Goal: Task Accomplishment & Management: Manage account settings

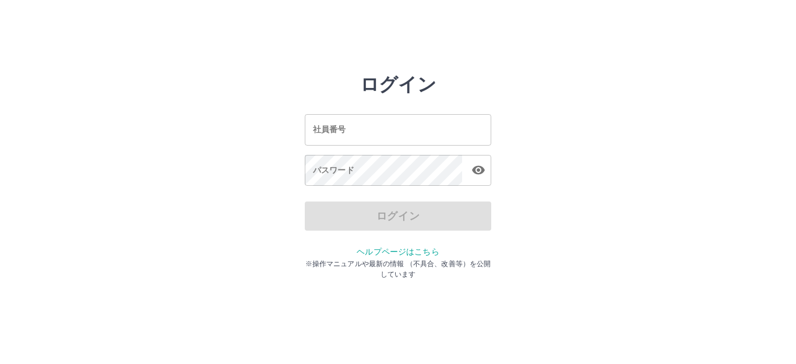
click at [366, 126] on input "社員番号" at bounding box center [398, 129] width 187 height 31
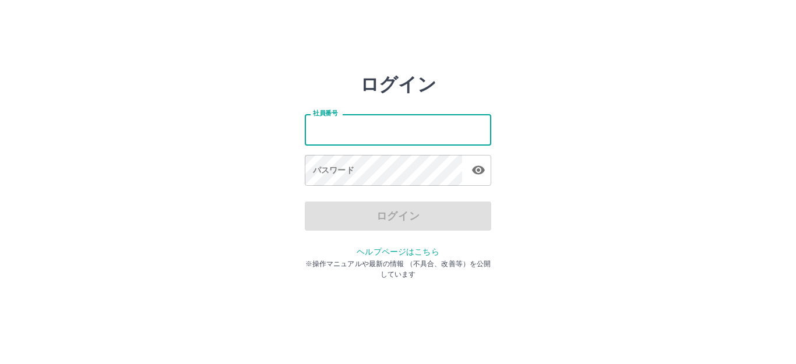
type input "*******"
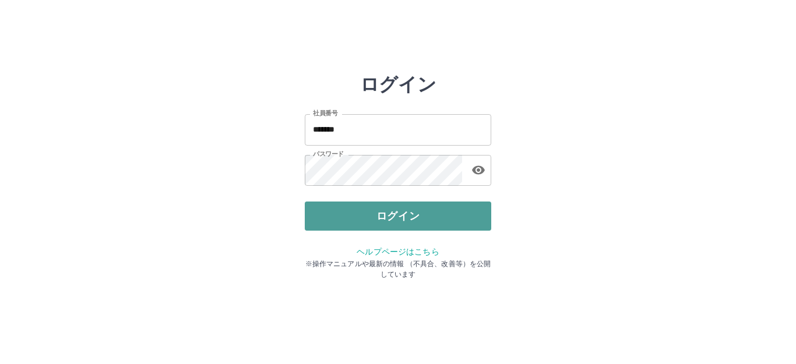
click at [392, 213] on button "ログイン" at bounding box center [398, 216] width 187 height 29
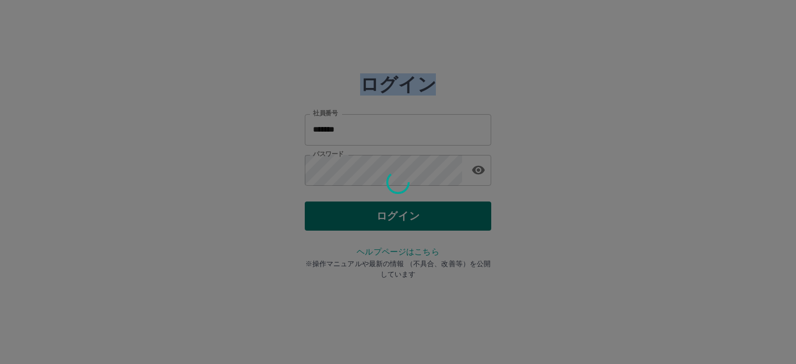
click at [392, 213] on div at bounding box center [398, 182] width 796 height 364
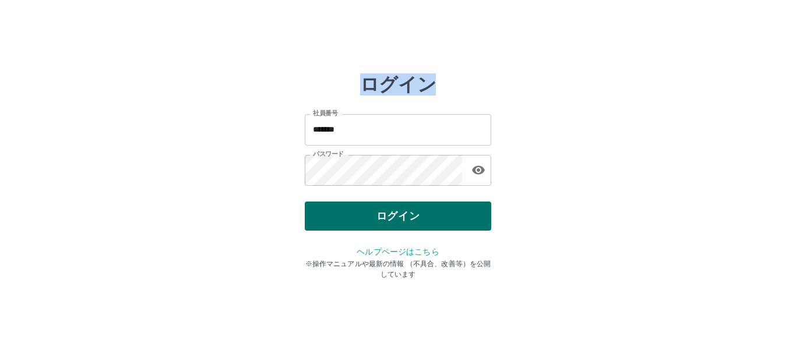
click at [405, 212] on button "ログイン" at bounding box center [398, 216] width 187 height 29
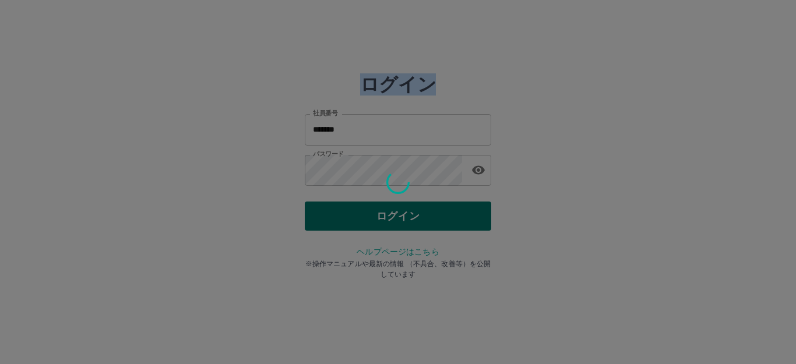
click at [405, 212] on div at bounding box center [398, 182] width 796 height 364
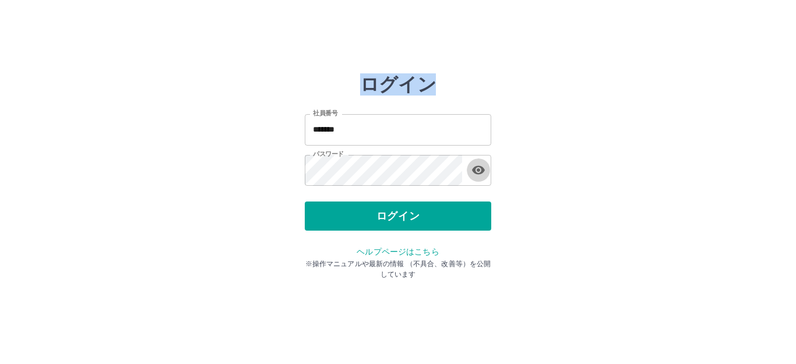
click at [477, 171] on icon "button" at bounding box center [479, 170] width 14 height 14
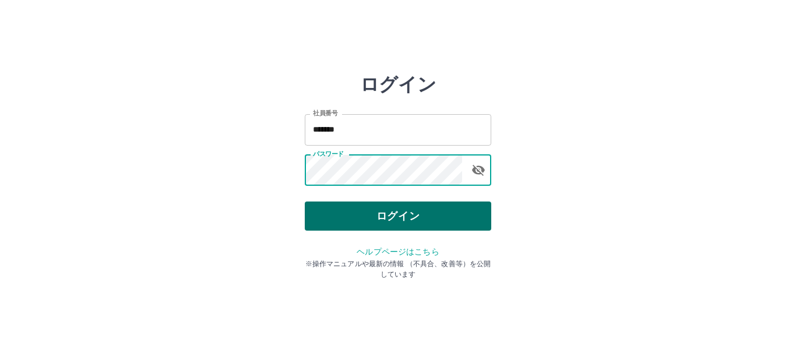
click at [384, 210] on button "ログイン" at bounding box center [398, 216] width 187 height 29
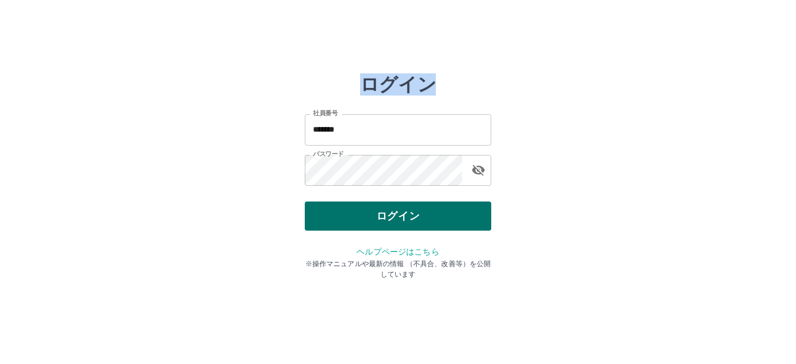
click at [384, 210] on div at bounding box center [398, 182] width 796 height 364
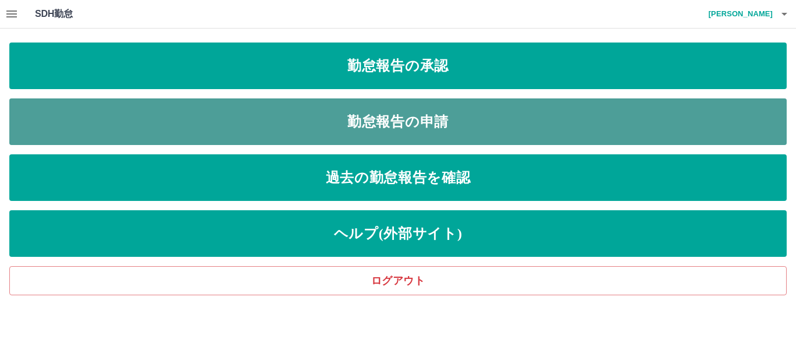
click at [437, 111] on link "勤怠報告の申請" at bounding box center [398, 122] width 778 height 47
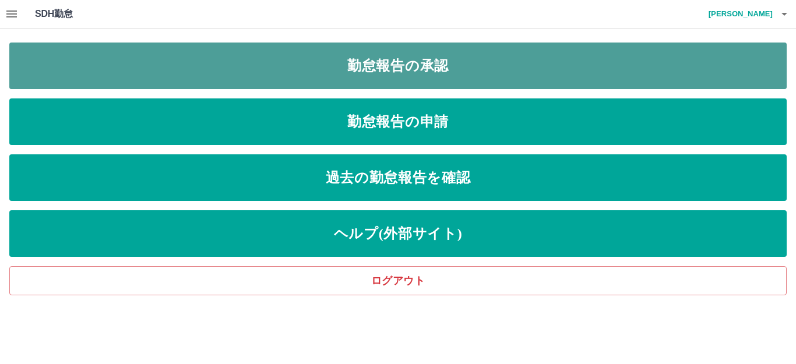
click at [470, 70] on link "勤怠報告の承認" at bounding box center [398, 66] width 778 height 47
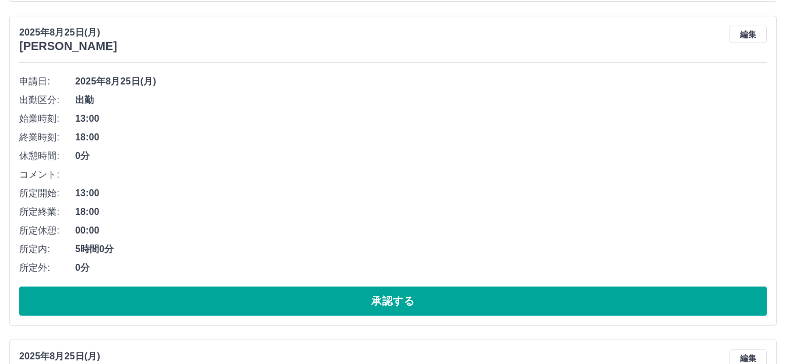
scroll to position [466, 0]
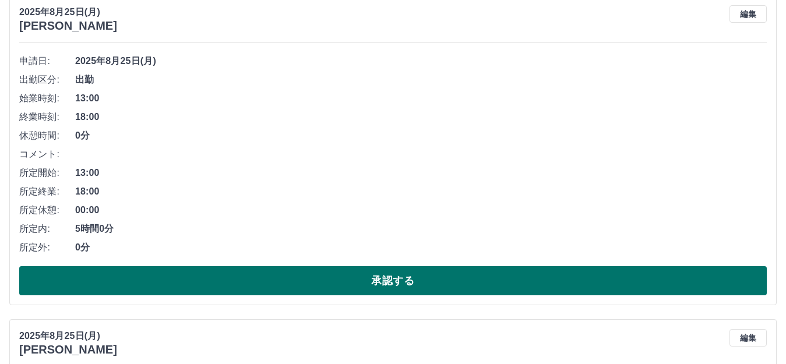
click at [500, 279] on button "承認する" at bounding box center [393, 280] width 748 height 29
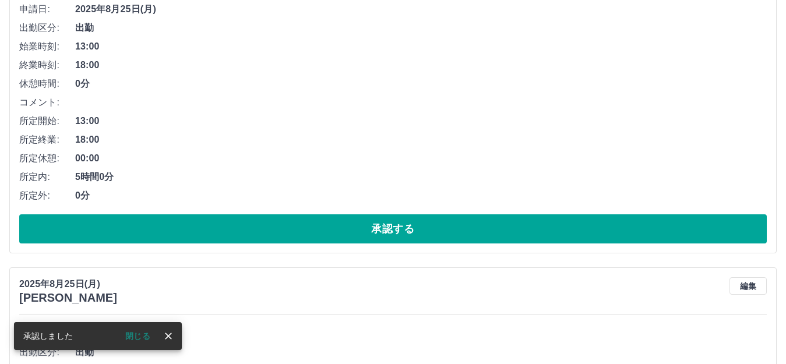
scroll to position [550, 0]
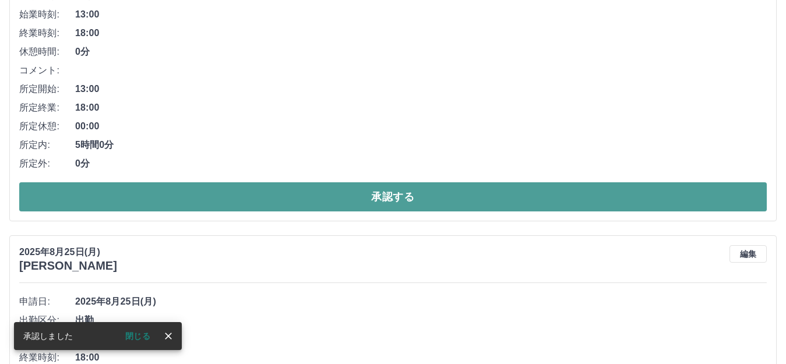
click at [415, 205] on button "承認する" at bounding box center [393, 196] width 748 height 29
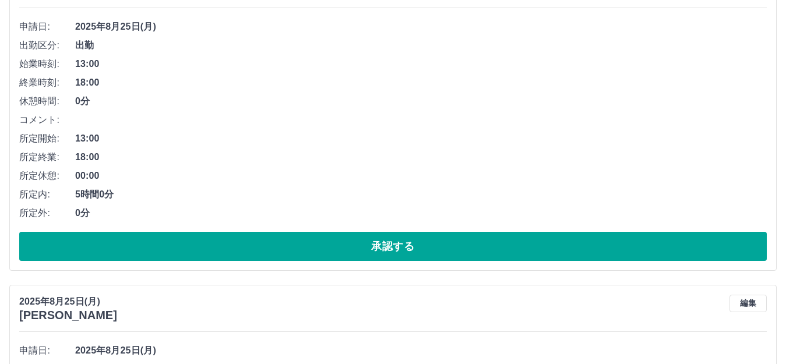
scroll to position [842, 0]
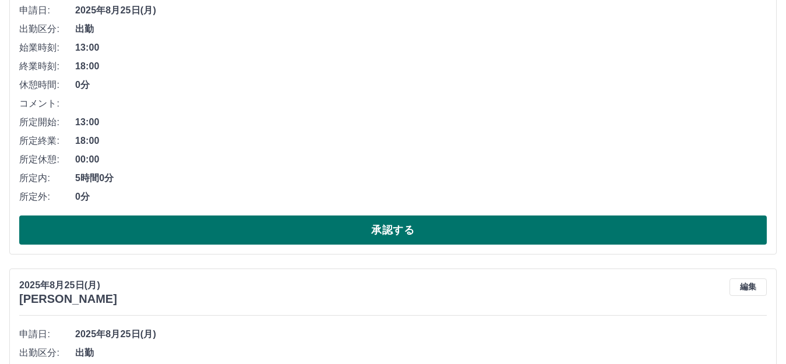
click at [409, 227] on button "承認する" at bounding box center [393, 230] width 748 height 29
click at [401, 230] on button "承認する" at bounding box center [393, 230] width 748 height 29
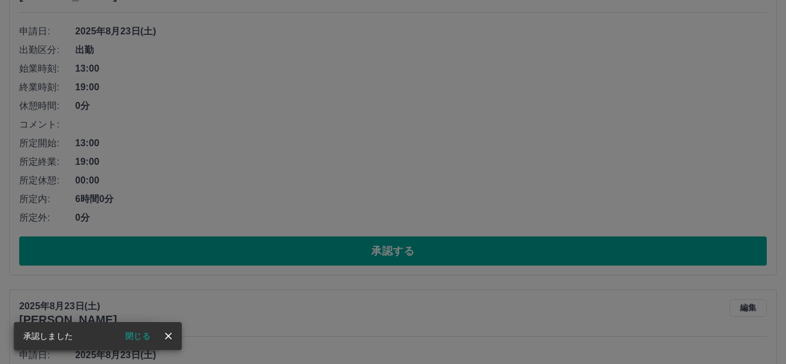
scroll to position [834, 0]
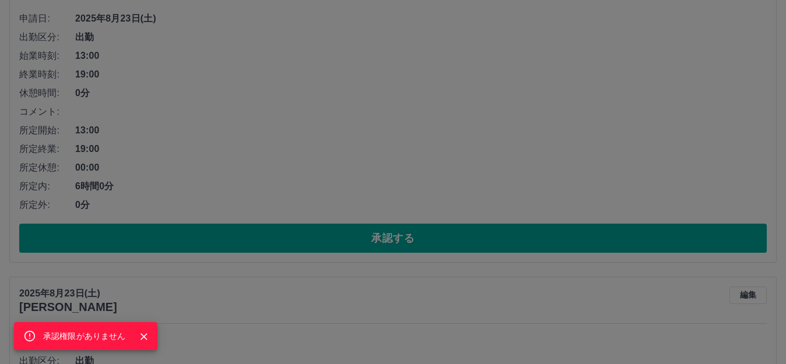
click at [397, 223] on div "承認権限がありません" at bounding box center [393, 182] width 786 height 364
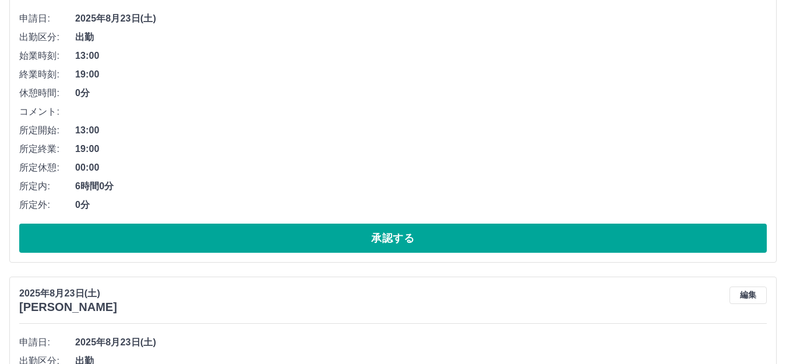
click at [397, 223] on div "承認権限がありません" at bounding box center [393, 182] width 786 height 364
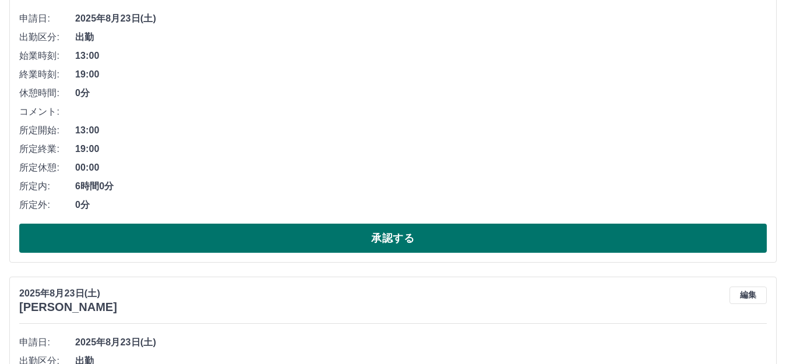
click at [398, 236] on button "承認する" at bounding box center [393, 238] width 748 height 29
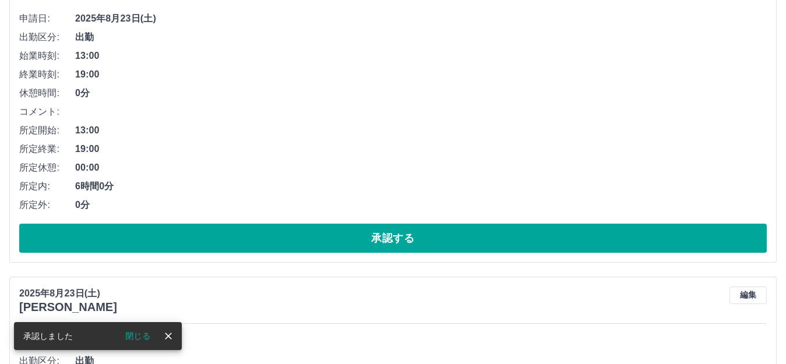
scroll to position [509, 0]
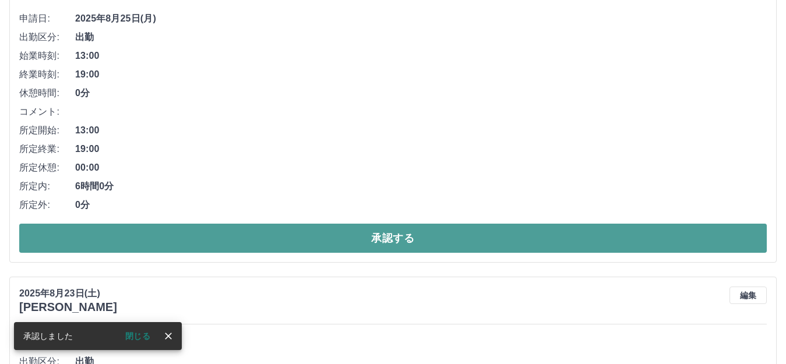
click at [416, 234] on button "承認する" at bounding box center [393, 238] width 748 height 29
click at [416, 235] on button "承認する" at bounding box center [393, 238] width 748 height 29
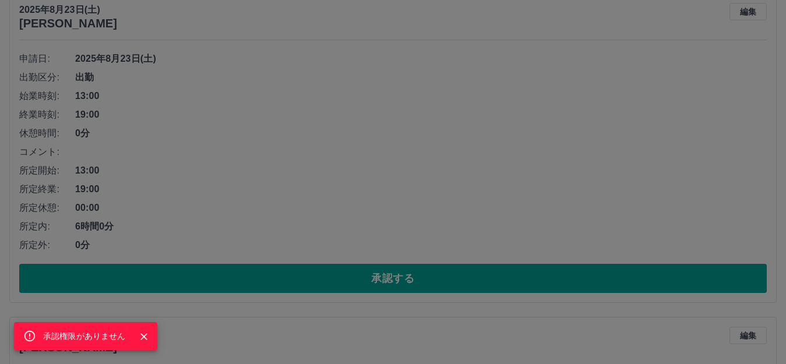
scroll to position [535, 0]
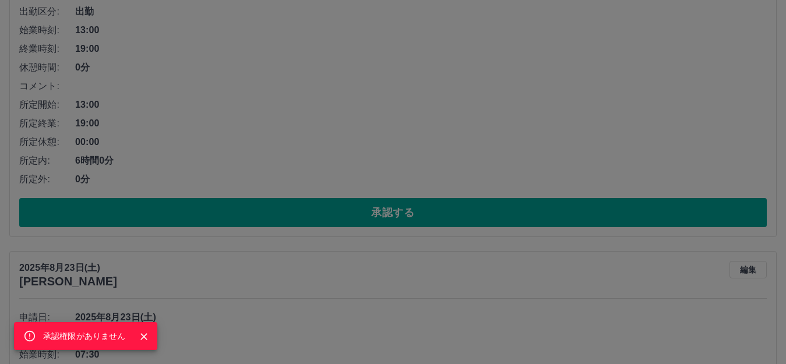
click at [415, 209] on div "承認権限がありません" at bounding box center [393, 182] width 786 height 364
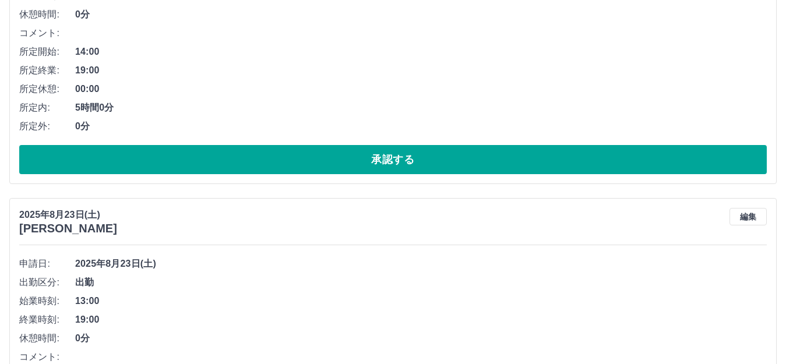
scroll to position [418, 0]
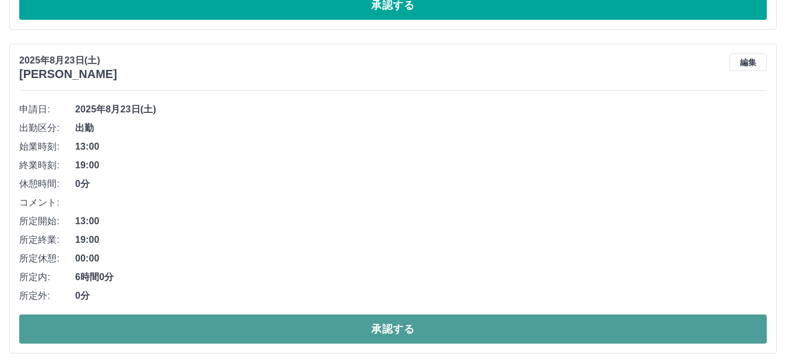
click at [385, 329] on button "承認する" at bounding box center [393, 329] width 748 height 29
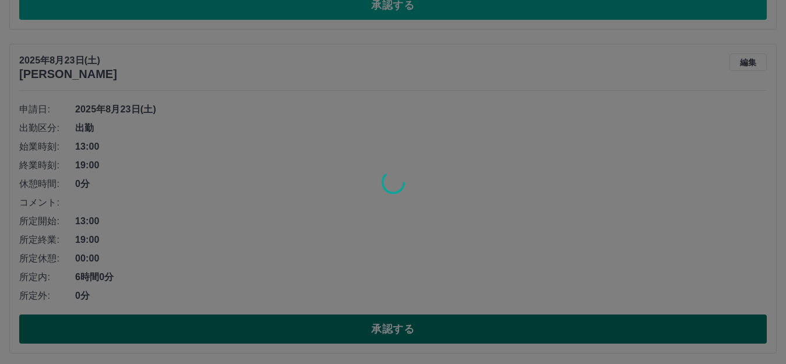
click at [385, 329] on div at bounding box center [393, 182] width 786 height 364
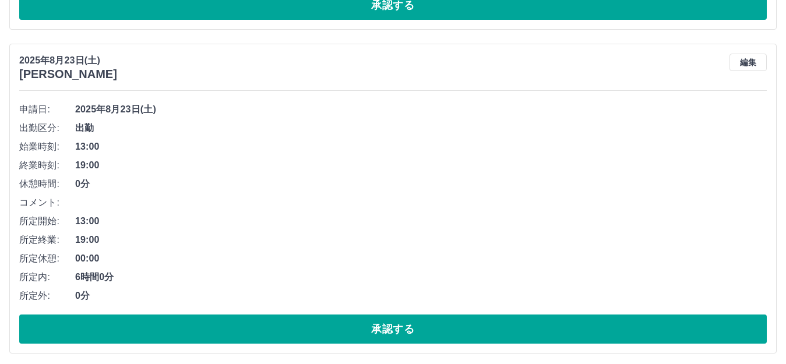
click at [385, 330] on button "承認する" at bounding box center [393, 329] width 748 height 29
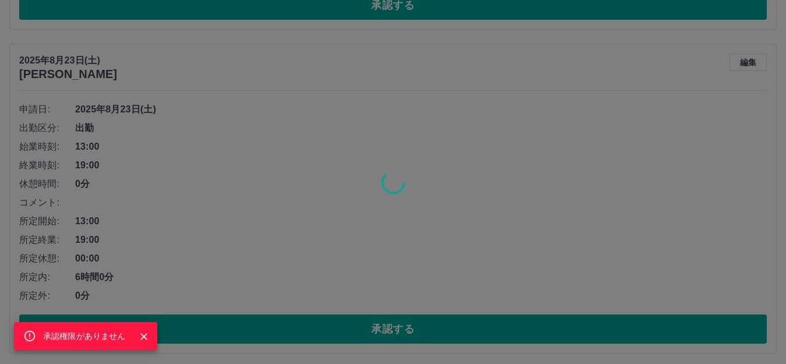
click at [385, 330] on div "承認権限がありません" at bounding box center [393, 182] width 786 height 364
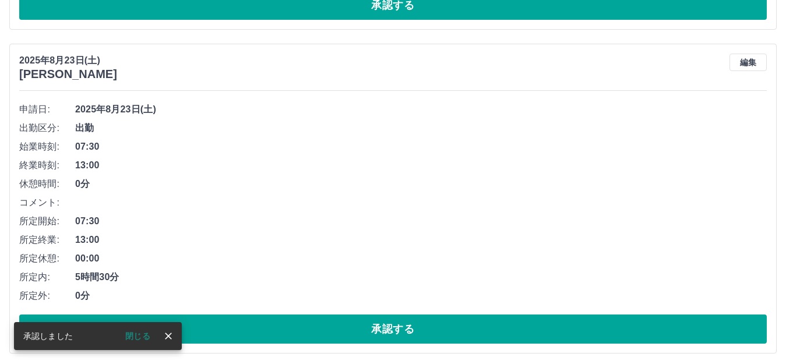
click at [384, 330] on button "承認する" at bounding box center [393, 329] width 748 height 29
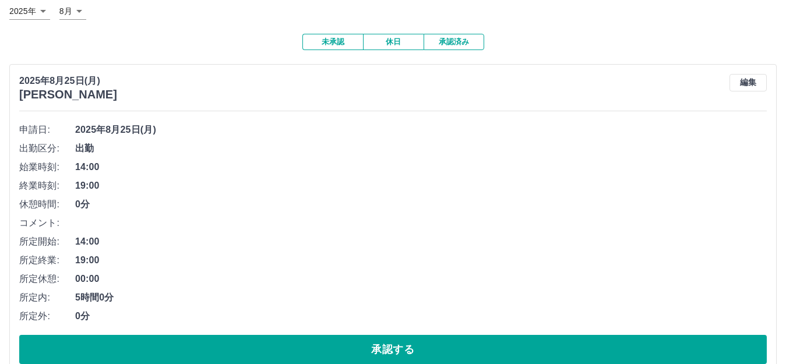
scroll to position [0, 0]
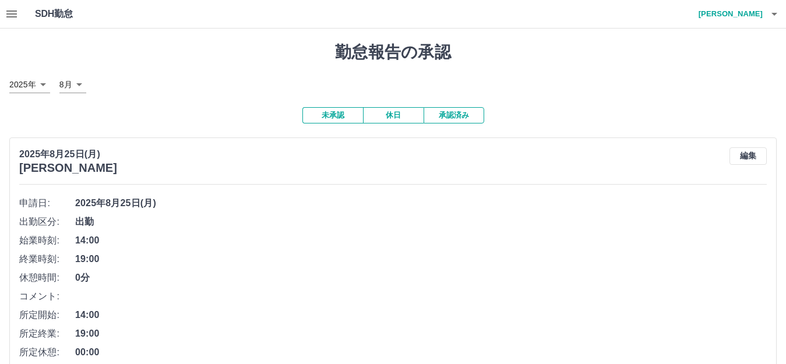
click at [8, 15] on icon "button" at bounding box center [12, 14] width 14 height 14
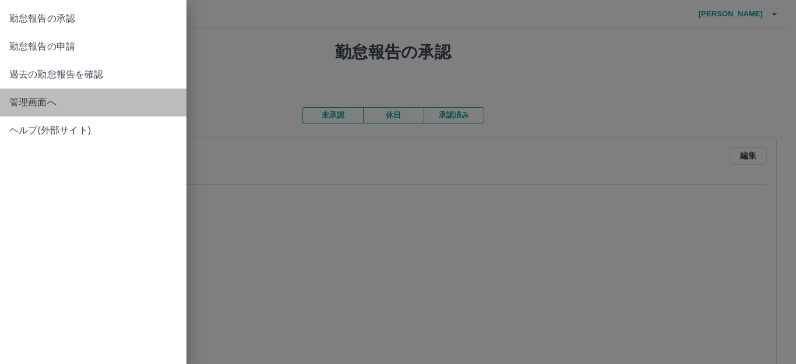
click at [31, 108] on span "管理画面へ" at bounding box center [93, 103] width 168 height 14
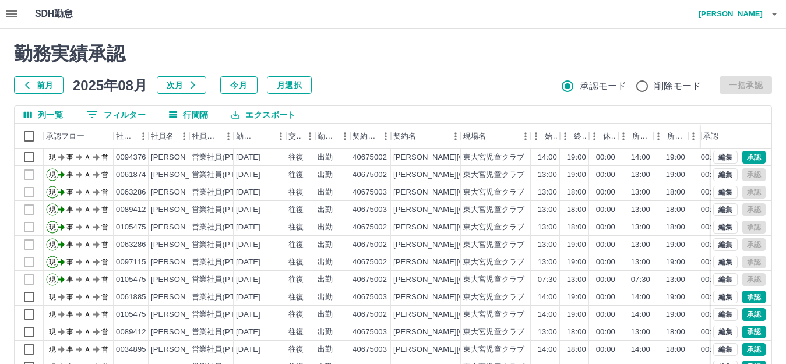
scroll to position [58, 0]
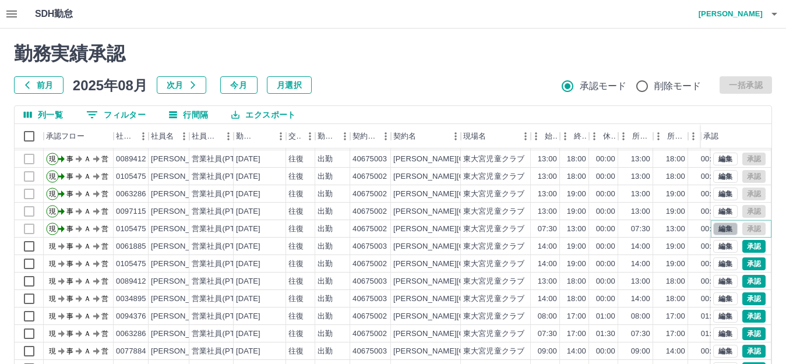
click at [722, 223] on button "編集" at bounding box center [726, 229] width 24 height 13
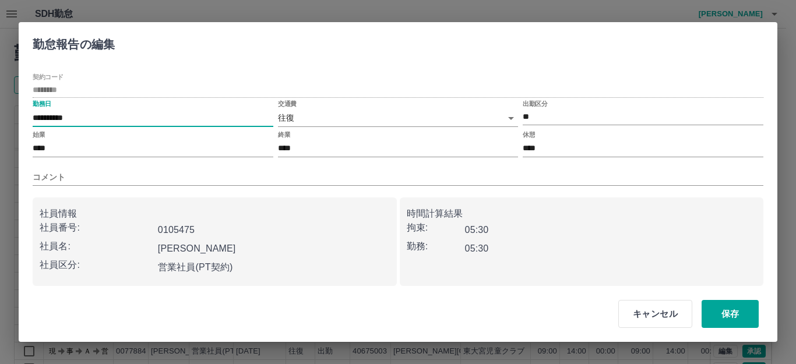
click at [78, 120] on input "**********" at bounding box center [153, 118] width 241 height 17
type input "**********"
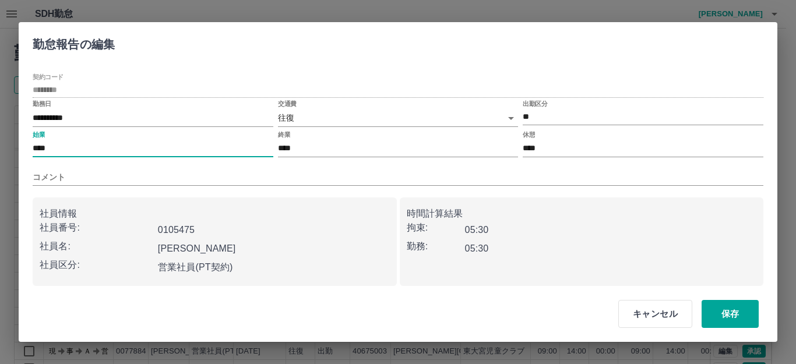
click at [53, 145] on input "****" at bounding box center [153, 149] width 241 height 17
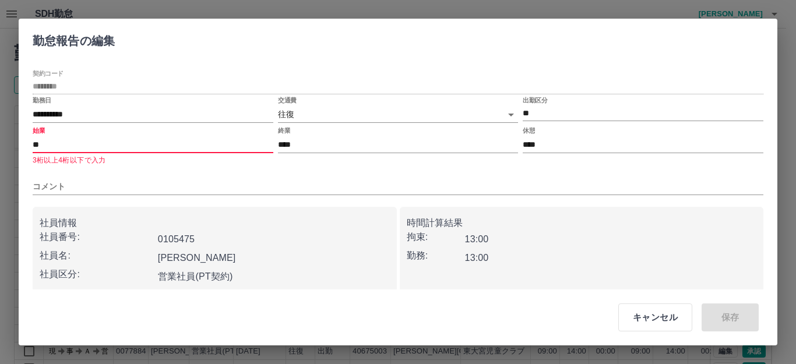
type input "*"
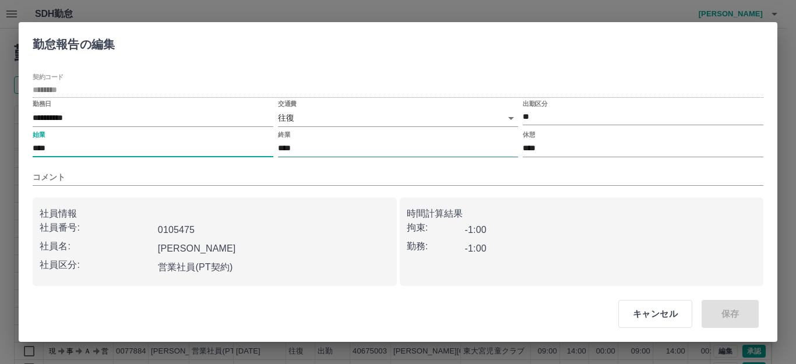
type input "****"
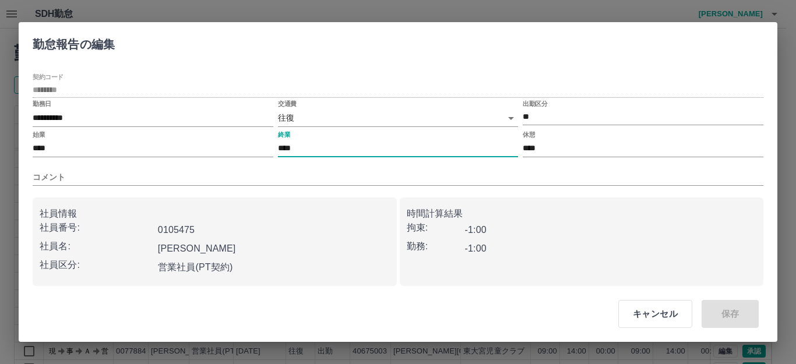
click at [302, 145] on input "****" at bounding box center [398, 149] width 241 height 17
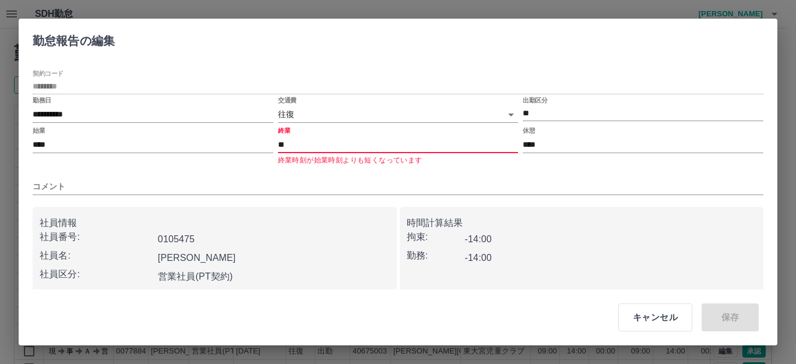
type input "*"
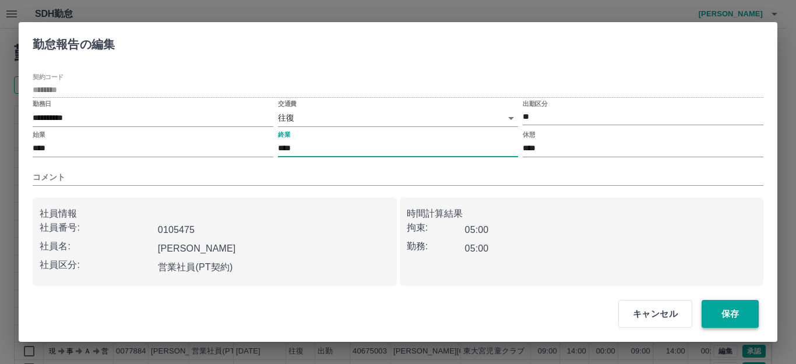
type input "****"
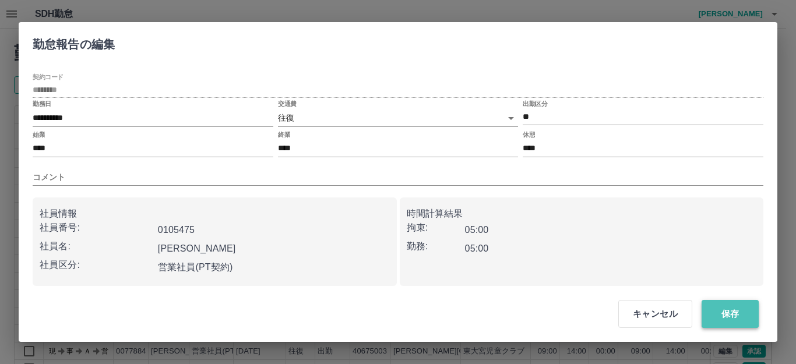
click at [729, 315] on button "保存" at bounding box center [730, 314] width 57 height 28
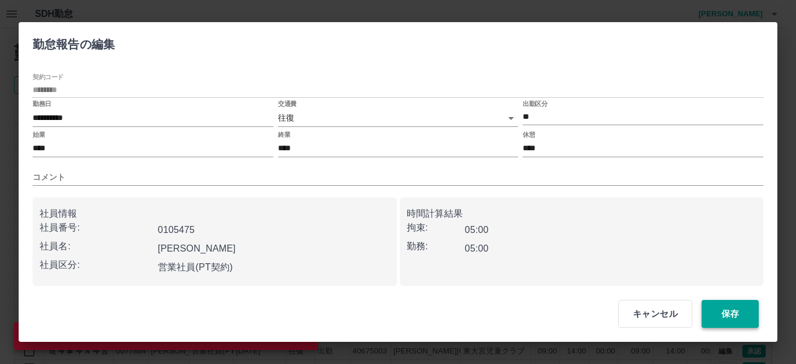
click at [726, 318] on button "保存" at bounding box center [730, 314] width 57 height 28
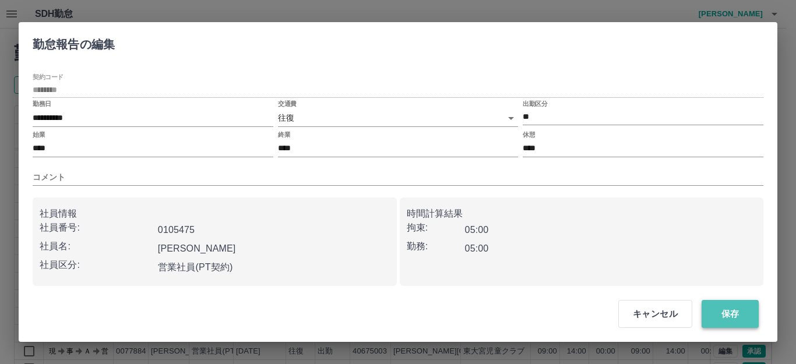
click at [732, 310] on button "保存" at bounding box center [730, 314] width 57 height 28
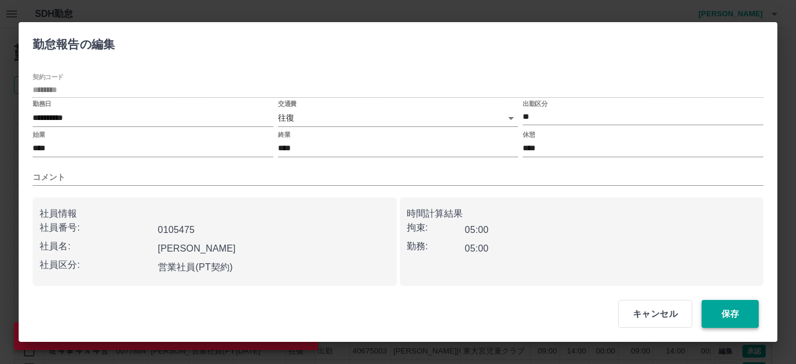
click at [732, 310] on button "保存" at bounding box center [730, 314] width 57 height 28
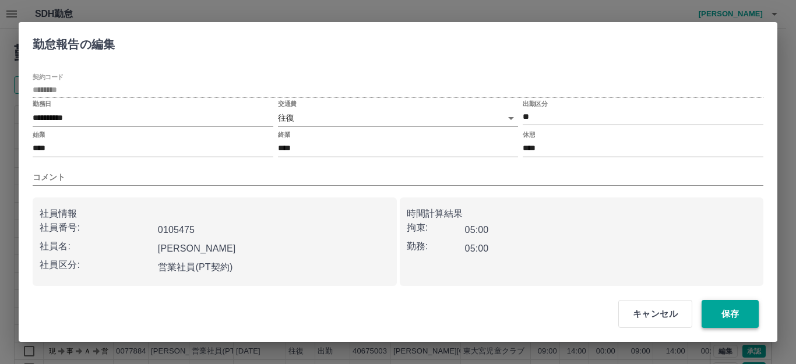
click at [735, 311] on button "保存" at bounding box center [730, 314] width 57 height 28
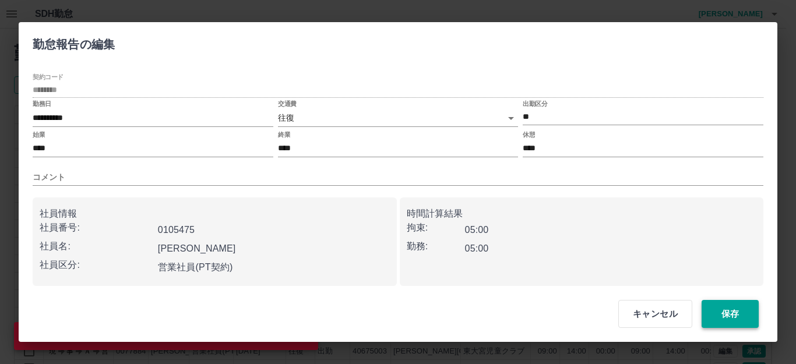
click at [735, 311] on button "保存" at bounding box center [730, 314] width 57 height 28
click at [726, 306] on button "保存" at bounding box center [730, 314] width 57 height 28
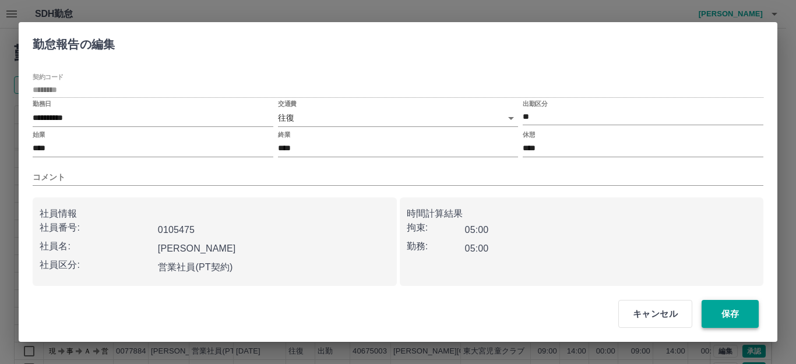
click at [728, 311] on button "保存" at bounding box center [730, 314] width 57 height 28
click at [729, 310] on button "保存" at bounding box center [730, 314] width 57 height 28
click at [728, 305] on button "保存" at bounding box center [730, 314] width 57 height 28
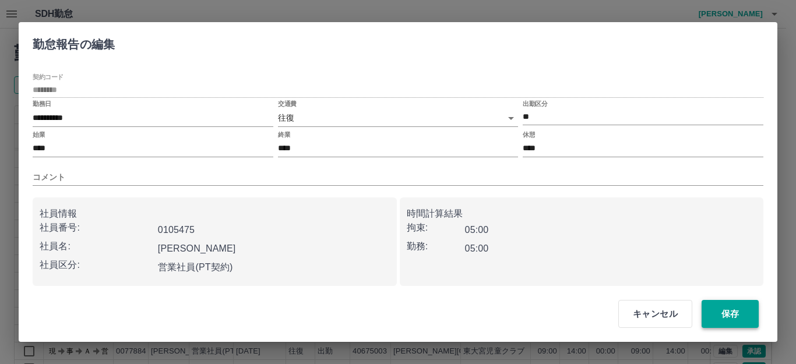
click at [728, 305] on button "保存" at bounding box center [730, 314] width 57 height 28
click at [735, 308] on button "保存" at bounding box center [730, 314] width 57 height 28
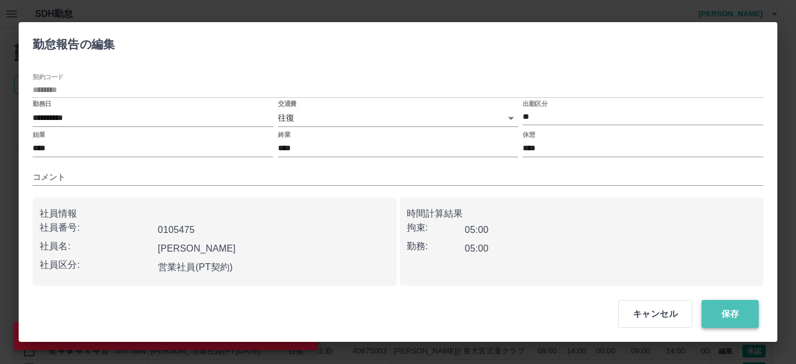
click at [735, 308] on button "保存" at bounding box center [730, 314] width 57 height 28
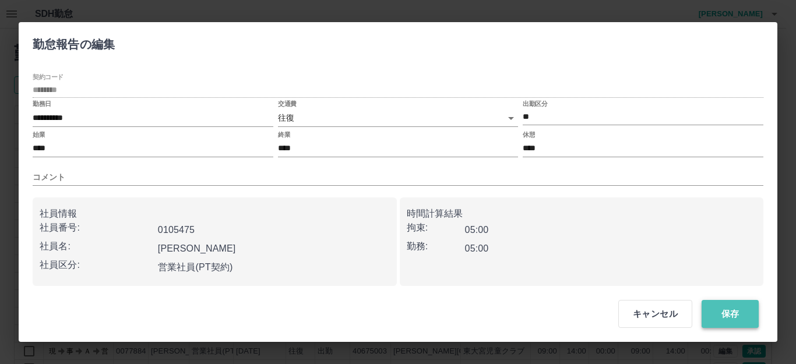
click at [735, 308] on button "保存" at bounding box center [730, 314] width 57 height 28
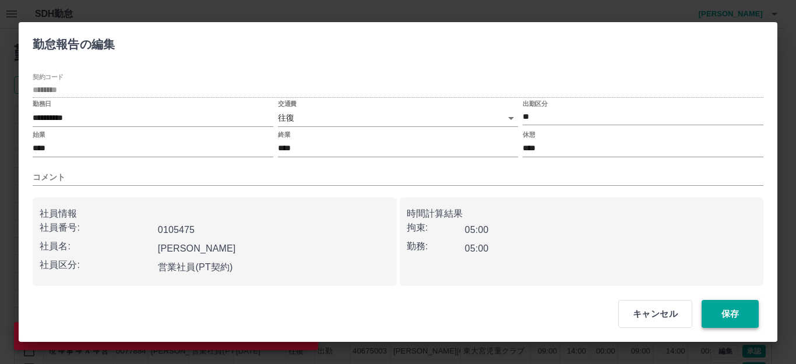
click at [734, 312] on button "保存" at bounding box center [730, 314] width 57 height 28
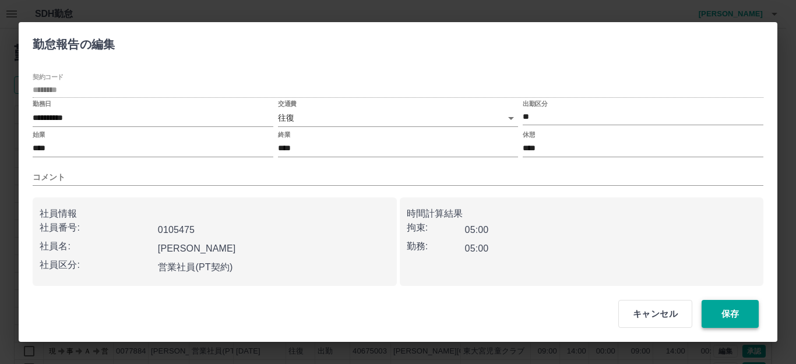
click at [734, 310] on button "保存" at bounding box center [730, 314] width 57 height 28
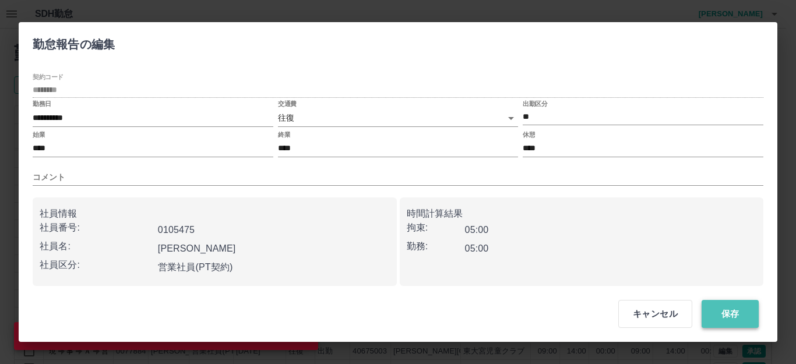
click at [733, 310] on button "保存" at bounding box center [730, 314] width 57 height 28
click at [721, 310] on button "保存" at bounding box center [730, 314] width 57 height 28
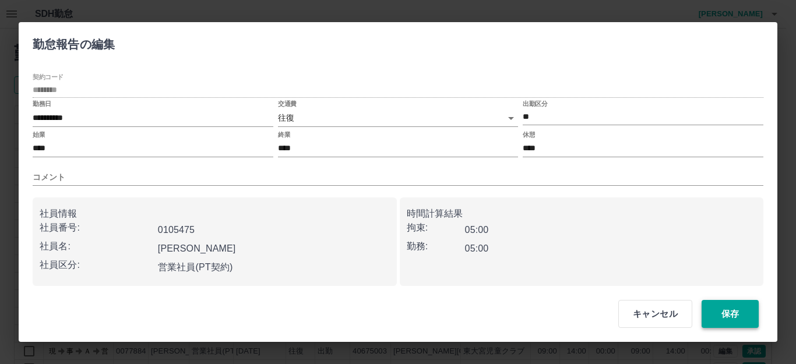
click at [733, 311] on button "保存" at bounding box center [730, 314] width 57 height 28
click at [734, 314] on button "保存" at bounding box center [730, 314] width 57 height 28
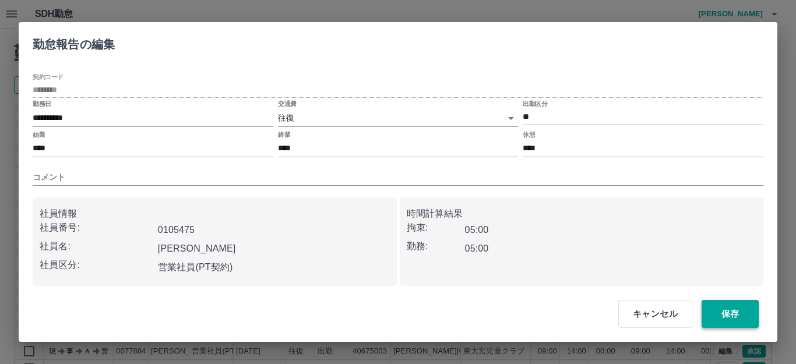
click at [737, 317] on button "保存" at bounding box center [730, 314] width 57 height 28
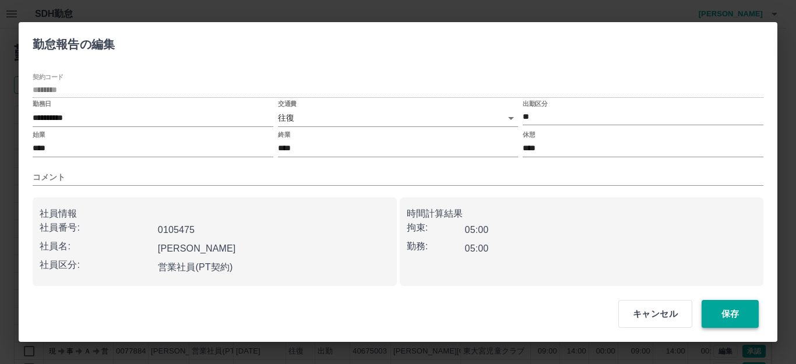
click at [737, 317] on button "保存" at bounding box center [730, 314] width 57 height 28
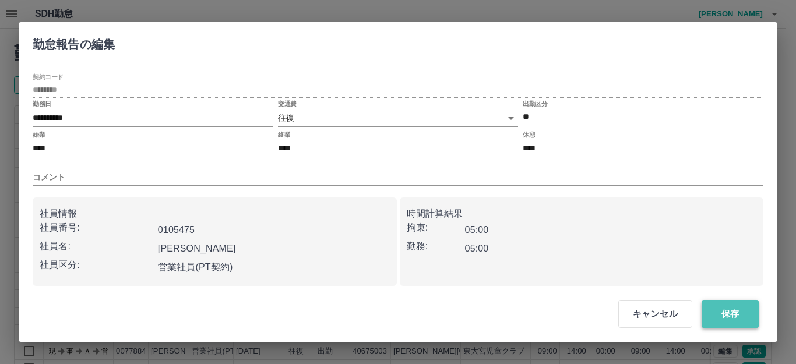
click at [736, 317] on button "保存" at bounding box center [730, 314] width 57 height 28
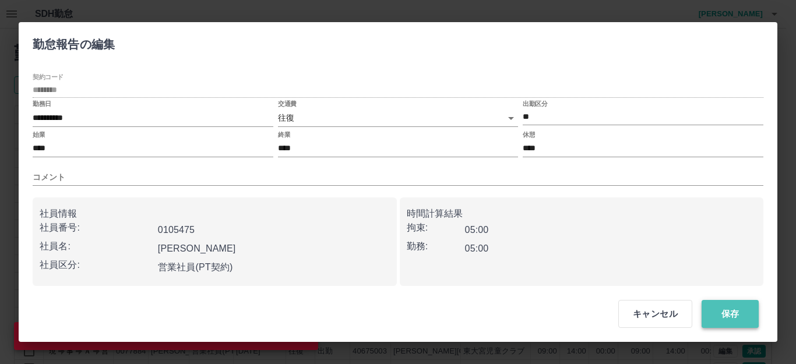
click at [728, 306] on button "保存" at bounding box center [730, 314] width 57 height 28
click at [727, 307] on button "保存" at bounding box center [730, 314] width 57 height 28
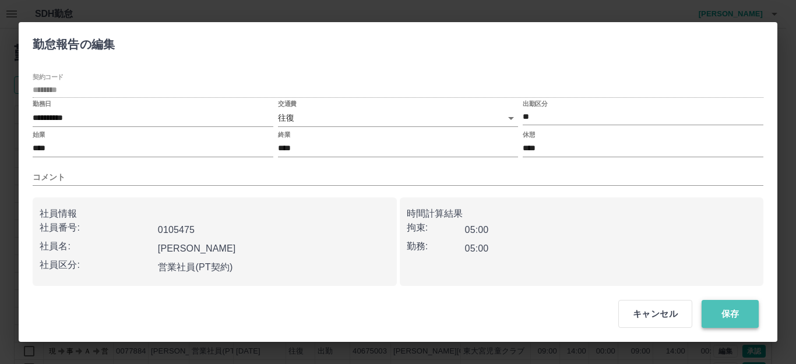
click at [727, 307] on button "保存" at bounding box center [730, 314] width 57 height 28
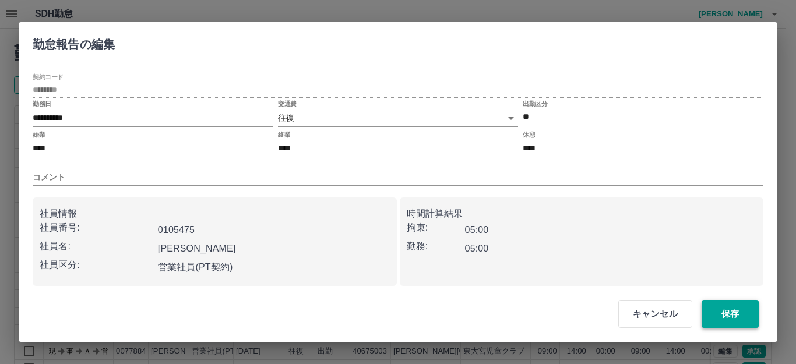
click at [720, 310] on button "保存" at bounding box center [730, 314] width 57 height 28
click at [742, 311] on button "保存" at bounding box center [730, 314] width 57 height 28
click at [739, 311] on button "保存" at bounding box center [730, 314] width 57 height 28
click at [734, 306] on button "保存" at bounding box center [730, 314] width 57 height 28
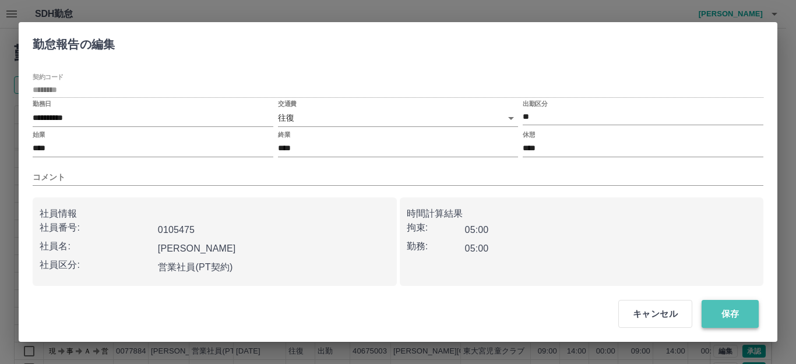
click at [734, 306] on button "保存" at bounding box center [730, 314] width 57 height 28
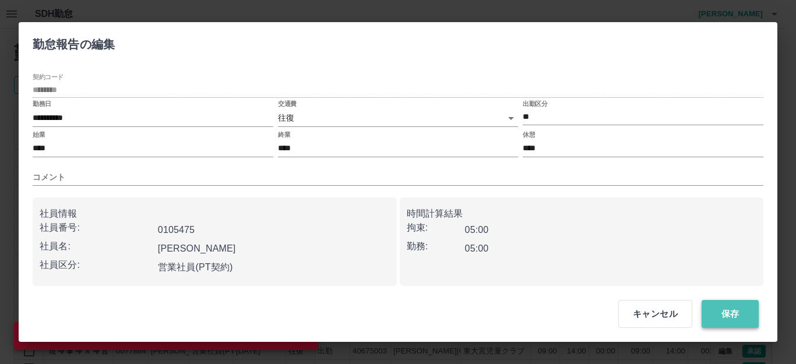
click at [723, 312] on button "保存" at bounding box center [730, 314] width 57 height 28
click at [722, 311] on button "保存" at bounding box center [730, 314] width 57 height 28
click at [731, 308] on button "保存" at bounding box center [730, 314] width 57 height 28
click at [732, 314] on button "保存" at bounding box center [730, 314] width 57 height 28
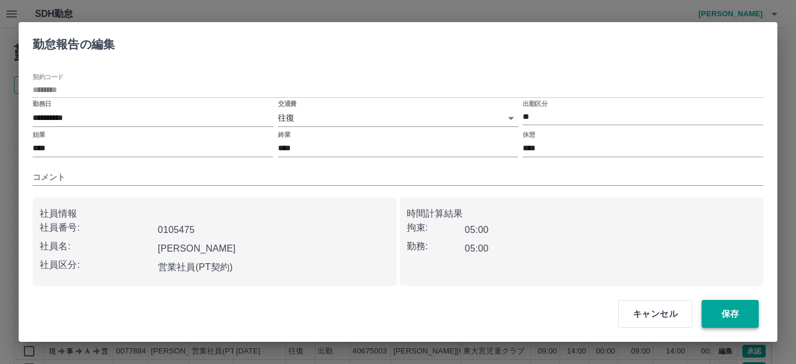
click at [729, 310] on button "保存" at bounding box center [730, 314] width 57 height 28
click at [726, 314] on button "保存" at bounding box center [730, 314] width 57 height 28
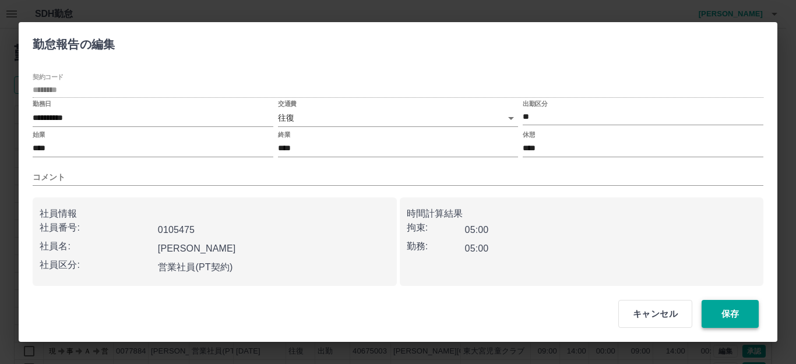
click at [725, 314] on button "保存" at bounding box center [730, 314] width 57 height 28
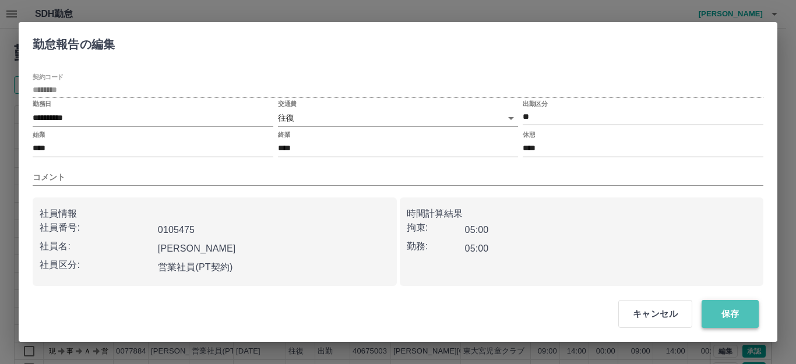
click at [733, 310] on button "保存" at bounding box center [730, 314] width 57 height 28
click at [733, 307] on button "保存" at bounding box center [730, 314] width 57 height 28
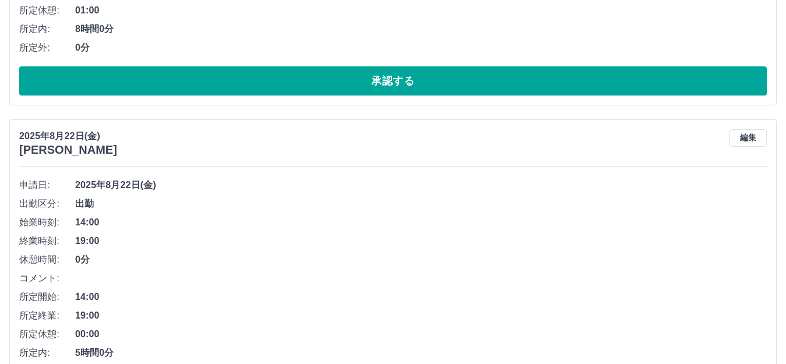
scroll to position [1108, 0]
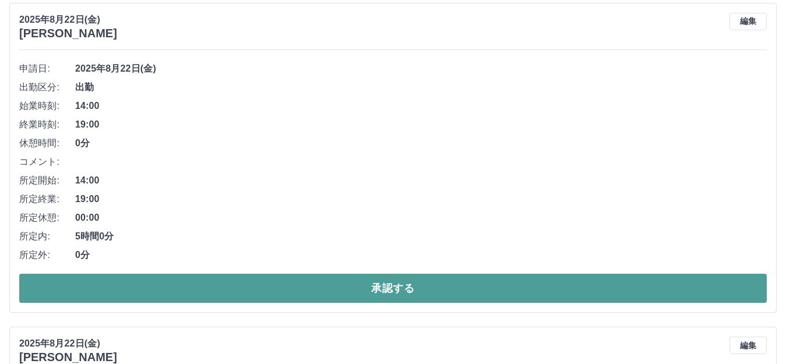
click at [416, 289] on button "承認する" at bounding box center [393, 288] width 748 height 29
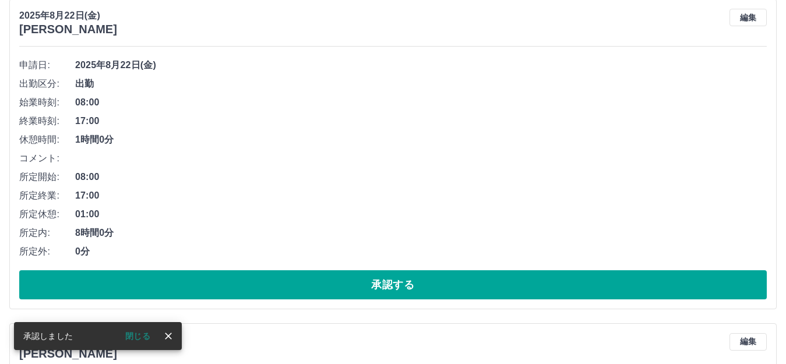
scroll to position [784, 0]
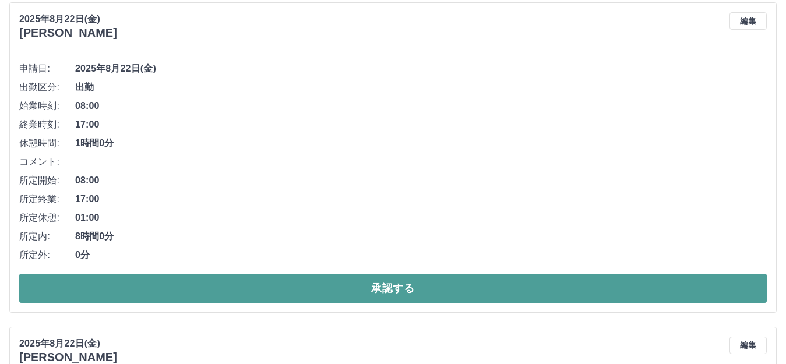
click at [420, 291] on button "承認する" at bounding box center [393, 288] width 748 height 29
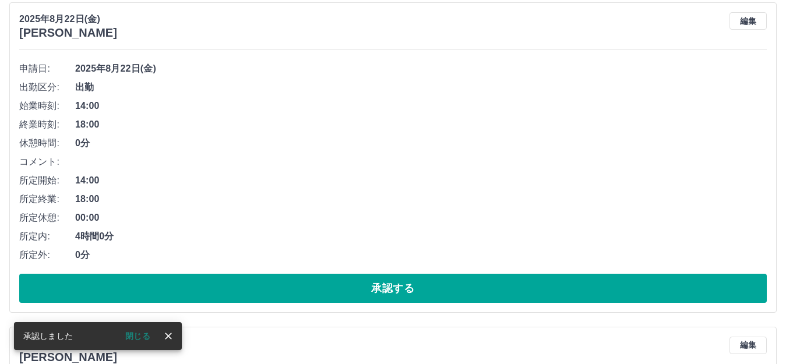
scroll to position [459, 0]
click at [420, 287] on button "承認する" at bounding box center [393, 288] width 748 height 29
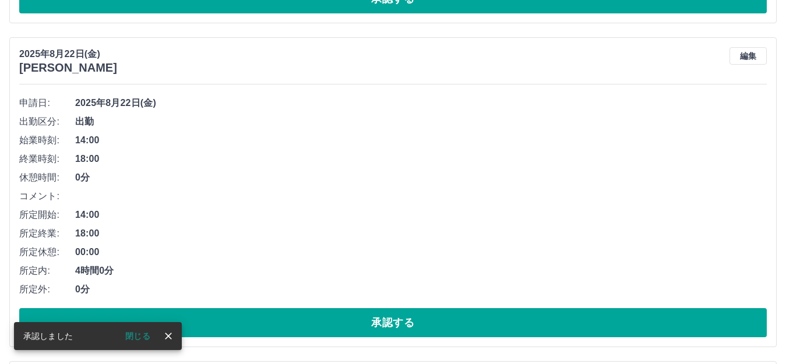
scroll to position [426, 0]
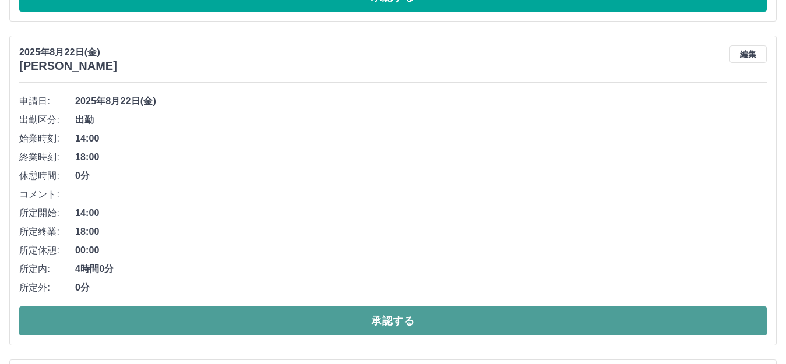
click at [423, 325] on button "承認する" at bounding box center [393, 321] width 748 height 29
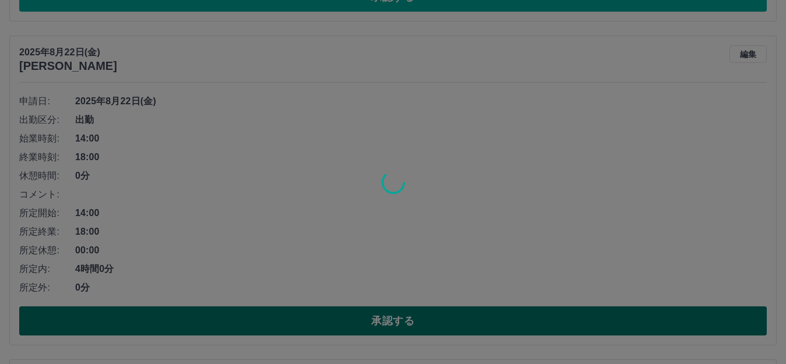
click at [423, 323] on div at bounding box center [393, 182] width 786 height 364
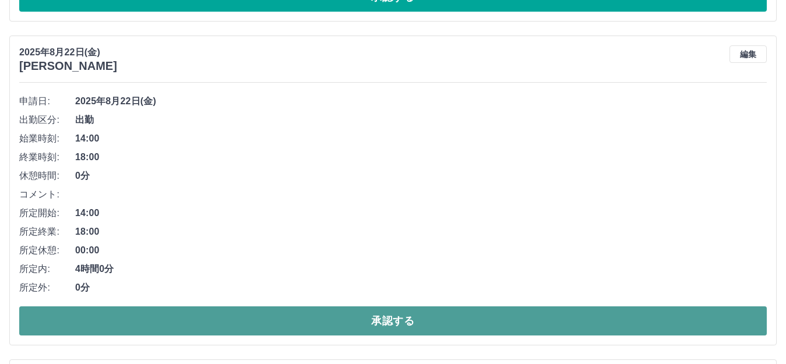
click at [423, 323] on button "承認する" at bounding box center [393, 321] width 748 height 29
click at [419, 321] on button "承認する" at bounding box center [393, 321] width 748 height 29
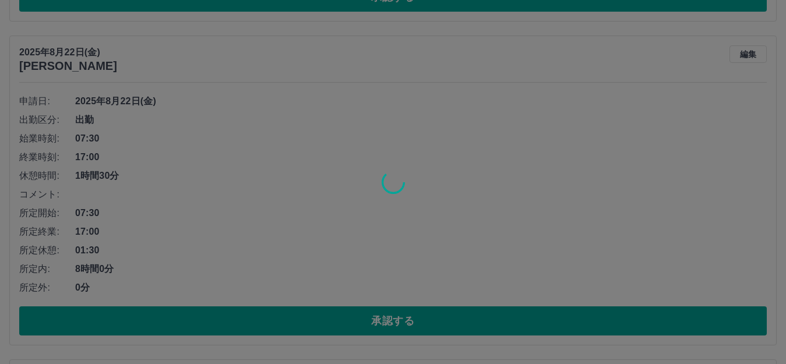
click at [420, 320] on div at bounding box center [393, 182] width 786 height 364
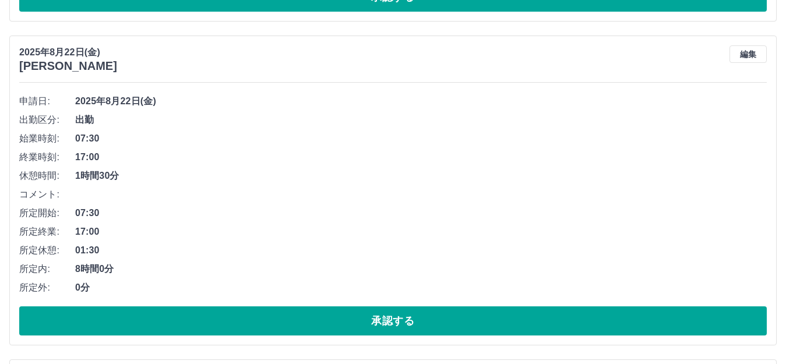
click at [420, 320] on div at bounding box center [393, 182] width 786 height 364
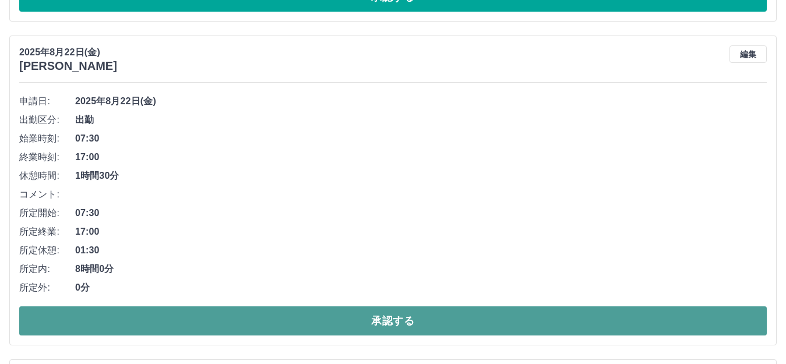
click at [422, 320] on button "承認する" at bounding box center [393, 321] width 748 height 29
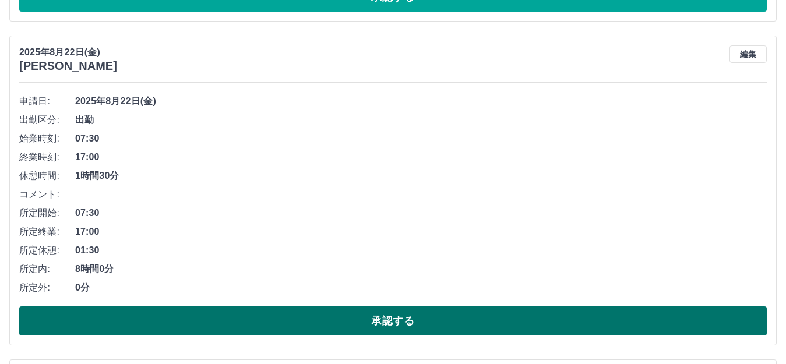
click at [422, 320] on button "承認する" at bounding box center [393, 321] width 748 height 29
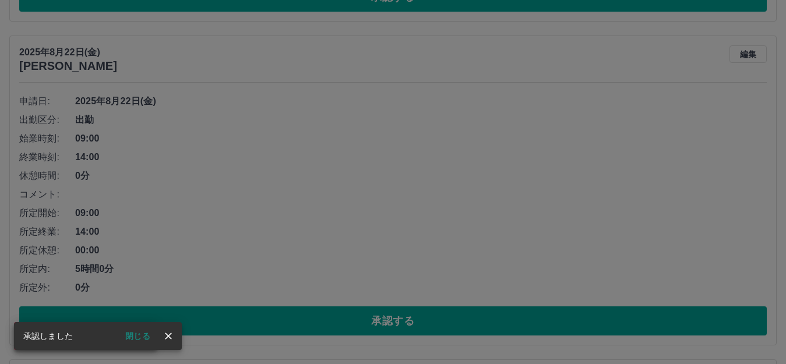
click at [427, 318] on div "承認権限がありません" at bounding box center [393, 182] width 786 height 364
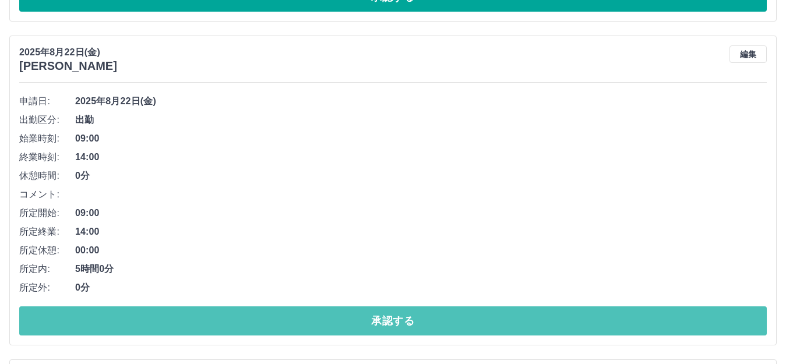
click at [427, 318] on button "承認する" at bounding box center [393, 321] width 748 height 29
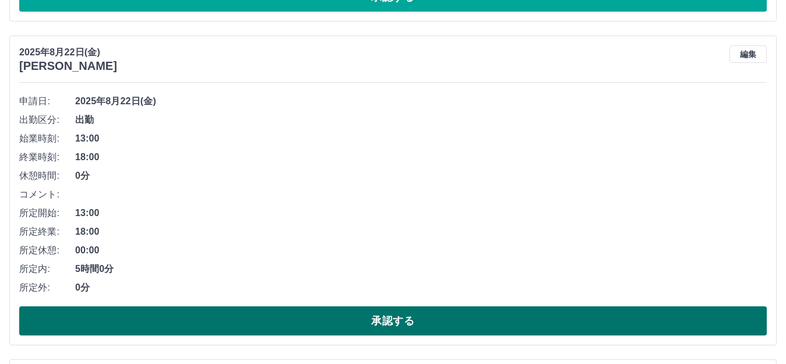
drag, startPoint x: 429, startPoint y: 318, endPoint x: 435, endPoint y: 330, distance: 13.8
click at [431, 318] on button "承認する" at bounding box center [393, 321] width 748 height 29
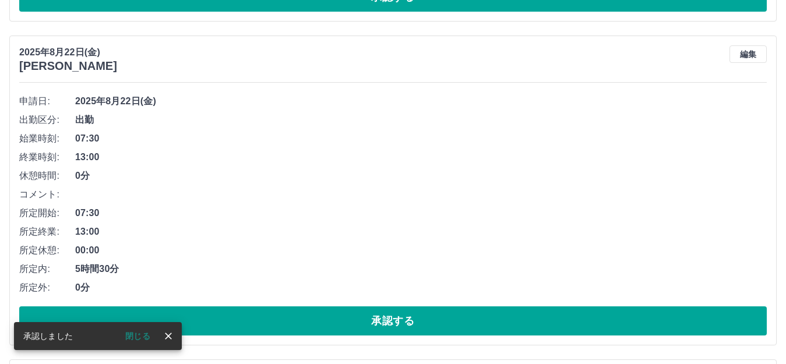
click at [439, 317] on button "承認する" at bounding box center [393, 321] width 748 height 29
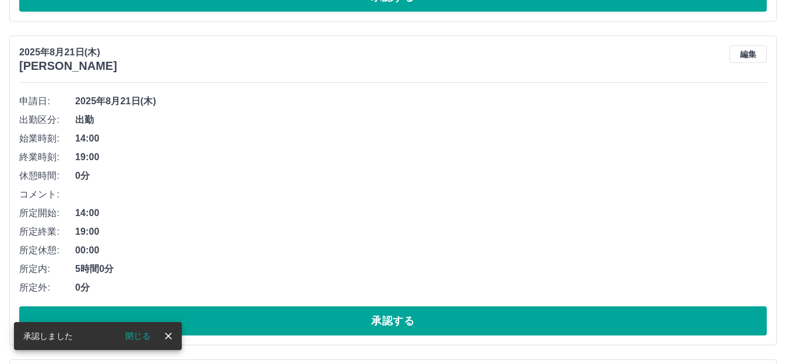
click at [439, 318] on button "承認する" at bounding box center [393, 321] width 748 height 29
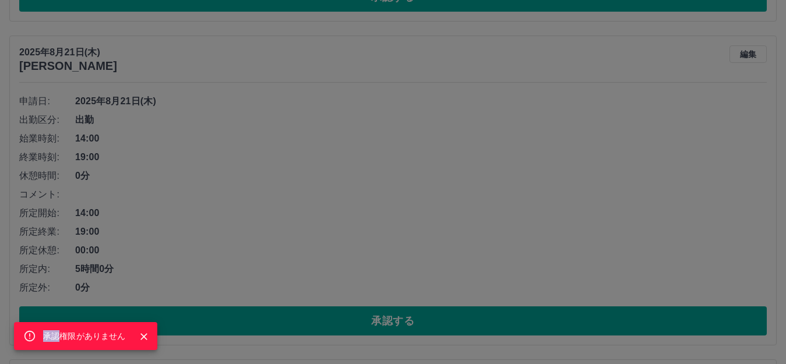
click at [438, 322] on div "承認権限がありません" at bounding box center [393, 182] width 786 height 364
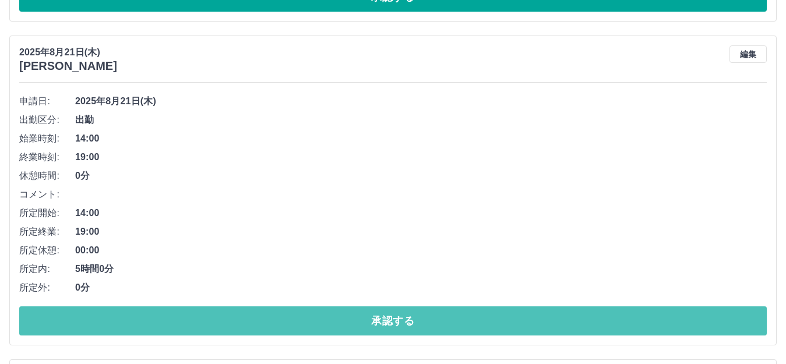
click at [438, 322] on button "承認する" at bounding box center [393, 321] width 748 height 29
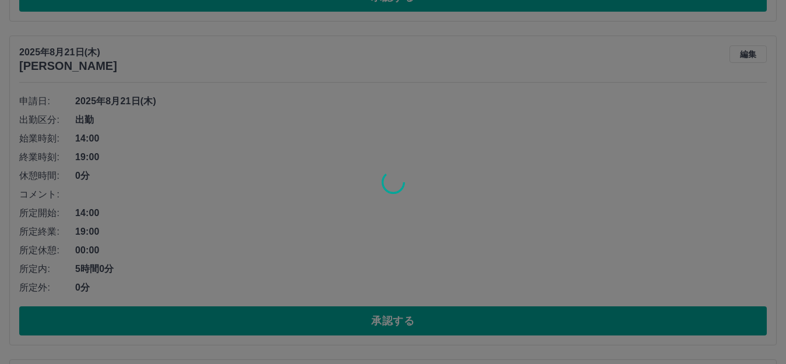
click at [438, 322] on div at bounding box center [393, 182] width 786 height 364
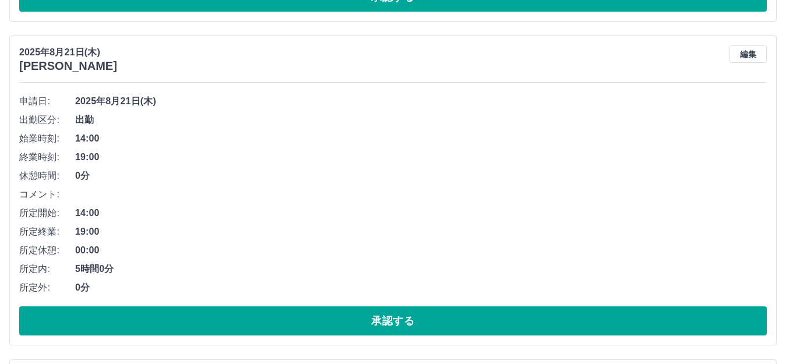
click at [438, 322] on button "承認する" at bounding box center [393, 321] width 748 height 29
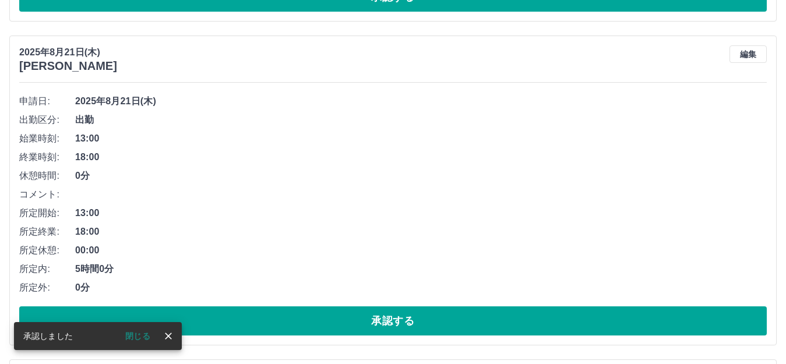
click at [438, 322] on button "承認する" at bounding box center [393, 321] width 748 height 29
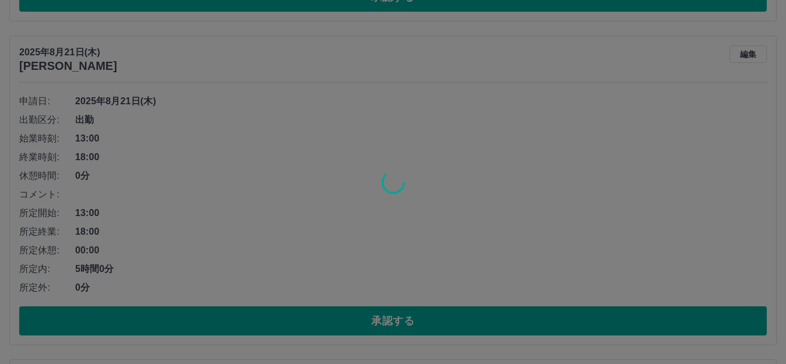
click at [454, 357] on div at bounding box center [393, 182] width 786 height 364
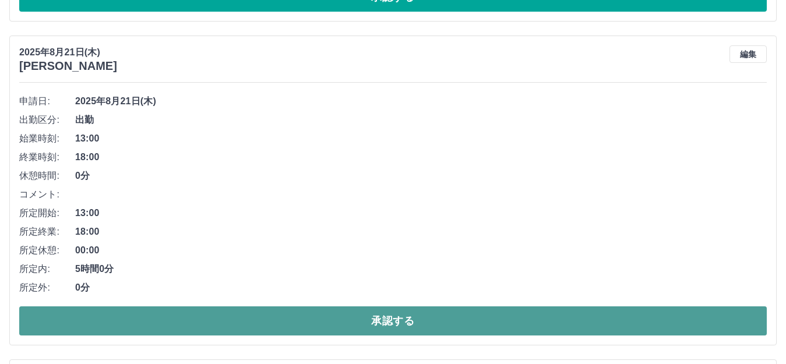
click at [449, 322] on button "承認する" at bounding box center [393, 321] width 748 height 29
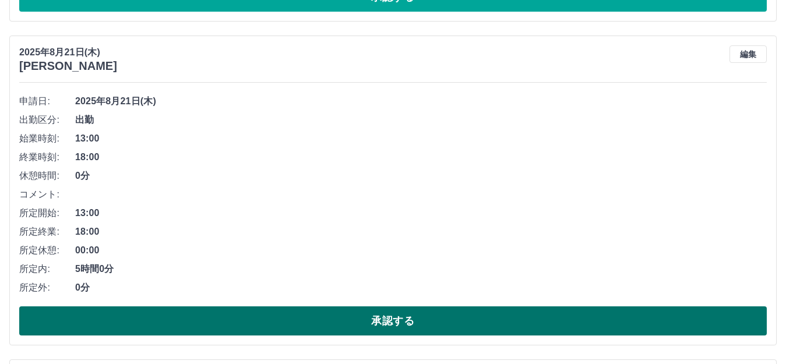
click at [449, 322] on button "承認する" at bounding box center [393, 321] width 748 height 29
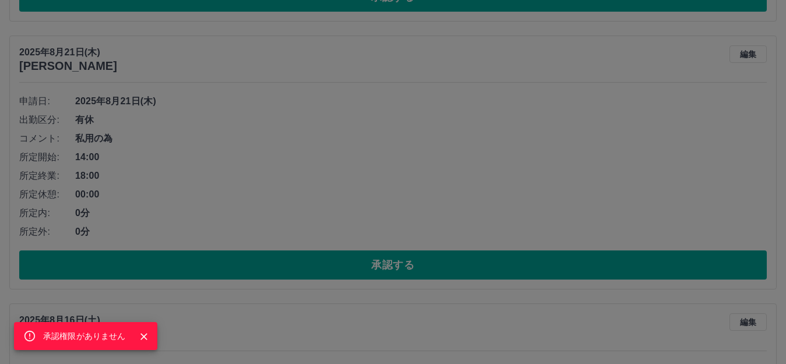
click at [417, 265] on div "承認権限がありません" at bounding box center [393, 182] width 786 height 364
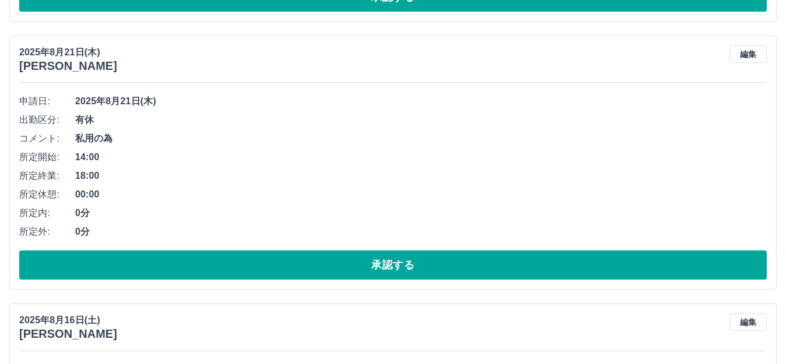
click at [417, 265] on div "承認権限がありません" at bounding box center [393, 182] width 786 height 364
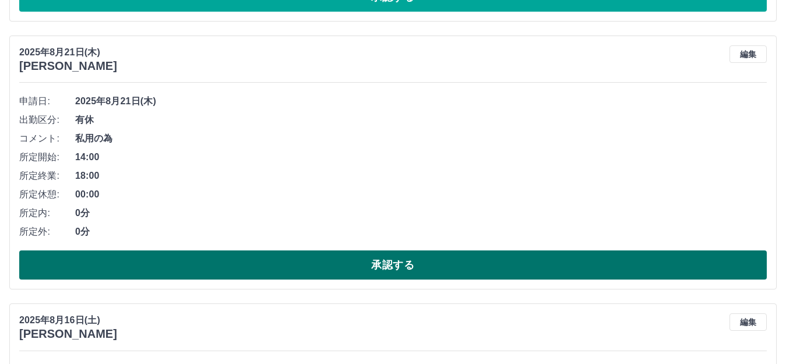
click at [432, 266] on button "承認する" at bounding box center [393, 265] width 748 height 29
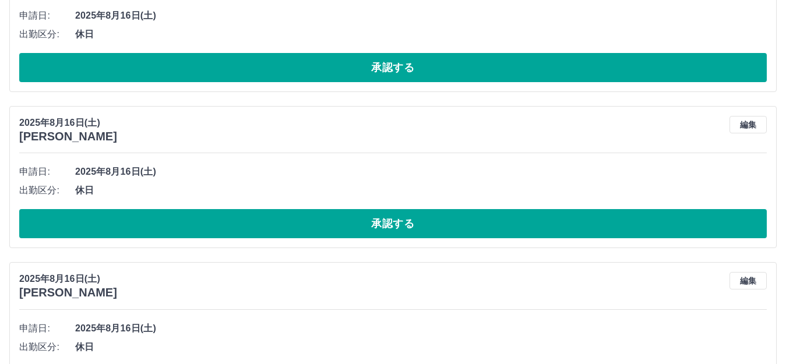
scroll to position [1417, 0]
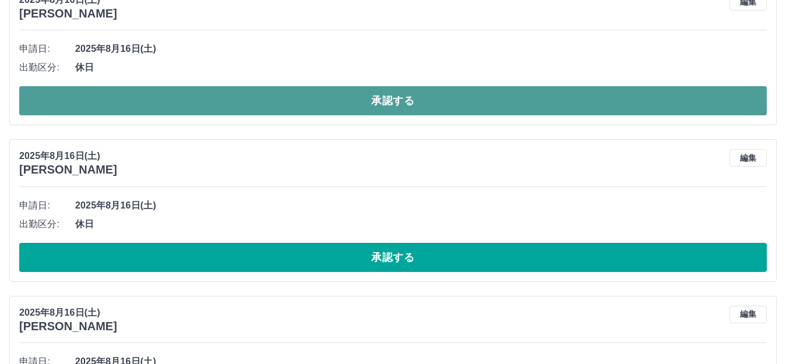
click at [386, 99] on button "承認する" at bounding box center [393, 100] width 748 height 29
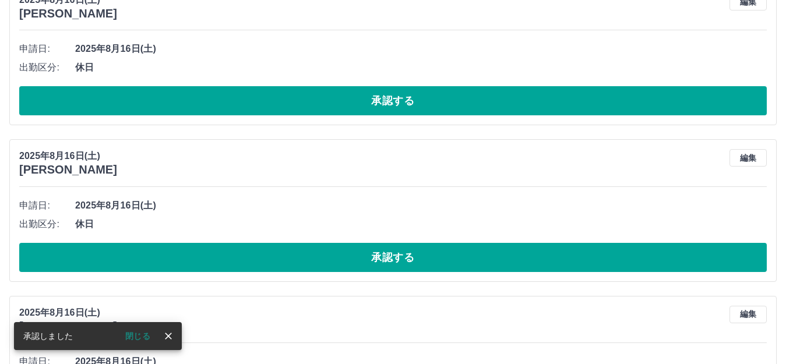
scroll to position [1261, 0]
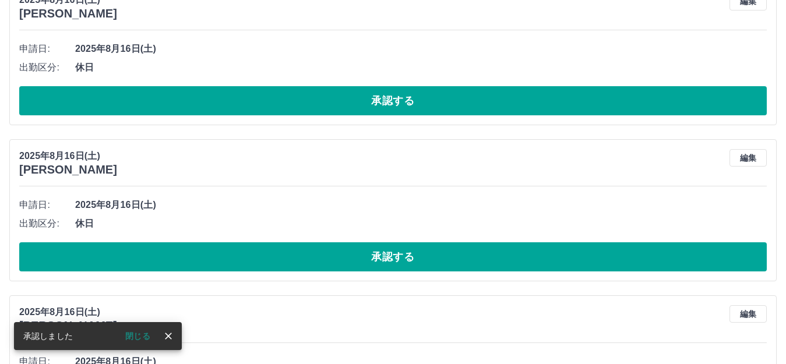
click at [386, 99] on button "承認する" at bounding box center [393, 100] width 748 height 29
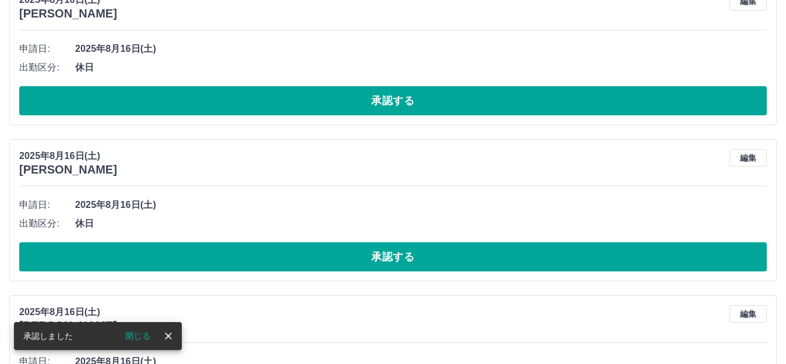
scroll to position [1105, 0]
click at [380, 96] on button "承認する" at bounding box center [393, 100] width 748 height 29
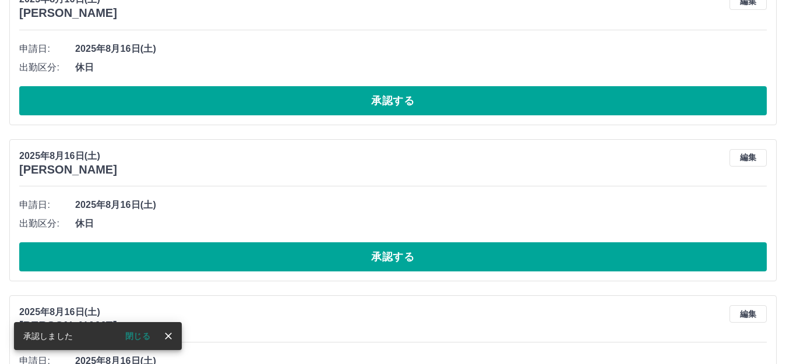
scroll to position [948, 0]
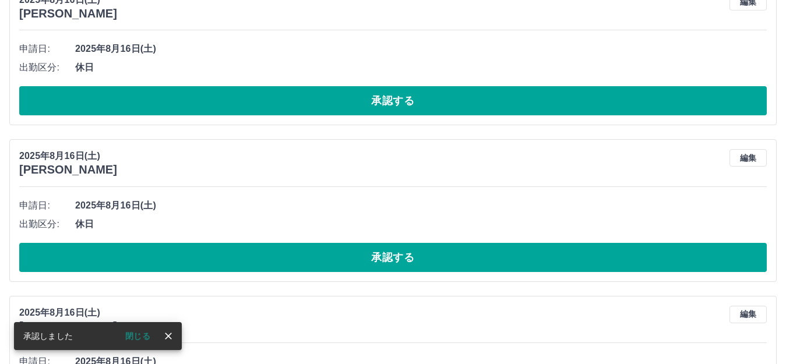
click at [380, 96] on button "承認する" at bounding box center [393, 100] width 748 height 29
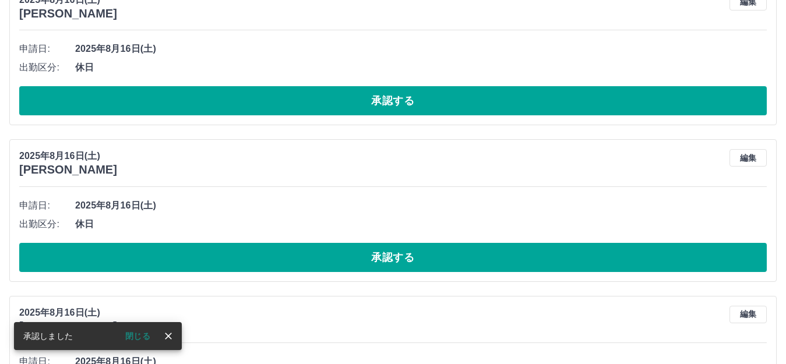
scroll to position [792, 0]
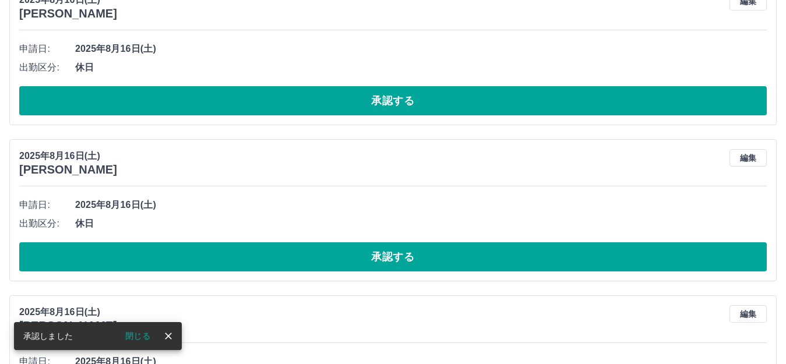
click at [380, 99] on button "承認する" at bounding box center [393, 100] width 748 height 29
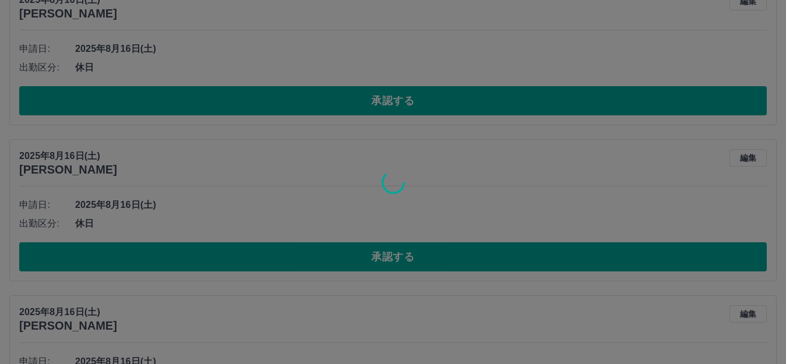
click at [381, 102] on div at bounding box center [393, 182] width 786 height 364
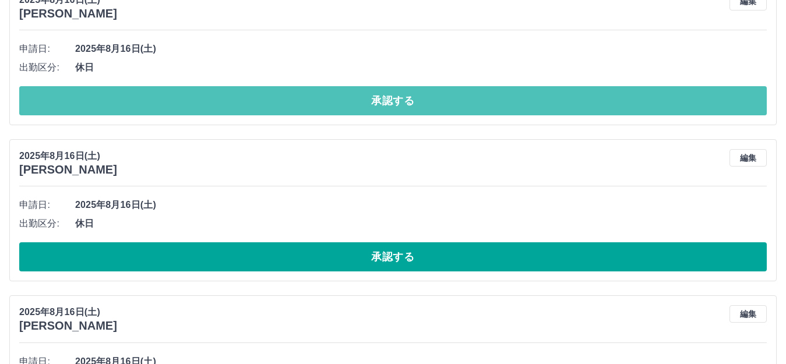
drag, startPoint x: 382, startPoint y: 103, endPoint x: 374, endPoint y: 108, distance: 9.2
click at [381, 103] on button "承認する" at bounding box center [393, 100] width 748 height 29
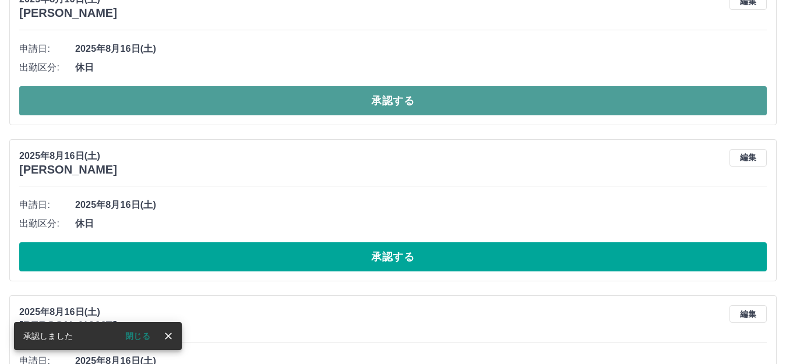
click at [374, 108] on button "承認する" at bounding box center [393, 100] width 748 height 29
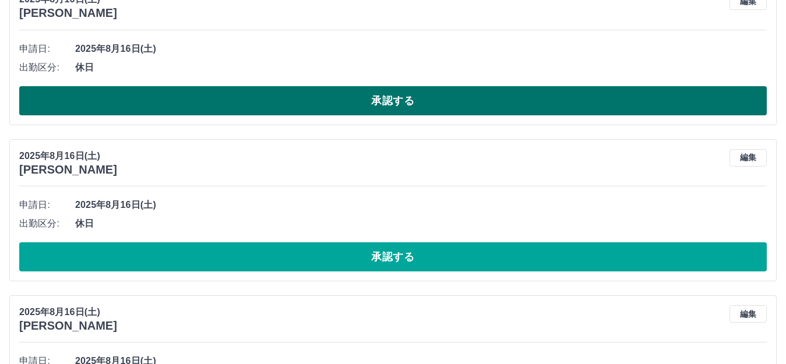
click at [381, 101] on button "承認する" at bounding box center [393, 100] width 748 height 29
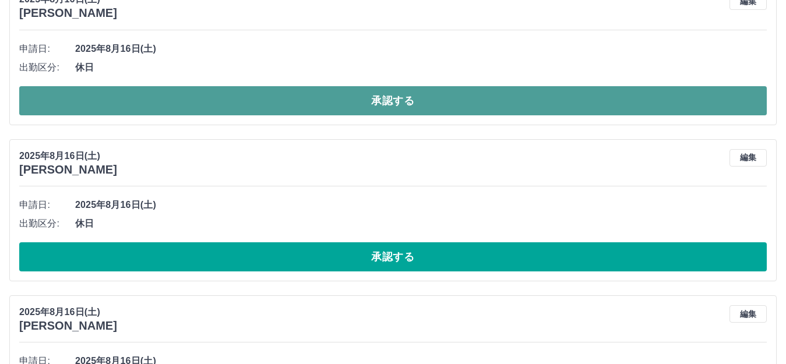
click at [381, 101] on button "承認する" at bounding box center [393, 100] width 748 height 29
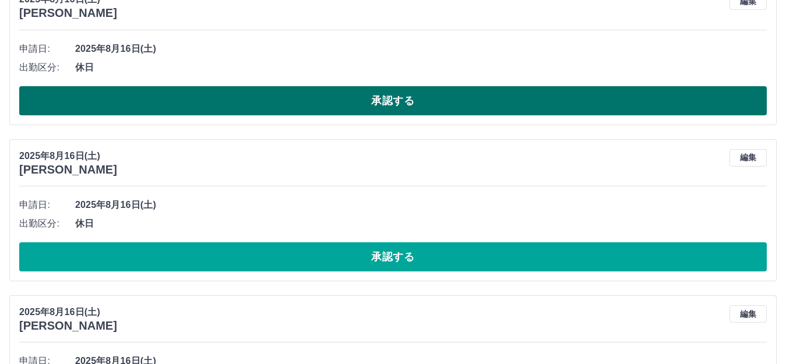
click at [405, 99] on button "承認する" at bounding box center [393, 100] width 748 height 29
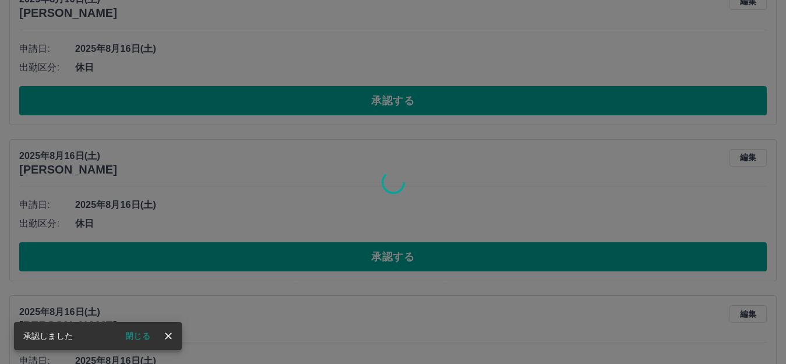
scroll to position [479, 0]
click at [405, 99] on div "承認権限がありません" at bounding box center [393, 182] width 786 height 364
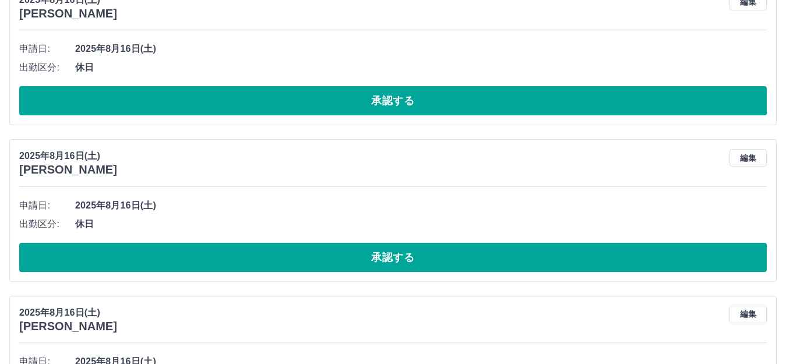
click at [403, 100] on button "承認する" at bounding box center [393, 100] width 748 height 29
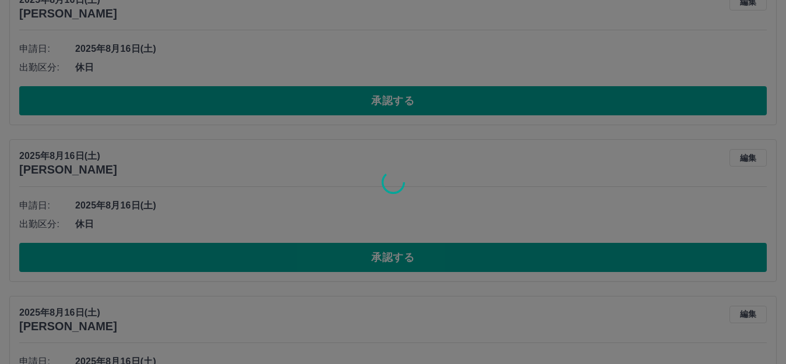
click at [403, 100] on div at bounding box center [393, 182] width 786 height 364
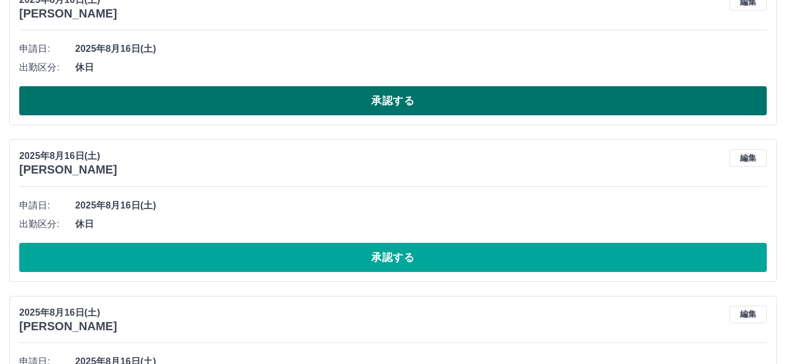
click at [398, 99] on button "承認する" at bounding box center [393, 100] width 748 height 29
click at [397, 99] on button "承認する" at bounding box center [393, 100] width 748 height 29
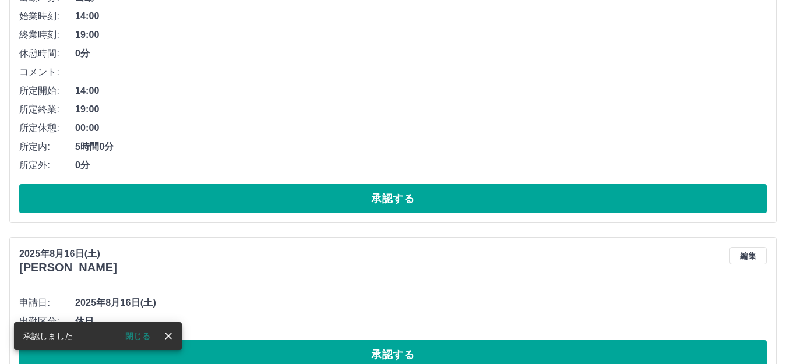
scroll to position [381, 0]
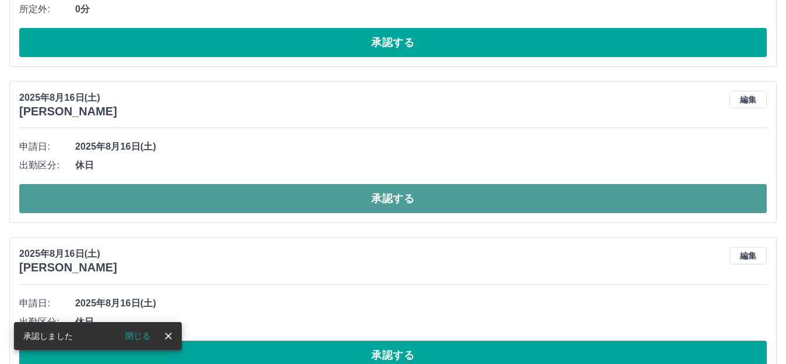
click at [389, 203] on button "承認する" at bounding box center [393, 198] width 748 height 29
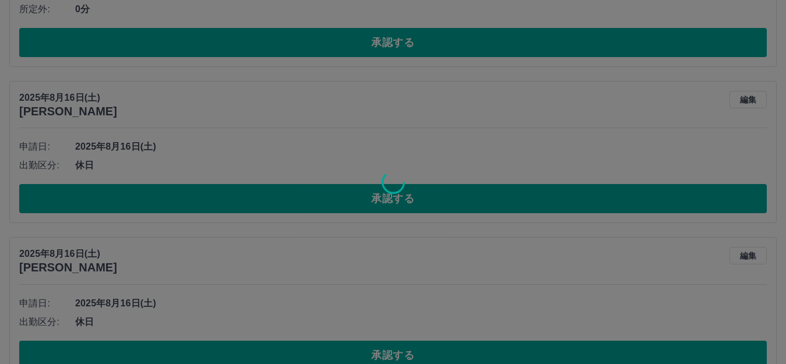
click at [387, 200] on div at bounding box center [393, 182] width 786 height 364
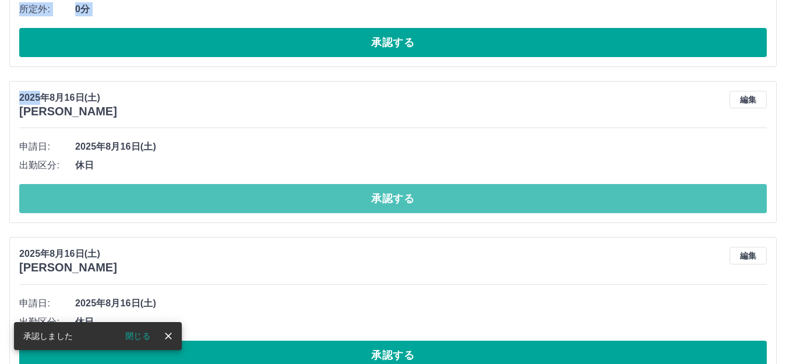
click at [385, 203] on button "承認する" at bounding box center [393, 198] width 748 height 29
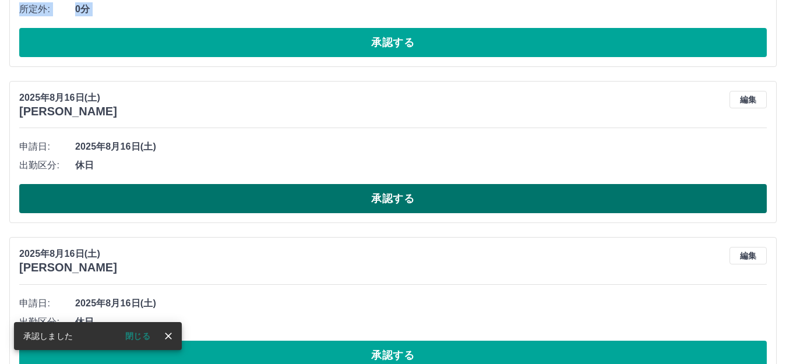
click at [402, 200] on button "承認する" at bounding box center [393, 198] width 748 height 29
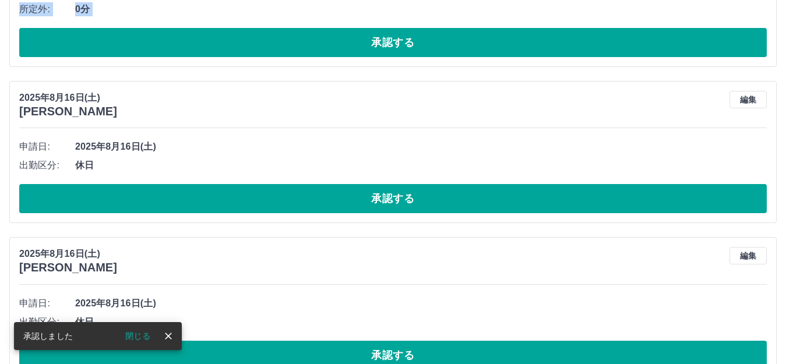
click at [401, 200] on button "承認する" at bounding box center [393, 198] width 748 height 29
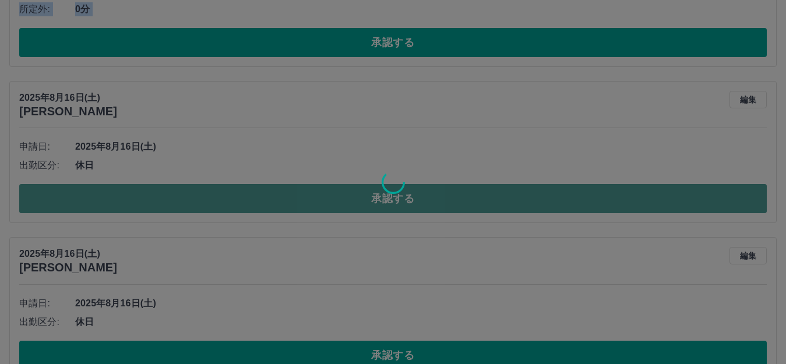
drag, startPoint x: 401, startPoint y: 199, endPoint x: 390, endPoint y: 188, distance: 15.7
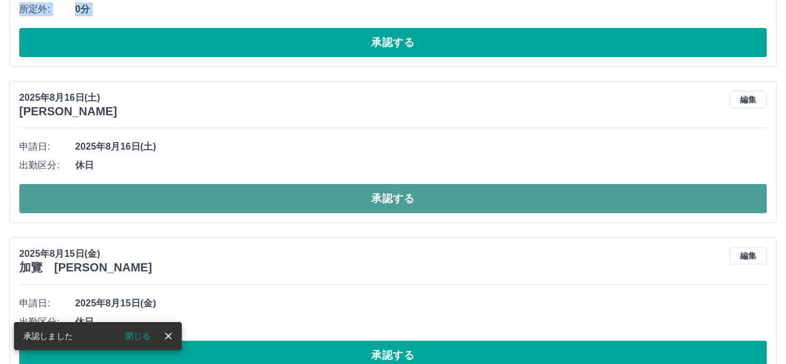
click at [390, 196] on button "承認する" at bounding box center [393, 198] width 748 height 29
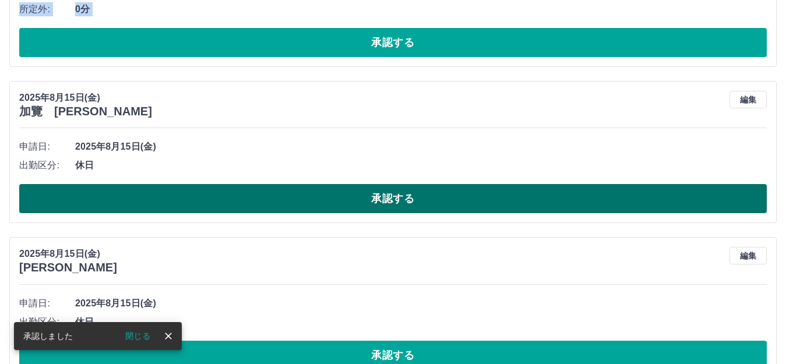
click at [359, 194] on button "承認する" at bounding box center [393, 198] width 748 height 29
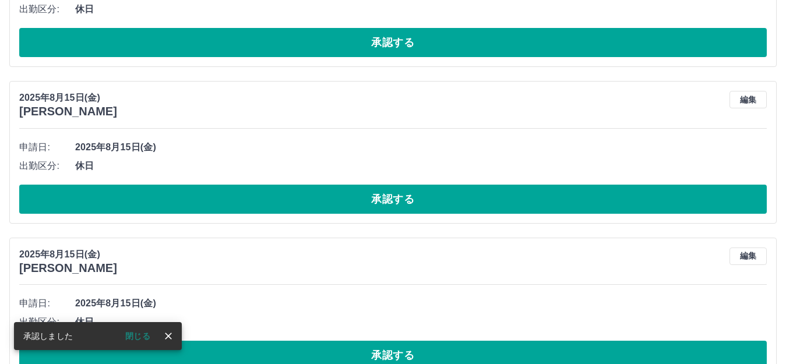
scroll to position [556, 0]
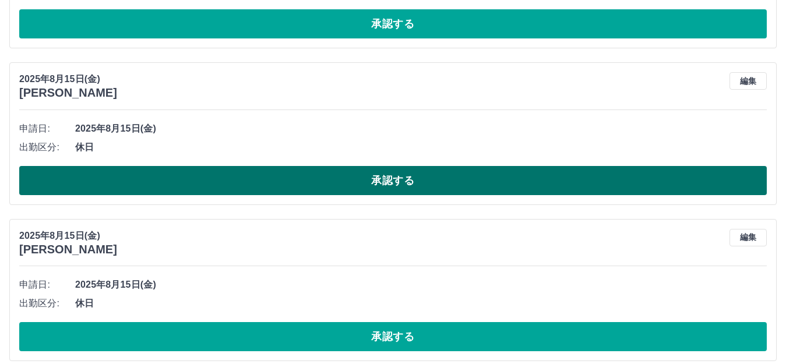
click at [395, 182] on button "承認する" at bounding box center [393, 180] width 748 height 29
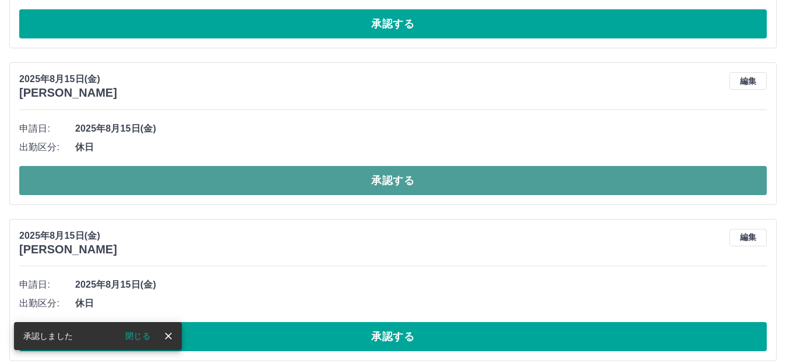
click at [406, 189] on button "承認する" at bounding box center [393, 180] width 748 height 29
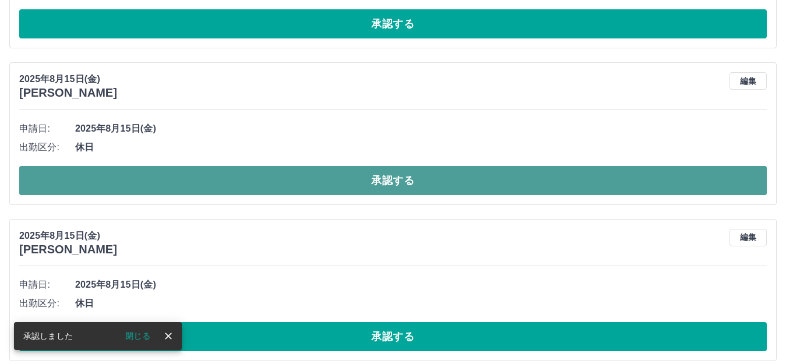
click at [420, 177] on button "承認する" at bounding box center [393, 180] width 748 height 29
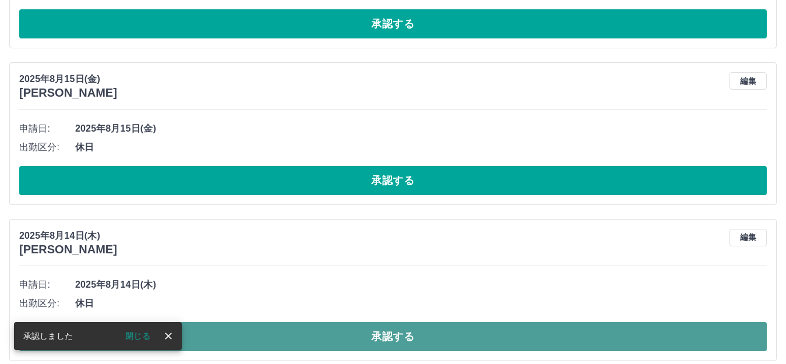
click at [391, 339] on button "承認する" at bounding box center [393, 336] width 748 height 29
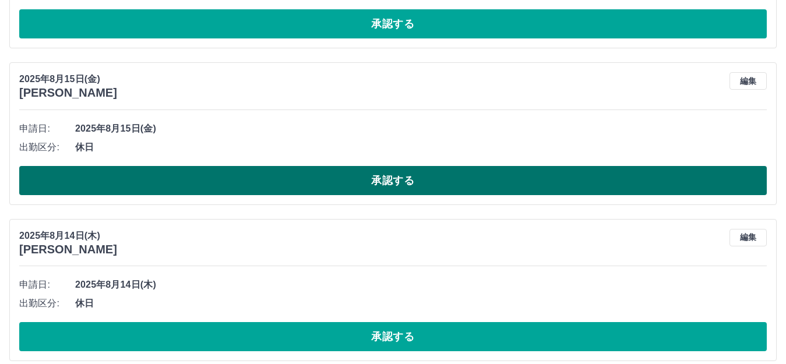
click at [398, 173] on button "承認する" at bounding box center [393, 180] width 748 height 29
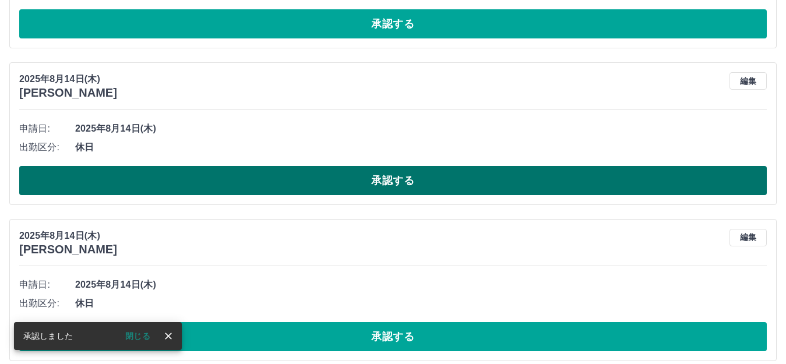
click at [395, 181] on button "承認する" at bounding box center [393, 180] width 748 height 29
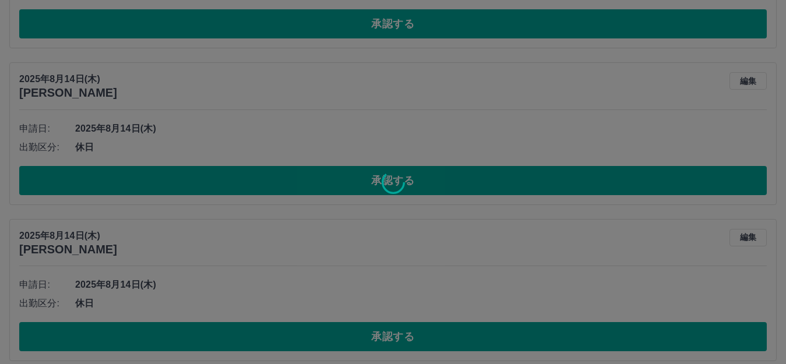
click at [405, 175] on div at bounding box center [393, 182] width 786 height 364
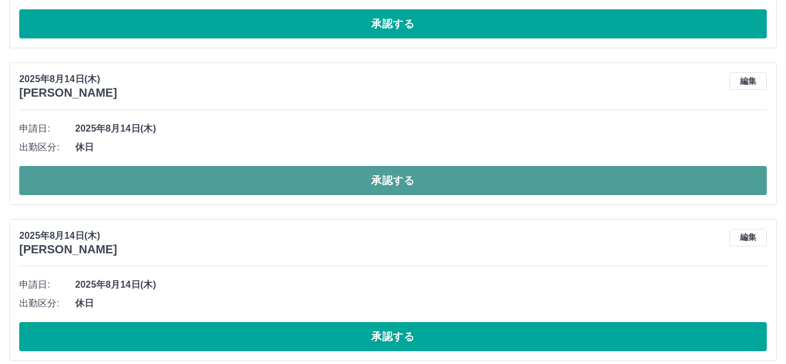
click at [396, 174] on button "承認する" at bounding box center [393, 180] width 748 height 29
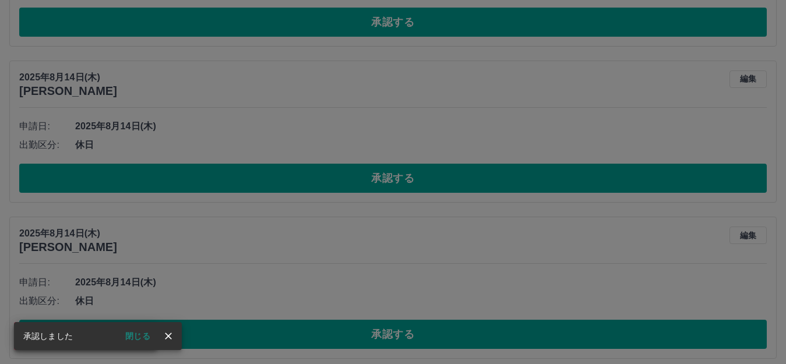
scroll to position [730, 0]
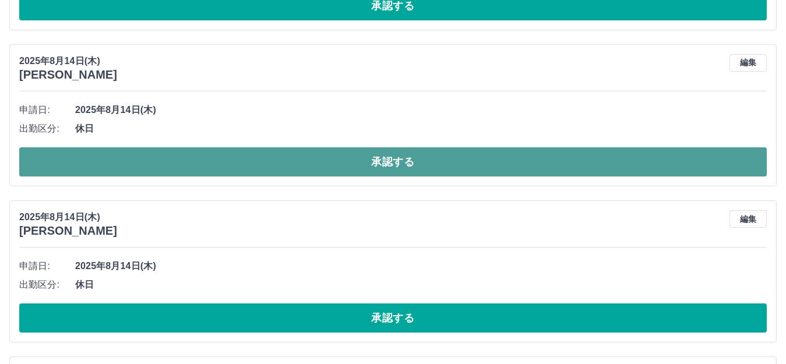
click at [391, 157] on button "承認する" at bounding box center [393, 161] width 748 height 29
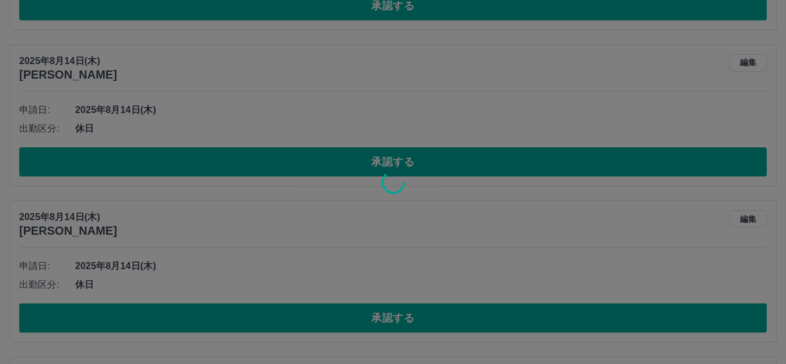
click at [391, 159] on div at bounding box center [393, 182] width 786 height 364
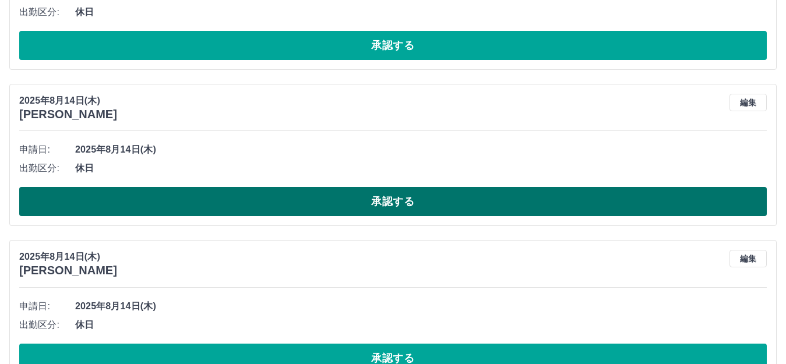
scroll to position [691, 0]
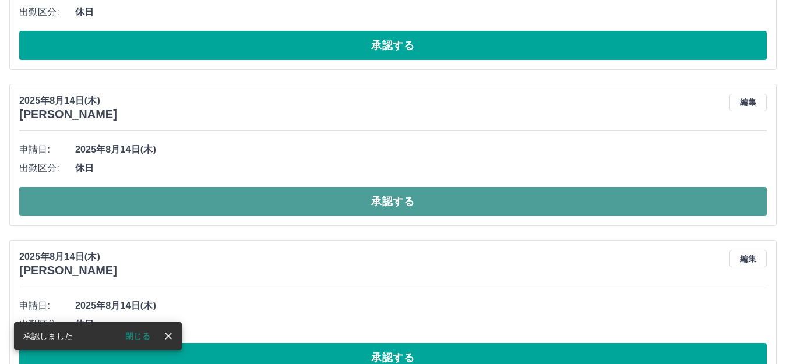
click at [395, 199] on button "承認する" at bounding box center [393, 201] width 748 height 29
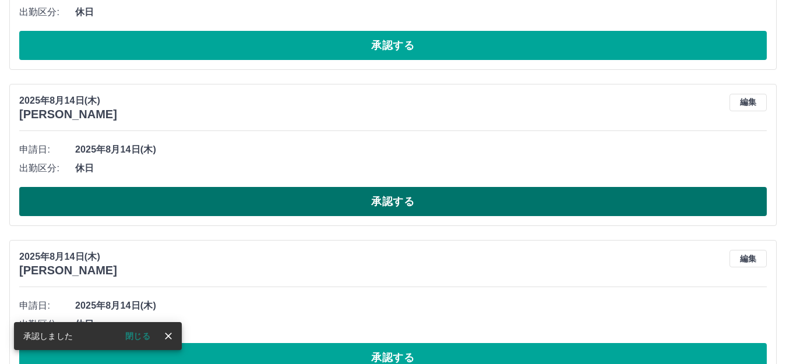
click at [401, 200] on button "承認する" at bounding box center [393, 201] width 748 height 29
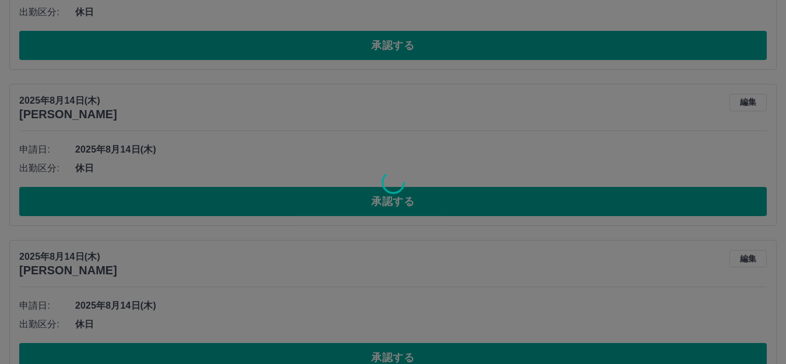
click at [399, 196] on div at bounding box center [393, 182] width 786 height 364
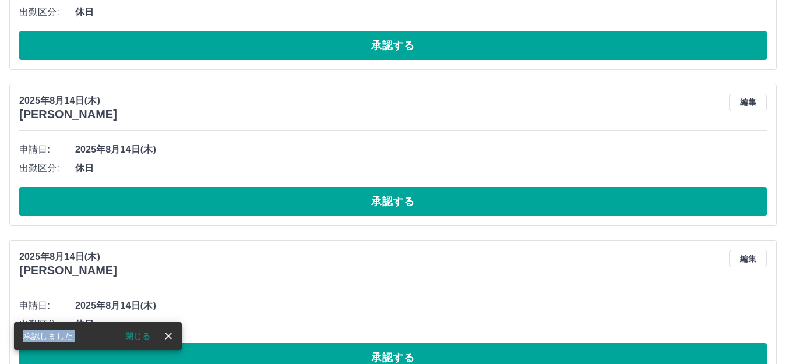
click at [399, 196] on div at bounding box center [393, 182] width 786 height 364
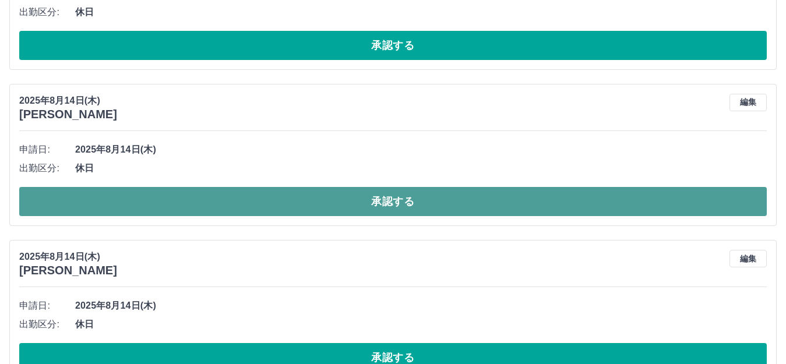
click at [399, 198] on button "承認する" at bounding box center [393, 201] width 748 height 29
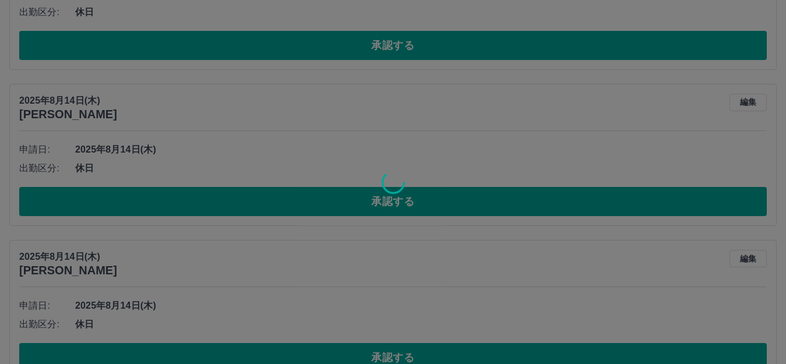
click at [398, 204] on div at bounding box center [393, 182] width 786 height 364
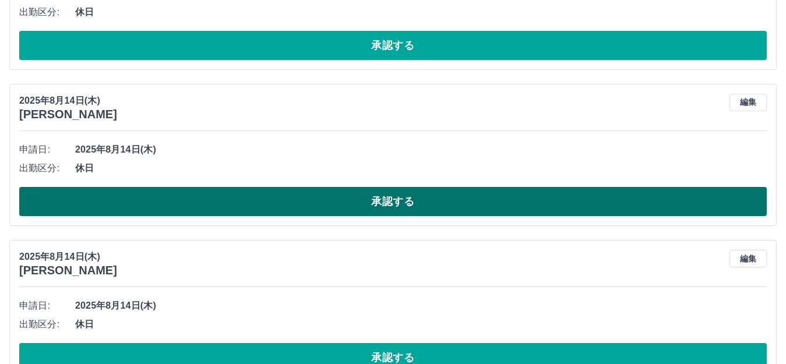
click at [366, 198] on button "承認する" at bounding box center [393, 201] width 748 height 29
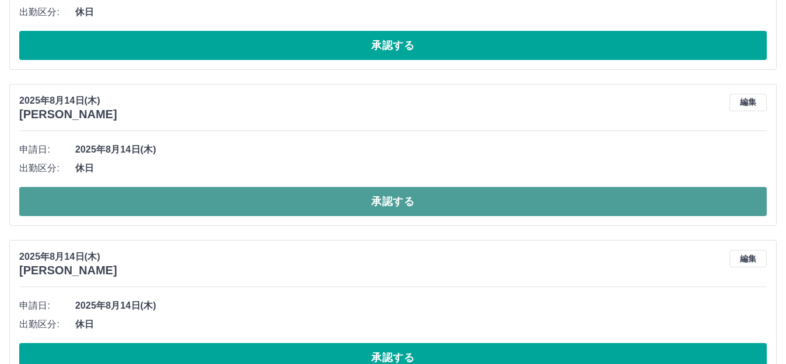
click at [366, 199] on button "承認する" at bounding box center [393, 201] width 748 height 29
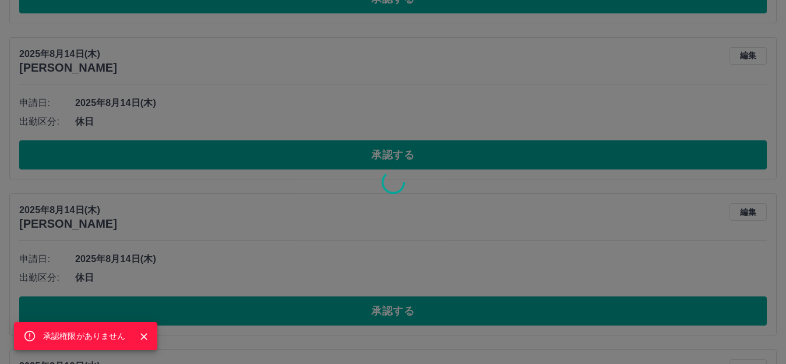
scroll to position [807, 0]
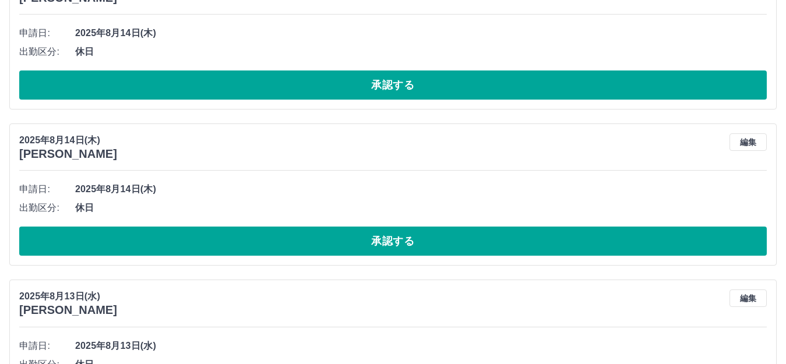
click at [379, 244] on button "承認する" at bounding box center [393, 241] width 748 height 29
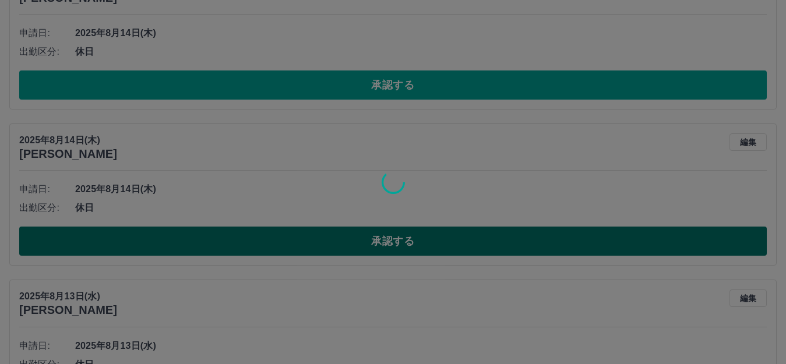
click at [379, 244] on div at bounding box center [393, 182] width 786 height 364
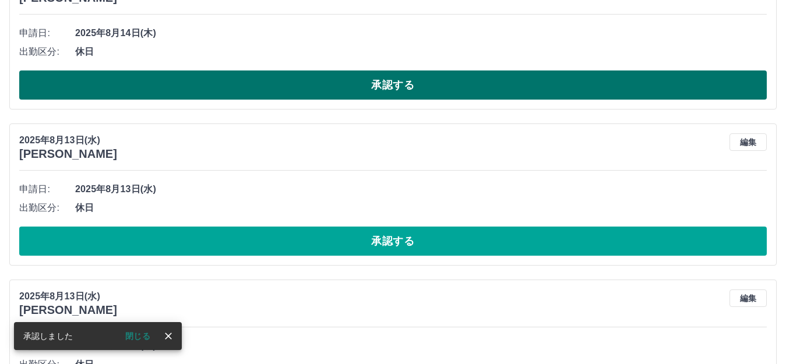
scroll to position [651, 0]
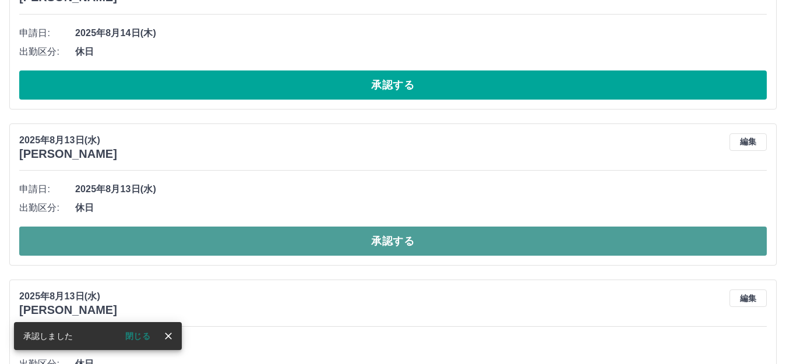
click at [366, 234] on button "承認する" at bounding box center [393, 241] width 748 height 29
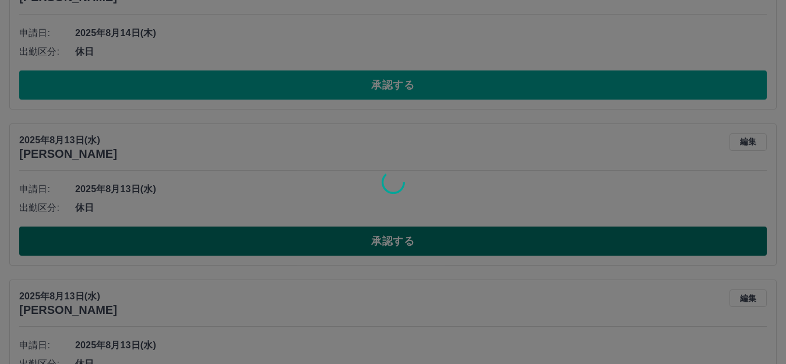
click at [366, 234] on div at bounding box center [393, 182] width 786 height 364
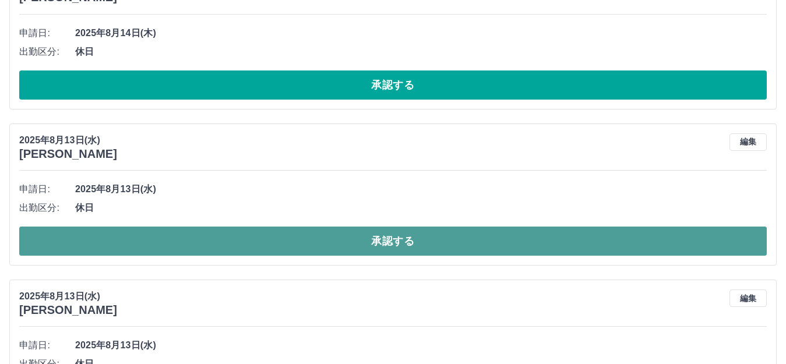
click at [370, 240] on button "承認する" at bounding box center [393, 241] width 748 height 29
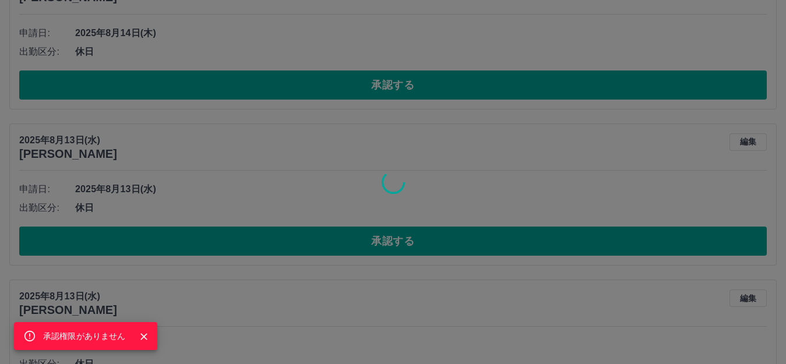
click at [371, 238] on div "承認権限がありません" at bounding box center [393, 182] width 786 height 364
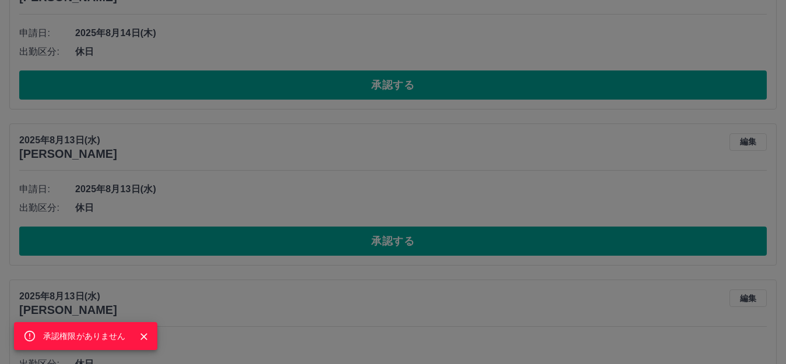
click at [374, 238] on div "承認権限がありません" at bounding box center [393, 182] width 786 height 364
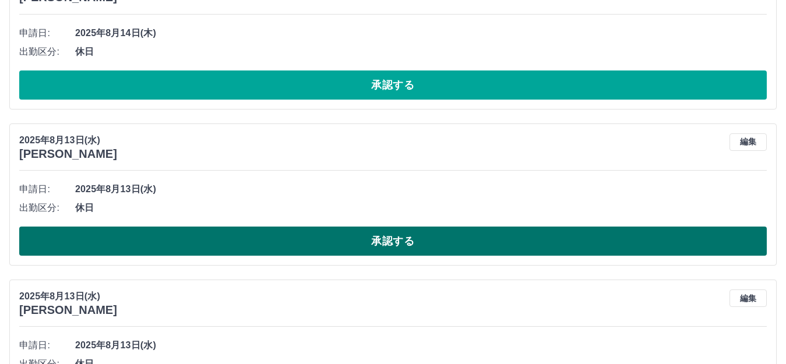
click at [375, 237] on button "承認する" at bounding box center [393, 241] width 748 height 29
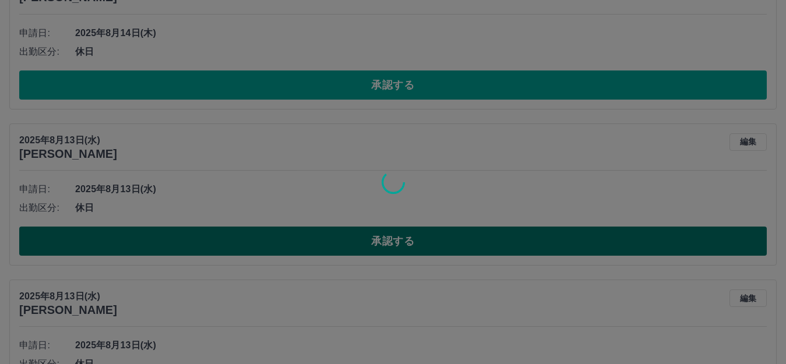
click at [375, 237] on div at bounding box center [393, 182] width 786 height 364
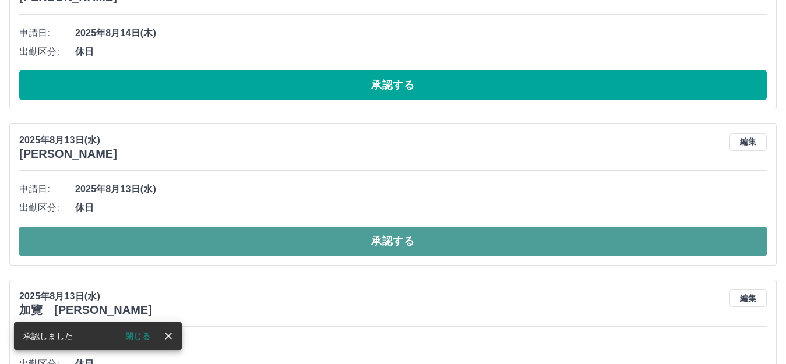
click at [404, 243] on button "承認する" at bounding box center [393, 241] width 748 height 29
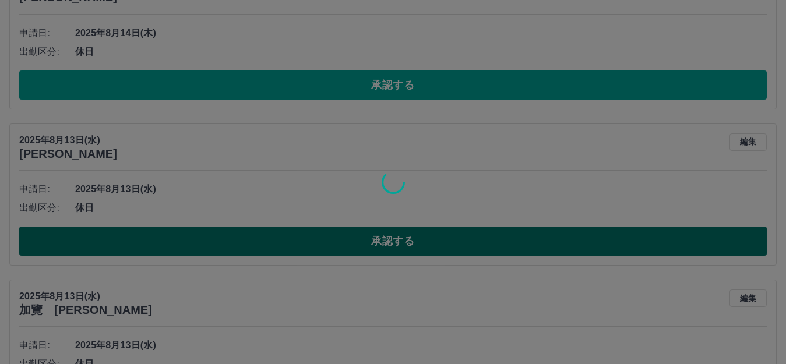
click at [404, 243] on div at bounding box center [393, 182] width 786 height 364
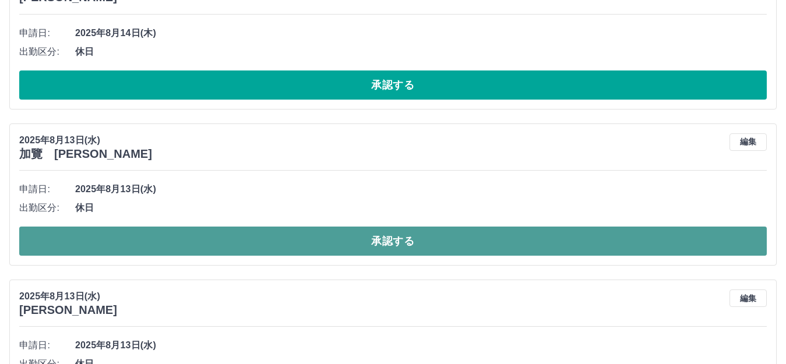
click at [399, 247] on button "承認する" at bounding box center [393, 241] width 748 height 29
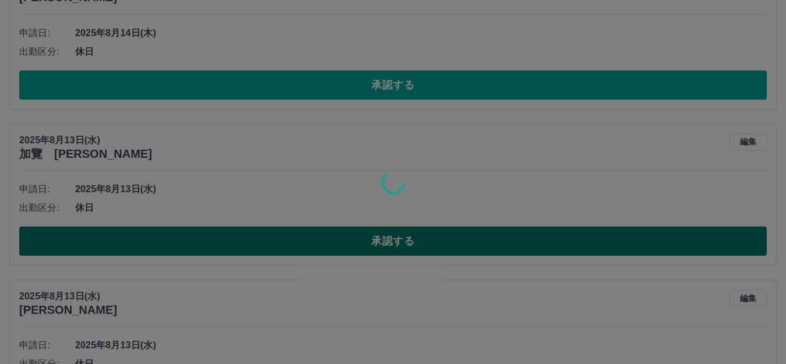
click at [399, 245] on div at bounding box center [393, 182] width 786 height 364
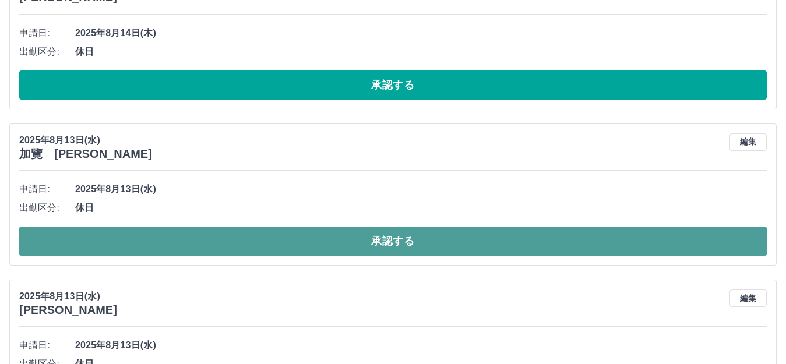
click at [401, 245] on button "承認する" at bounding box center [393, 241] width 748 height 29
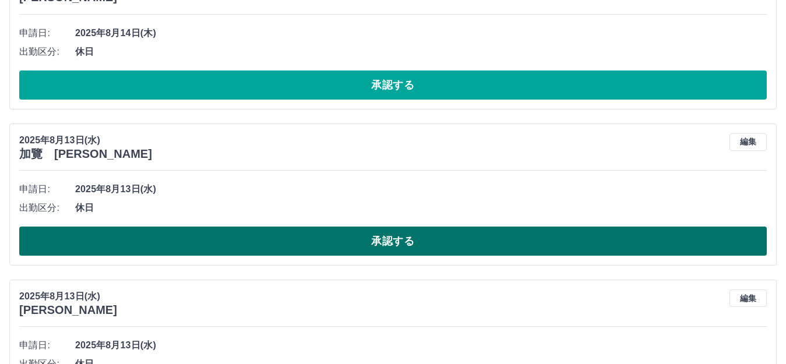
click at [403, 245] on button "承認する" at bounding box center [393, 241] width 748 height 29
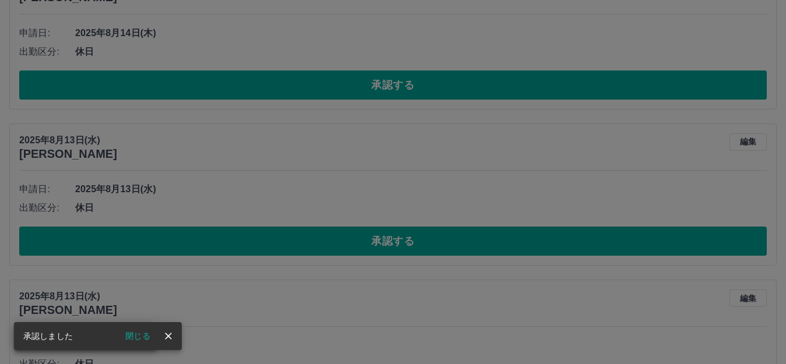
click at [403, 250] on div "承認権限がありません" at bounding box center [393, 182] width 786 height 364
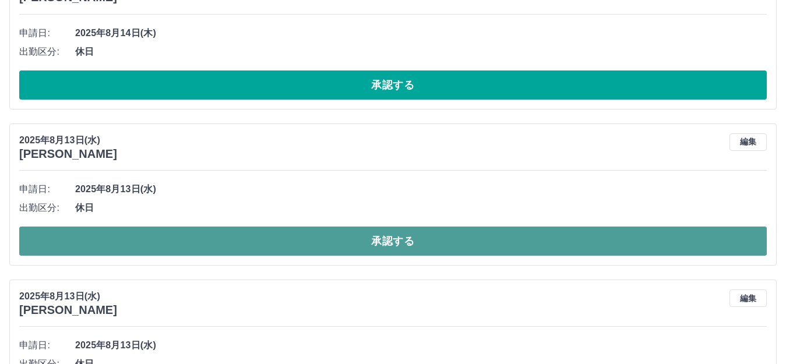
drag, startPoint x: 402, startPoint y: 245, endPoint x: 403, endPoint y: 238, distance: 6.6
click at [402, 243] on button "承認する" at bounding box center [393, 241] width 748 height 29
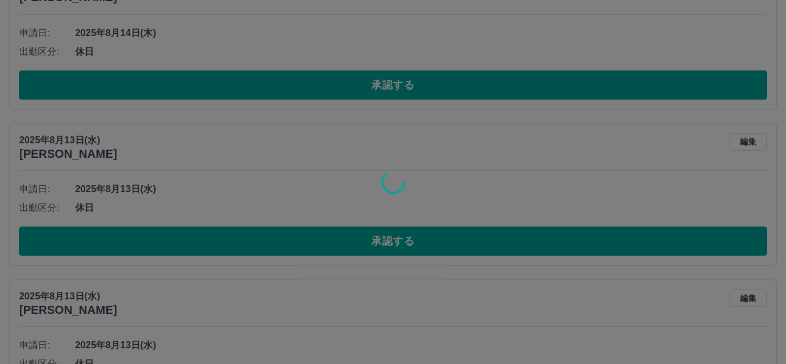
click at [404, 240] on div at bounding box center [393, 182] width 786 height 364
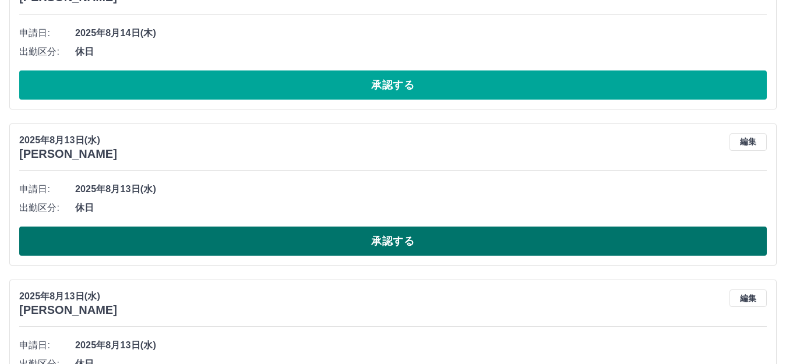
click at [413, 238] on button "承認する" at bounding box center [393, 241] width 748 height 29
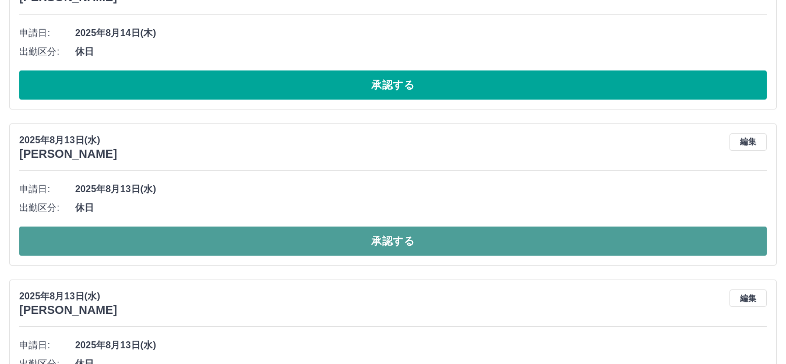
click at [413, 240] on button "承認する" at bounding box center [393, 241] width 748 height 29
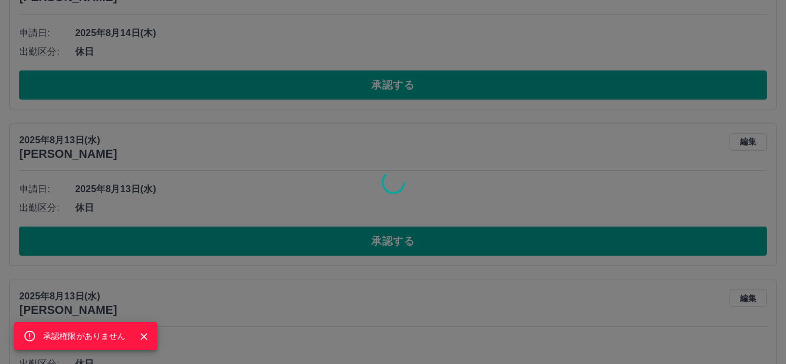
click at [406, 246] on div "承認権限がありません" at bounding box center [393, 182] width 786 height 364
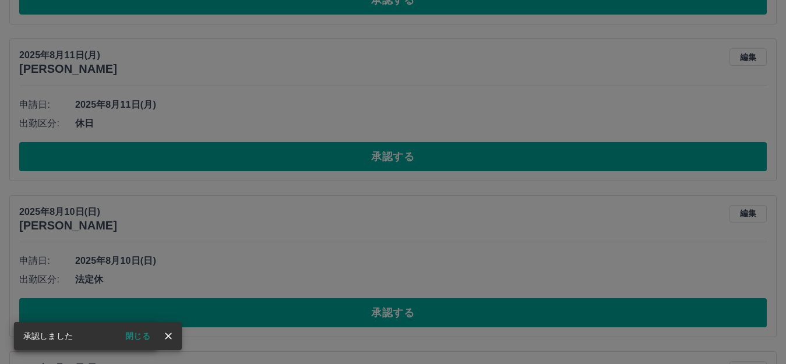
scroll to position [1701, 0]
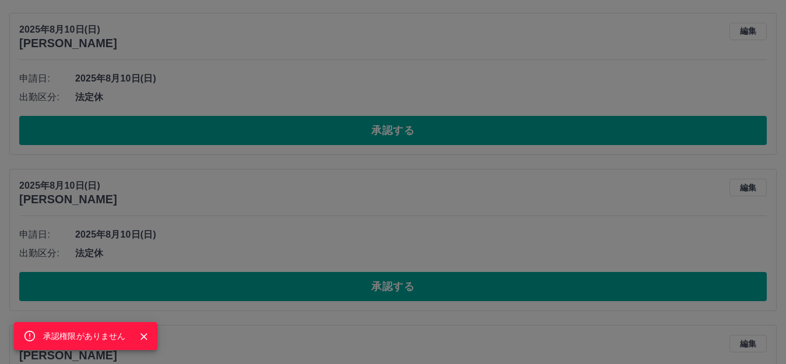
click at [442, 284] on div "承認権限がありません" at bounding box center [393, 182] width 786 height 364
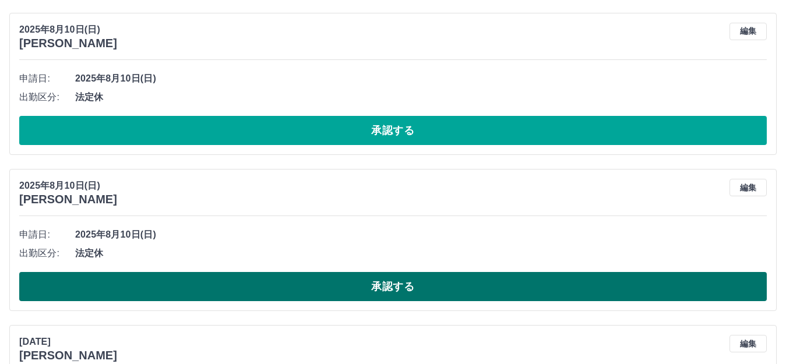
click at [443, 288] on button "承認する" at bounding box center [393, 286] width 748 height 29
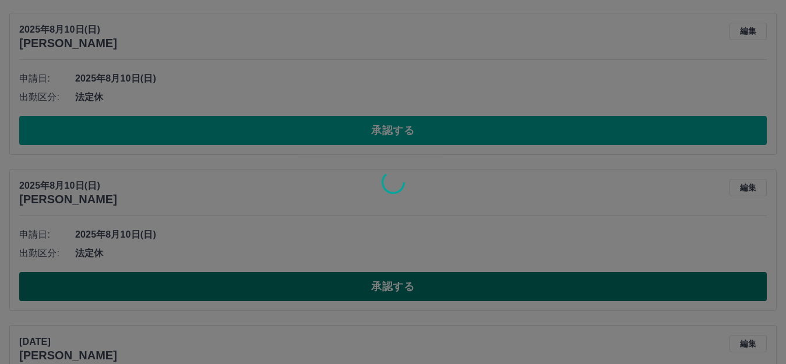
click at [443, 288] on div at bounding box center [393, 182] width 786 height 364
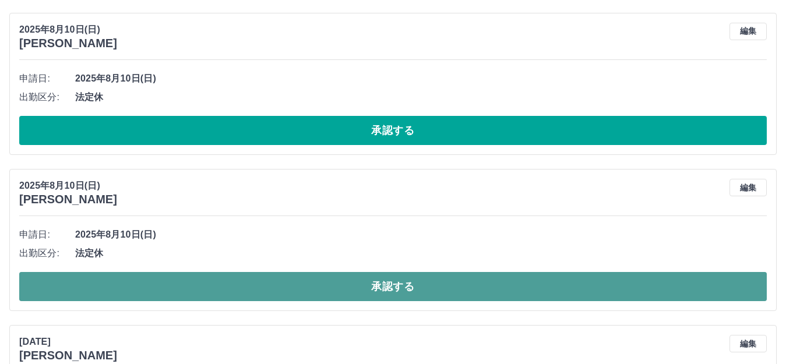
click at [436, 282] on button "承認する" at bounding box center [393, 286] width 748 height 29
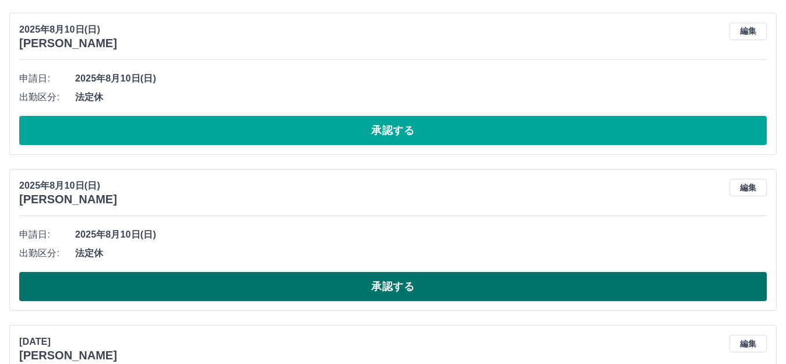
click at [436, 282] on button "承認する" at bounding box center [393, 286] width 748 height 29
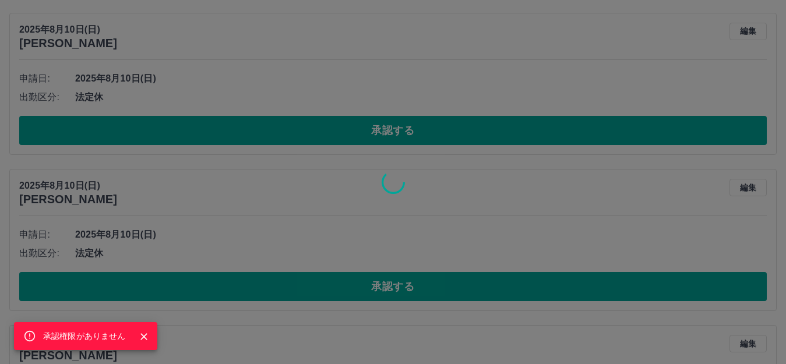
click at [405, 284] on div "承認権限がありません" at bounding box center [393, 182] width 786 height 364
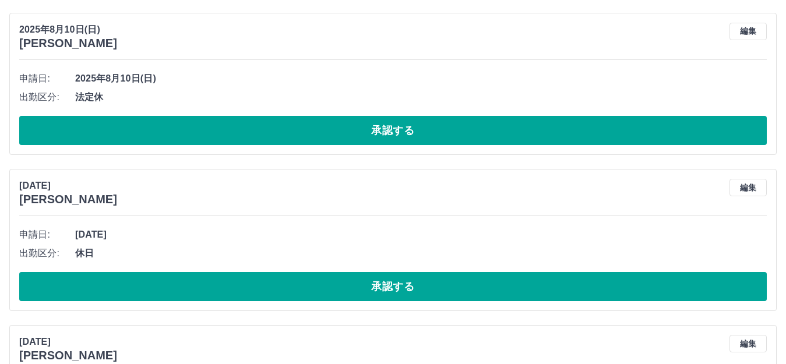
click at [412, 311] on div "[DATE] [PERSON_NAME] 編集 申請日: [DATE] 出勤区分: 休日 承認する" at bounding box center [393, 240] width 768 height 142
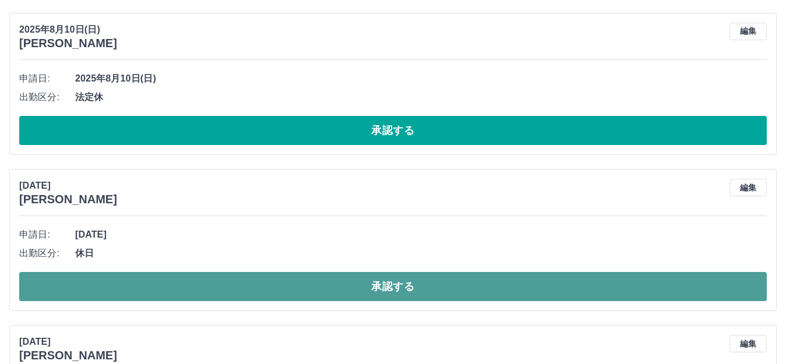
click at [397, 279] on button "承認する" at bounding box center [393, 286] width 748 height 29
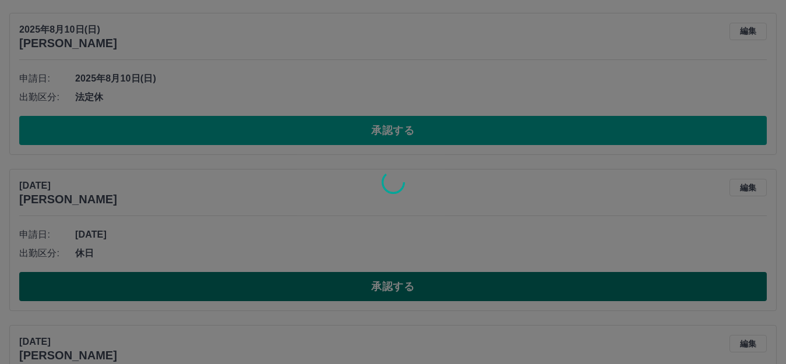
click at [397, 279] on div at bounding box center [393, 182] width 786 height 364
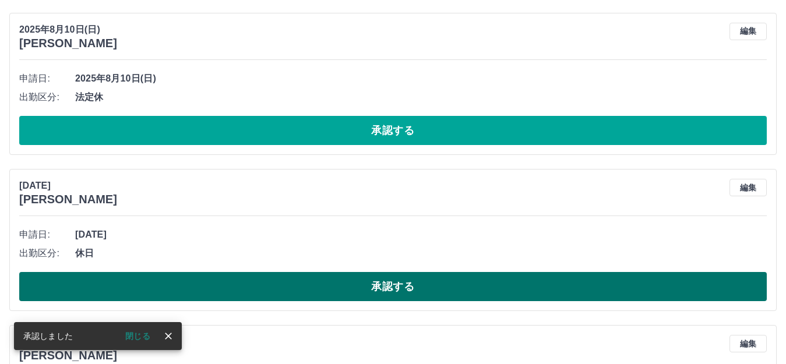
click at [429, 287] on button "承認する" at bounding box center [393, 286] width 748 height 29
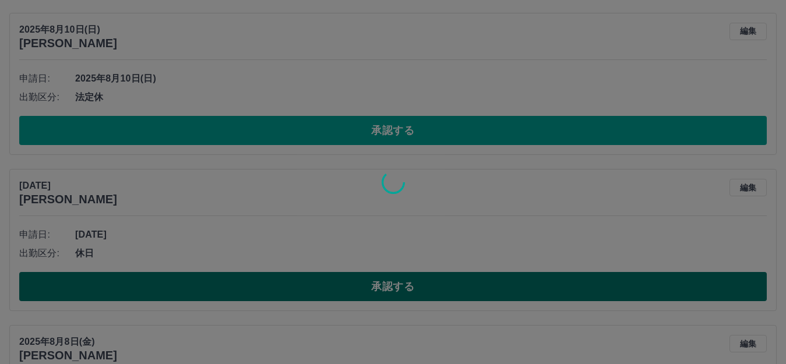
click at [429, 287] on div at bounding box center [393, 182] width 786 height 364
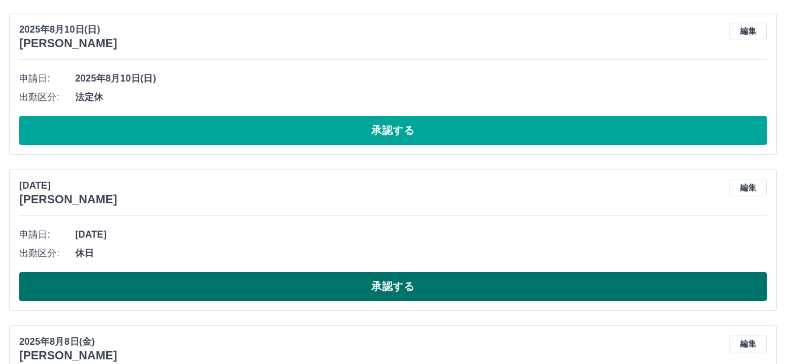
click at [391, 291] on button "承認する" at bounding box center [393, 286] width 748 height 29
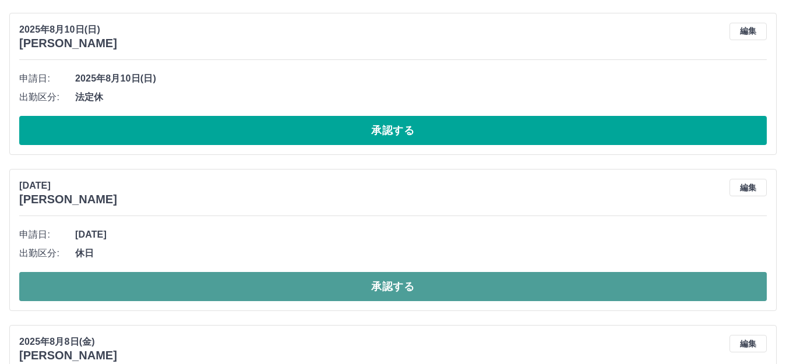
click at [391, 291] on button "承認する" at bounding box center [393, 286] width 748 height 29
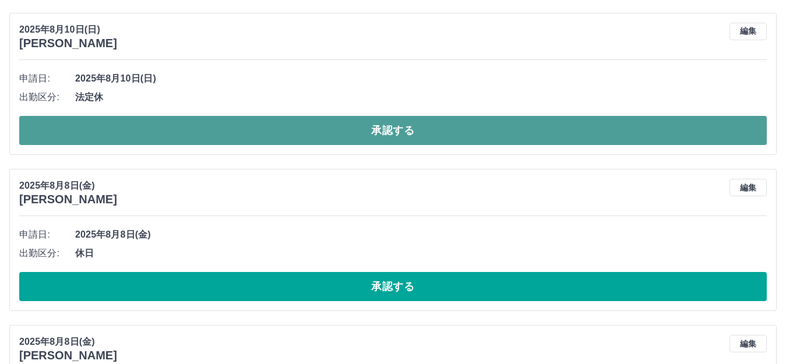
click at [396, 122] on button "承認する" at bounding box center [393, 130] width 748 height 29
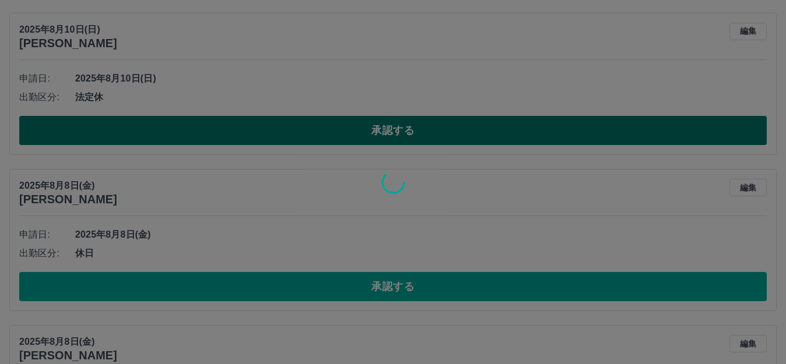
click at [396, 122] on div at bounding box center [393, 182] width 786 height 364
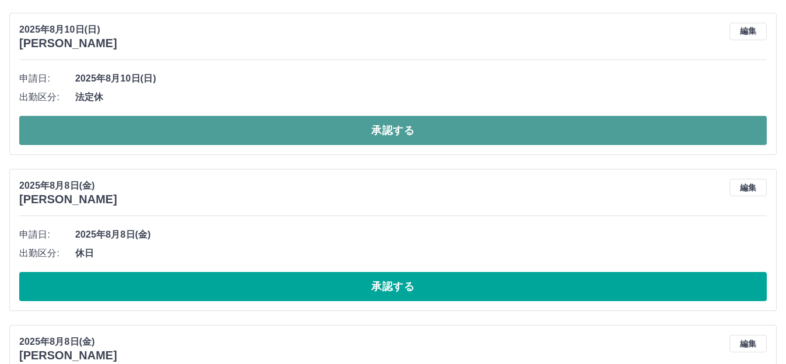
click at [395, 125] on button "承認する" at bounding box center [393, 130] width 748 height 29
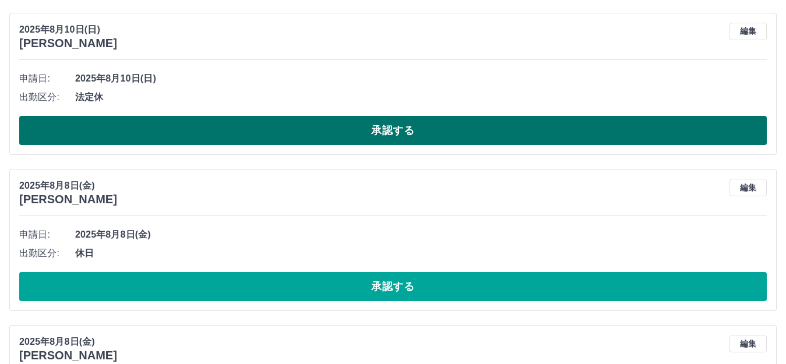
click at [395, 125] on button "承認する" at bounding box center [393, 130] width 748 height 29
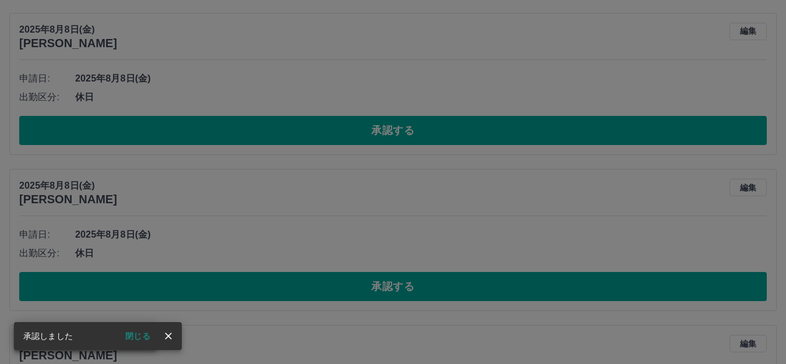
scroll to position [1544, 0]
click at [396, 130] on div "承認権限がありません" at bounding box center [393, 182] width 786 height 364
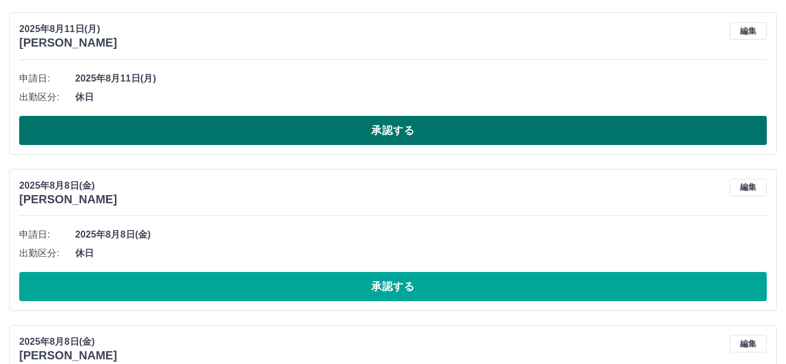
click at [396, 131] on div "承認権限がありません" at bounding box center [393, 182] width 786 height 364
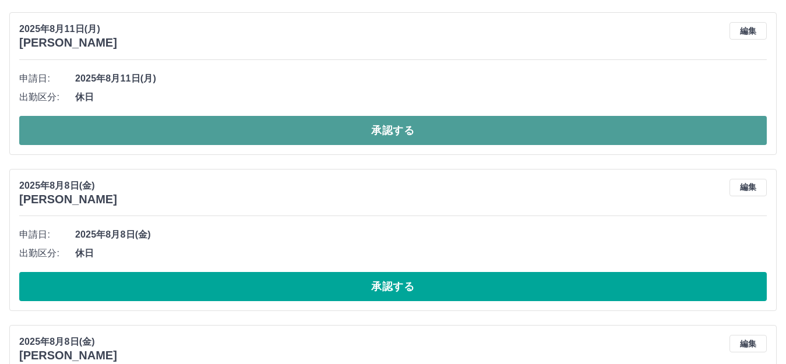
click at [410, 122] on button "承認する" at bounding box center [393, 130] width 748 height 29
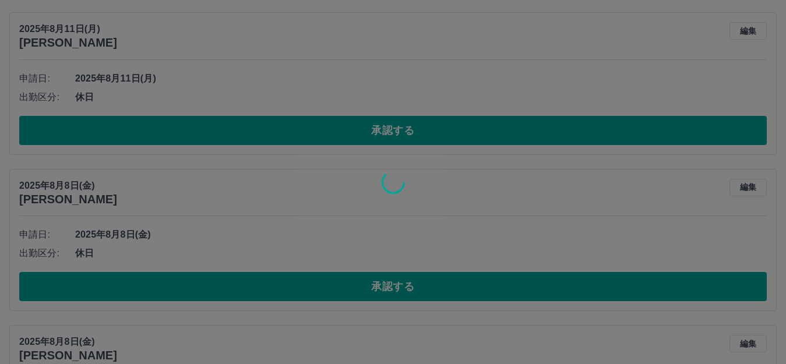
click at [411, 122] on div at bounding box center [393, 182] width 786 height 364
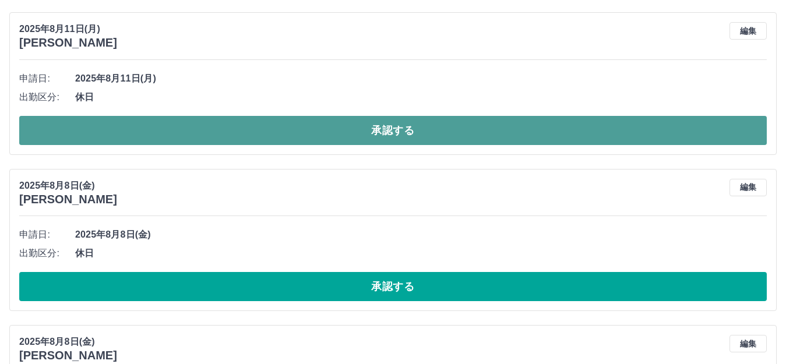
drag, startPoint x: 409, startPoint y: 129, endPoint x: 412, endPoint y: 122, distance: 7.3
click at [412, 123] on button "承認する" at bounding box center [393, 130] width 748 height 29
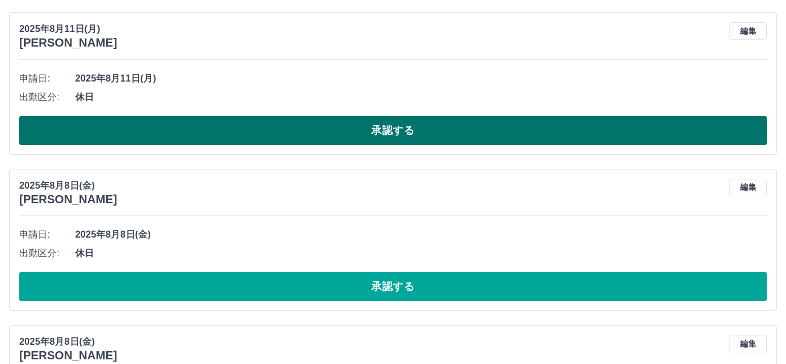
click at [412, 125] on button "承認する" at bounding box center [393, 130] width 748 height 29
click at [410, 131] on button "承認する" at bounding box center [393, 130] width 748 height 29
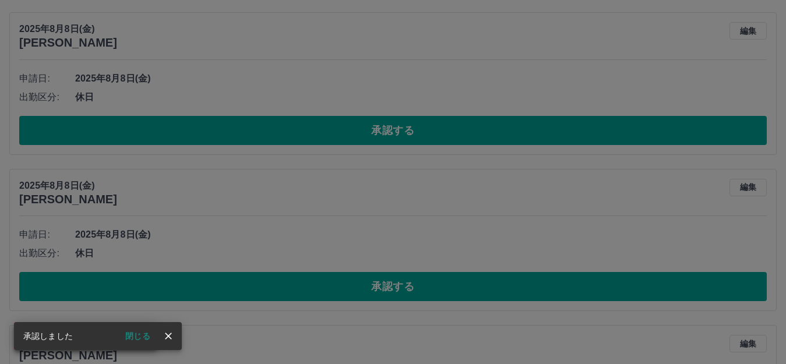
scroll to position [1388, 0]
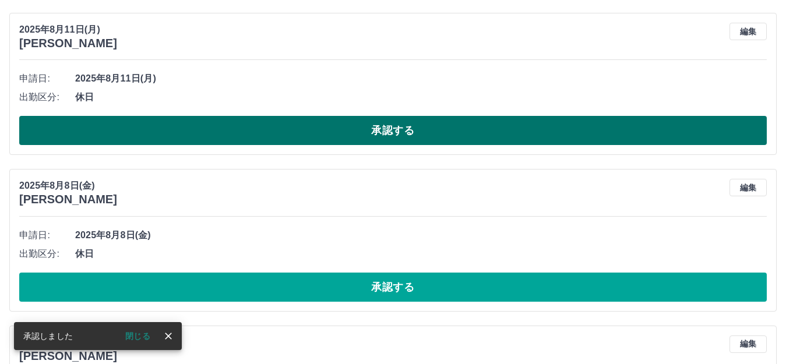
click at [416, 129] on button "承認する" at bounding box center [393, 130] width 748 height 29
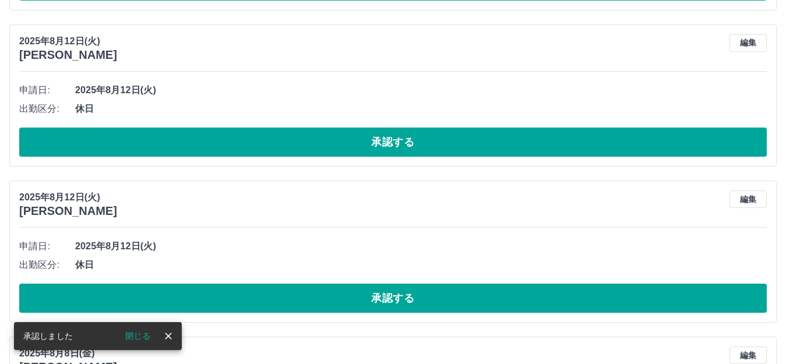
scroll to position [1712, 0]
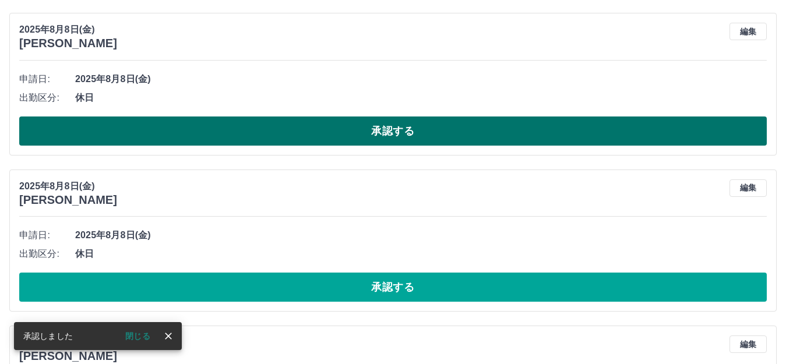
click at [416, 130] on button "承認する" at bounding box center [393, 131] width 748 height 29
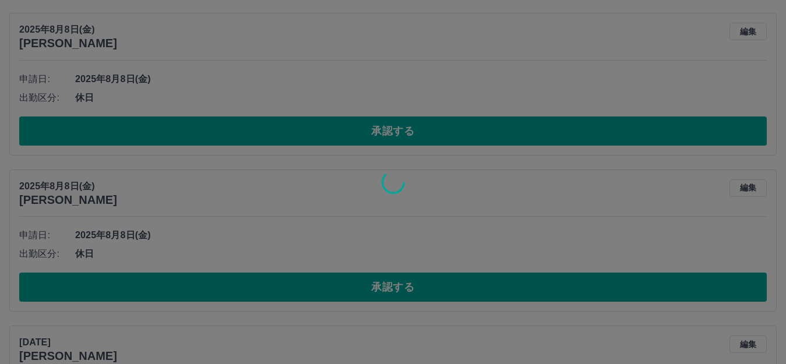
click at [463, 133] on div at bounding box center [393, 182] width 786 height 364
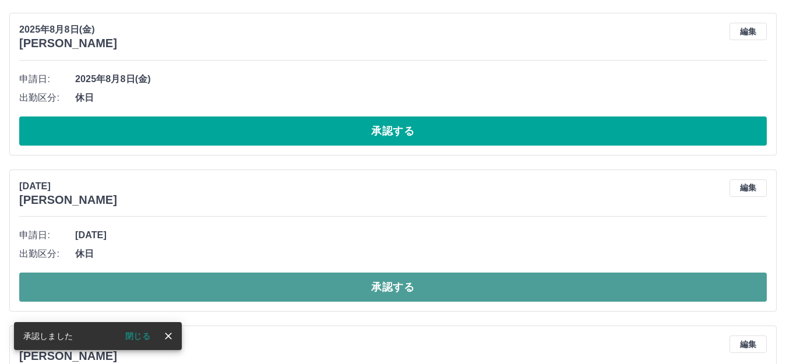
drag, startPoint x: 435, startPoint y: 290, endPoint x: 429, endPoint y: 290, distance: 6.4
click at [435, 291] on button "承認する" at bounding box center [393, 287] width 748 height 29
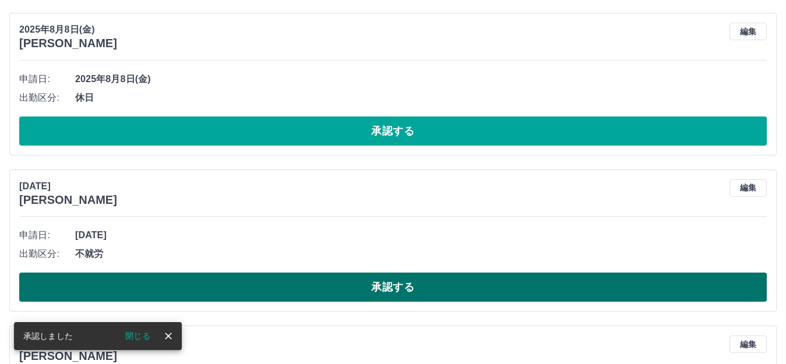
click at [395, 288] on button "承認する" at bounding box center [393, 287] width 748 height 29
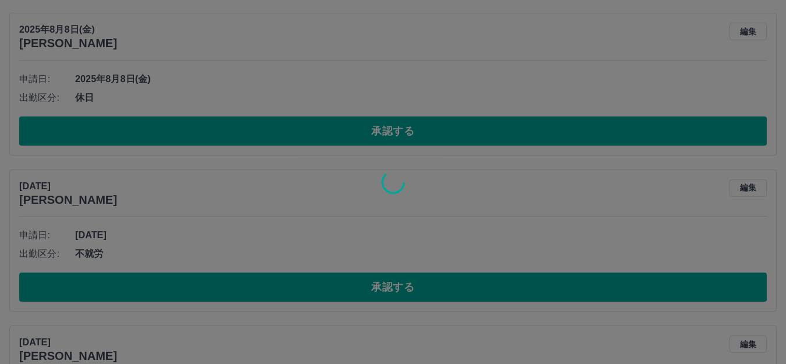
click at [394, 293] on div at bounding box center [393, 182] width 786 height 364
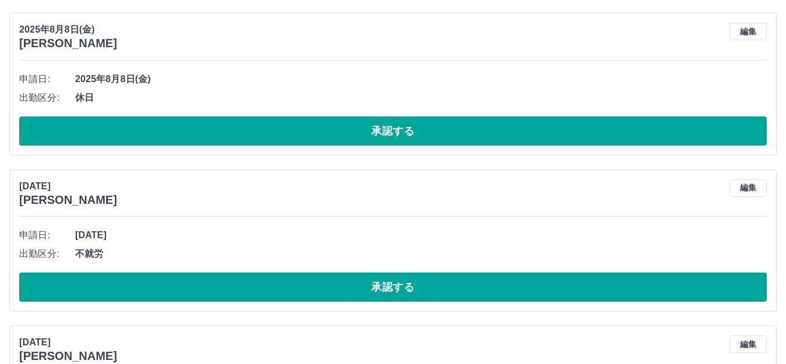
click at [394, 293] on div at bounding box center [393, 182] width 786 height 364
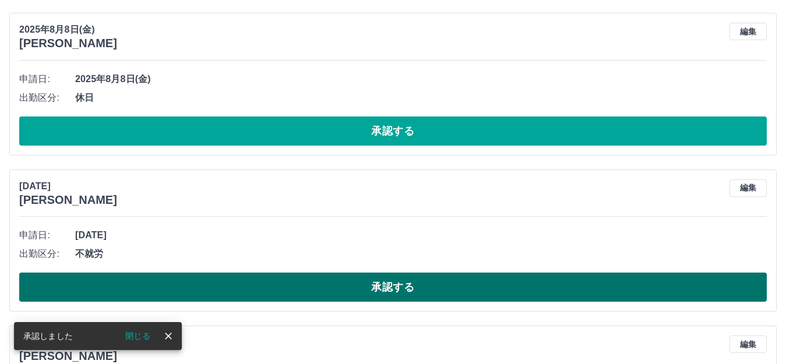
click at [409, 284] on button "承認する" at bounding box center [393, 287] width 748 height 29
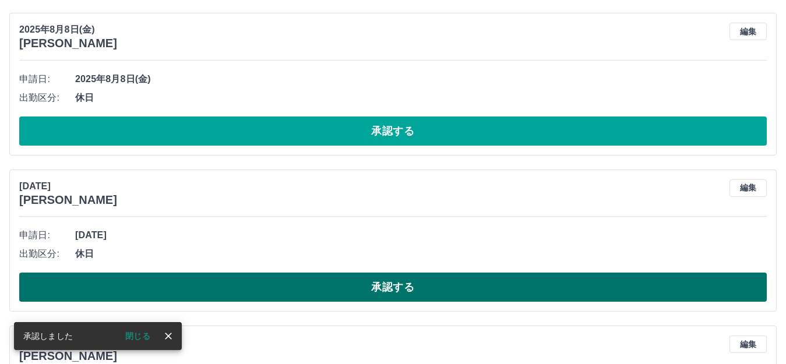
click at [426, 291] on button "承認する" at bounding box center [393, 287] width 748 height 29
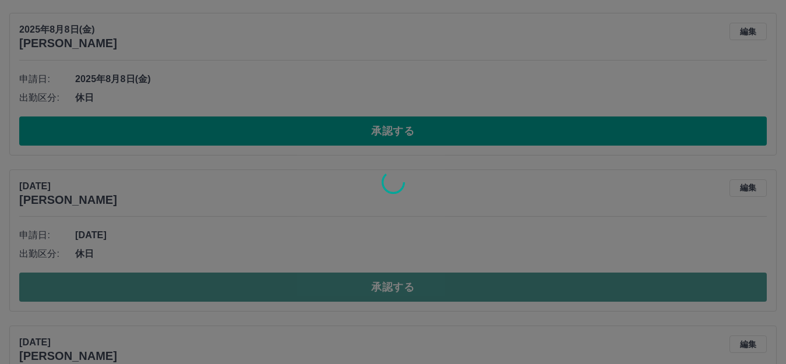
click at [426, 291] on div "SDH勤怠 [PERSON_NAME] 閉じる 勤怠報告の承認 [DATE] **** 8月 * 未承認 休日 承認済み [DATE] [PERSON_NAM…" at bounding box center [393, 323] width 786 height 4071
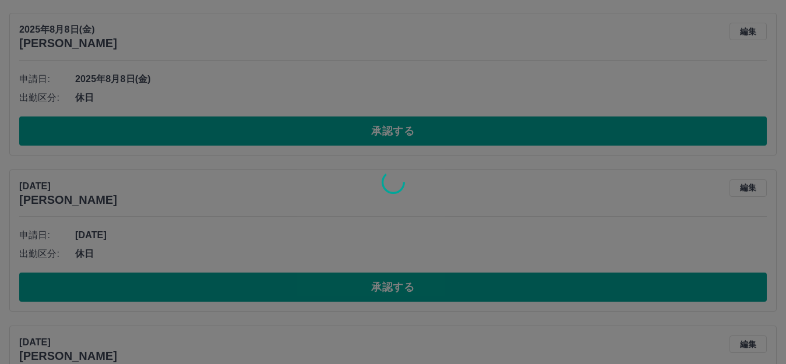
click at [426, 294] on div at bounding box center [393, 182] width 786 height 364
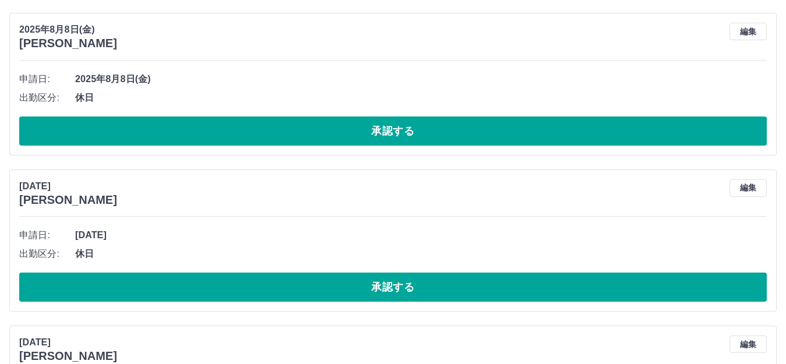
click at [426, 294] on div "SDH勤怠 [PERSON_NAME] 勤怠報告の承認 [DATE] **** 8月 * 未承認 休日 承認済み [DATE] [PERSON_NAME] 編…" at bounding box center [393, 323] width 786 height 4071
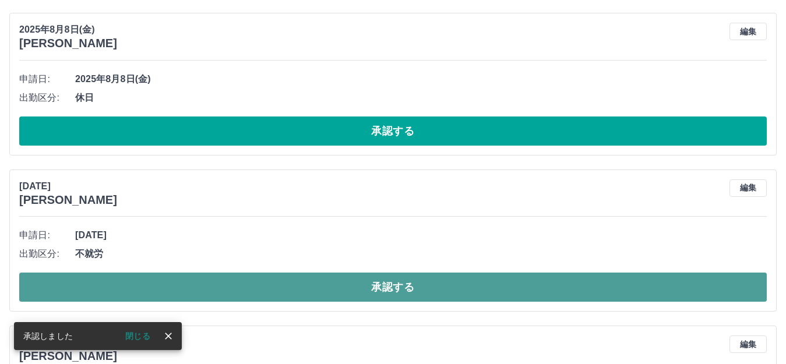
click at [426, 296] on button "承認する" at bounding box center [393, 287] width 748 height 29
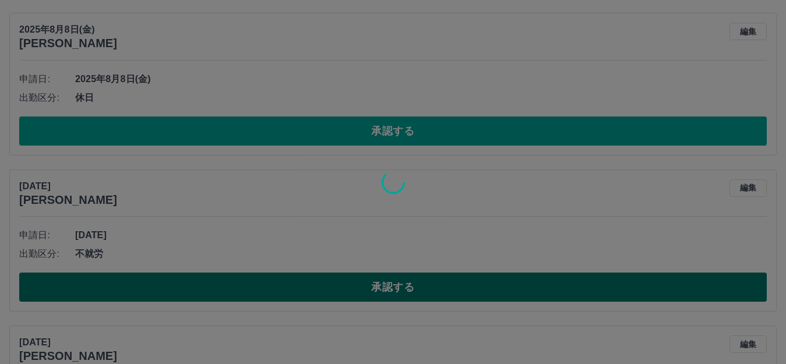
click at [426, 296] on div "SDH勤怠 [PERSON_NAME] 閉じる 勤怠報告の承認 [DATE] **** 8月 * 未承認 休日 承認済み [DATE] [PERSON_NAM…" at bounding box center [393, 245] width 786 height 3915
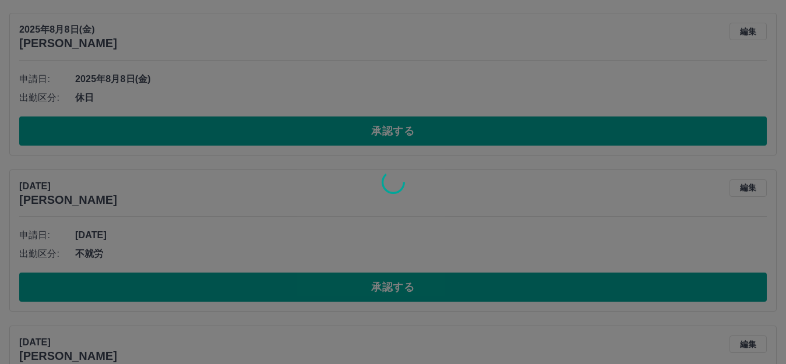
click at [423, 289] on div at bounding box center [393, 182] width 786 height 364
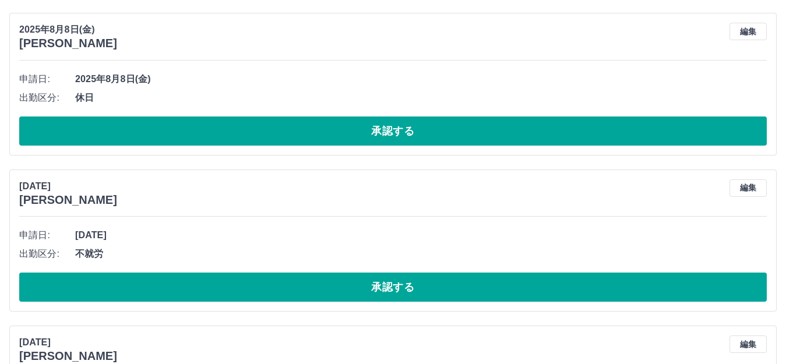
click at [423, 289] on div "SDH勤怠 [PERSON_NAME] 勤怠報告の承認 [DATE] **** 8月 * 未承認 休日 承認済み [DATE] [PERSON_NAME] 編…" at bounding box center [393, 245] width 786 height 3915
click at [423, 289] on button "承認する" at bounding box center [393, 287] width 748 height 29
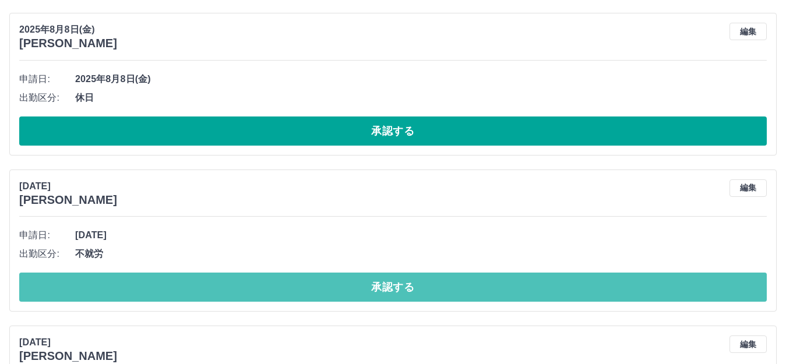
click at [423, 289] on button "承認する" at bounding box center [393, 287] width 748 height 29
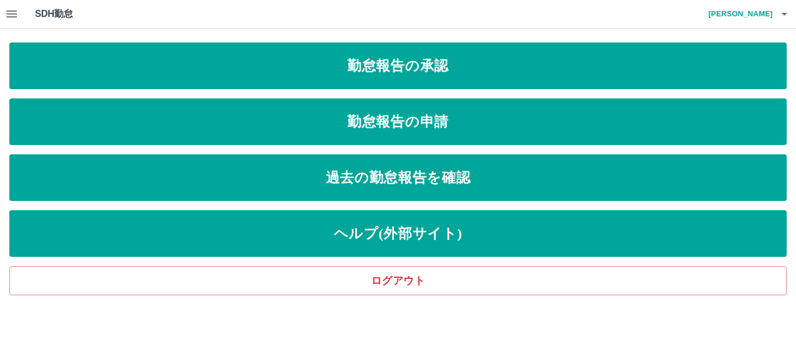
click at [9, 12] on icon "button" at bounding box center [11, 13] width 10 height 7
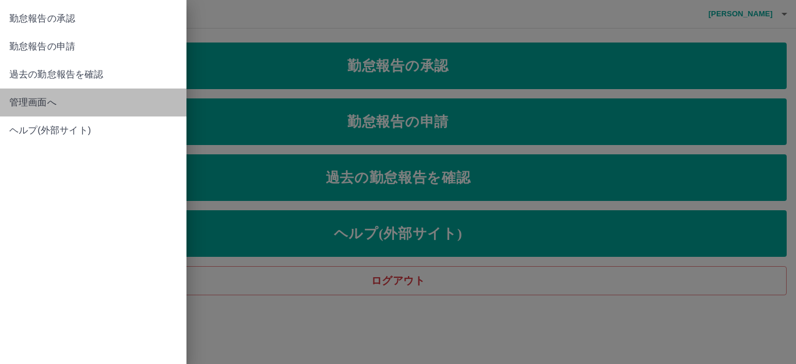
click at [61, 100] on span "管理画面へ" at bounding box center [93, 103] width 168 height 14
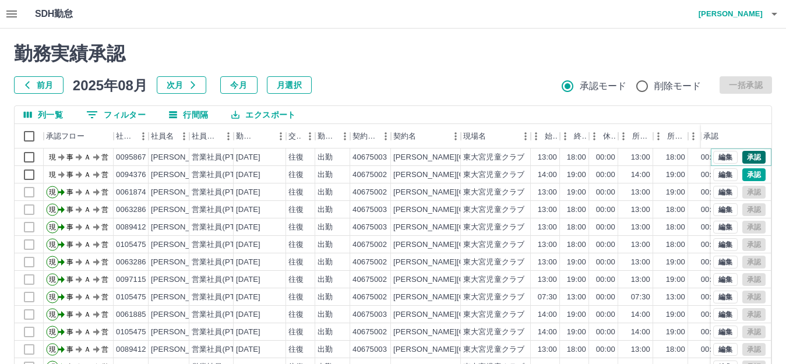
click at [745, 155] on button "承認" at bounding box center [754, 157] width 23 height 13
click at [747, 153] on div "編集 承認" at bounding box center [740, 157] width 52 height 13
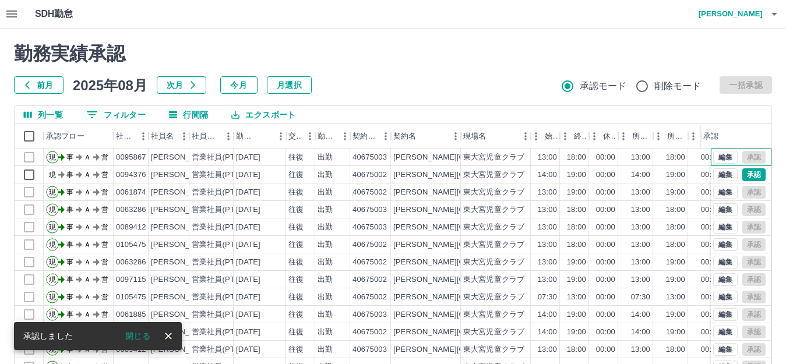
click at [747, 153] on div "編集 承認" at bounding box center [740, 157] width 52 height 13
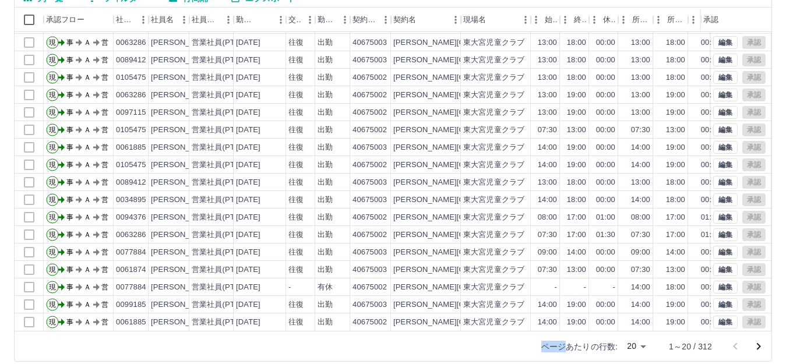
scroll to position [128, 0]
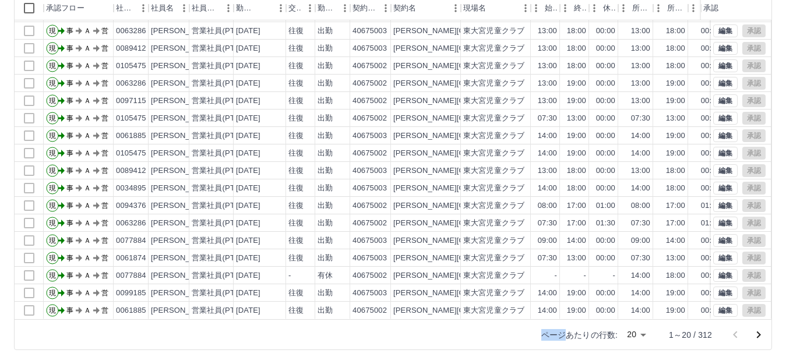
click at [644, 333] on body "SDH勤怠 [PERSON_NAME] 承認権限がありません 勤務実績承認 前月 [DATE] 次月 今月 月選択 承認モード 削除モード 一括承認 列一覧 …" at bounding box center [393, 118] width 786 height 493
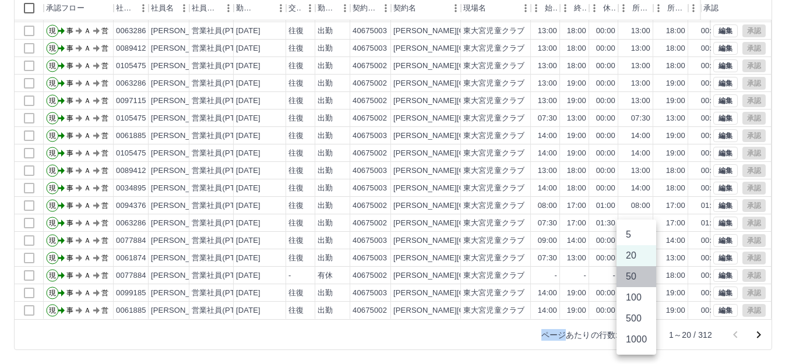
click at [642, 279] on li "50" at bounding box center [637, 276] width 40 height 21
type input "**"
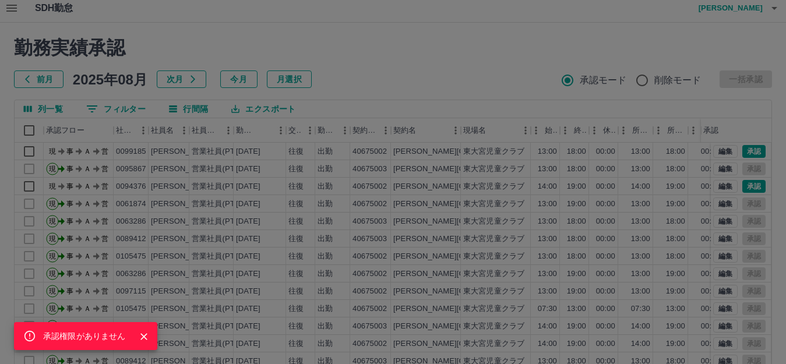
scroll to position [0, 0]
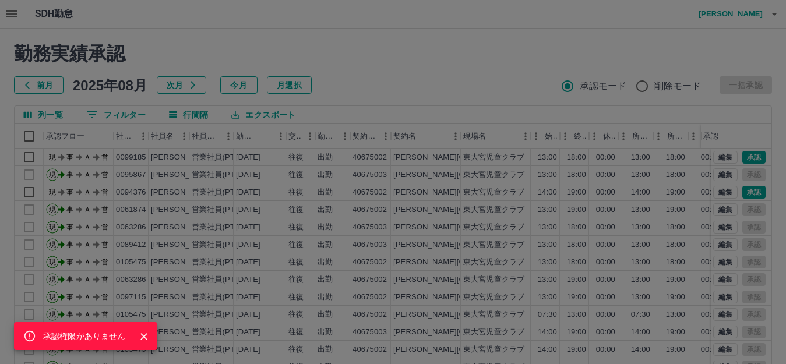
click at [673, 163] on div "承認権限がありません" at bounding box center [393, 182] width 786 height 364
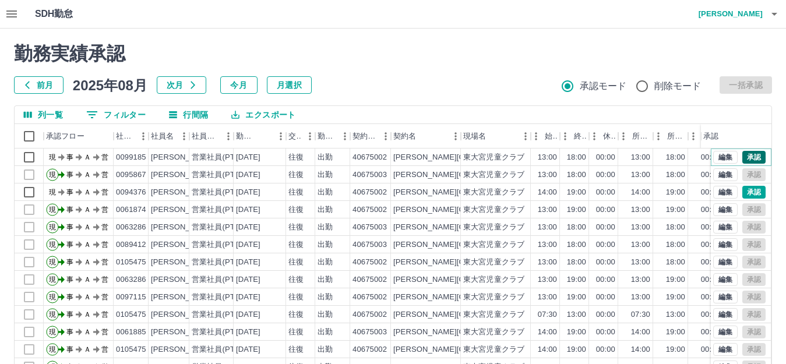
click at [743, 157] on button "承認" at bounding box center [754, 157] width 23 height 13
click at [737, 157] on div "承認権限がありません 勤務実績承認 前月 [DATE] 次月 今月 月選択 承認モード 削除モード 一括承認 列一覧 0 フィルター 行間隔 エクスポート 承…" at bounding box center [393, 261] width 786 height 464
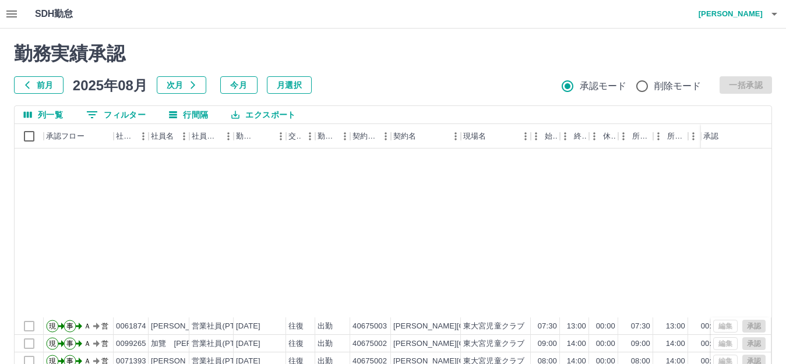
scroll to position [466, 0]
